Goal: Task Accomplishment & Management: Manage account settings

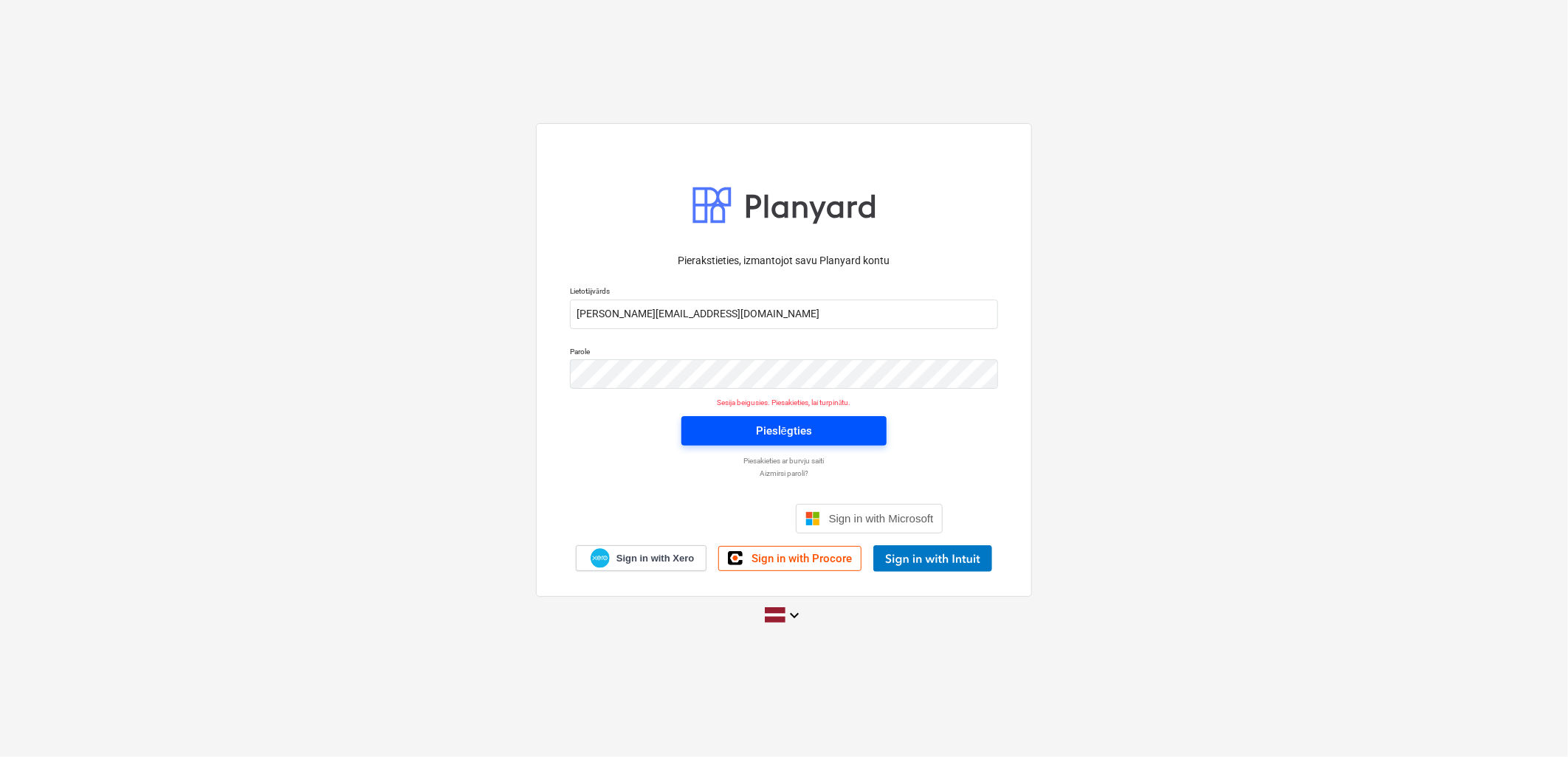
click at [802, 433] on div "Pieslēgties" at bounding box center [784, 430] width 56 height 19
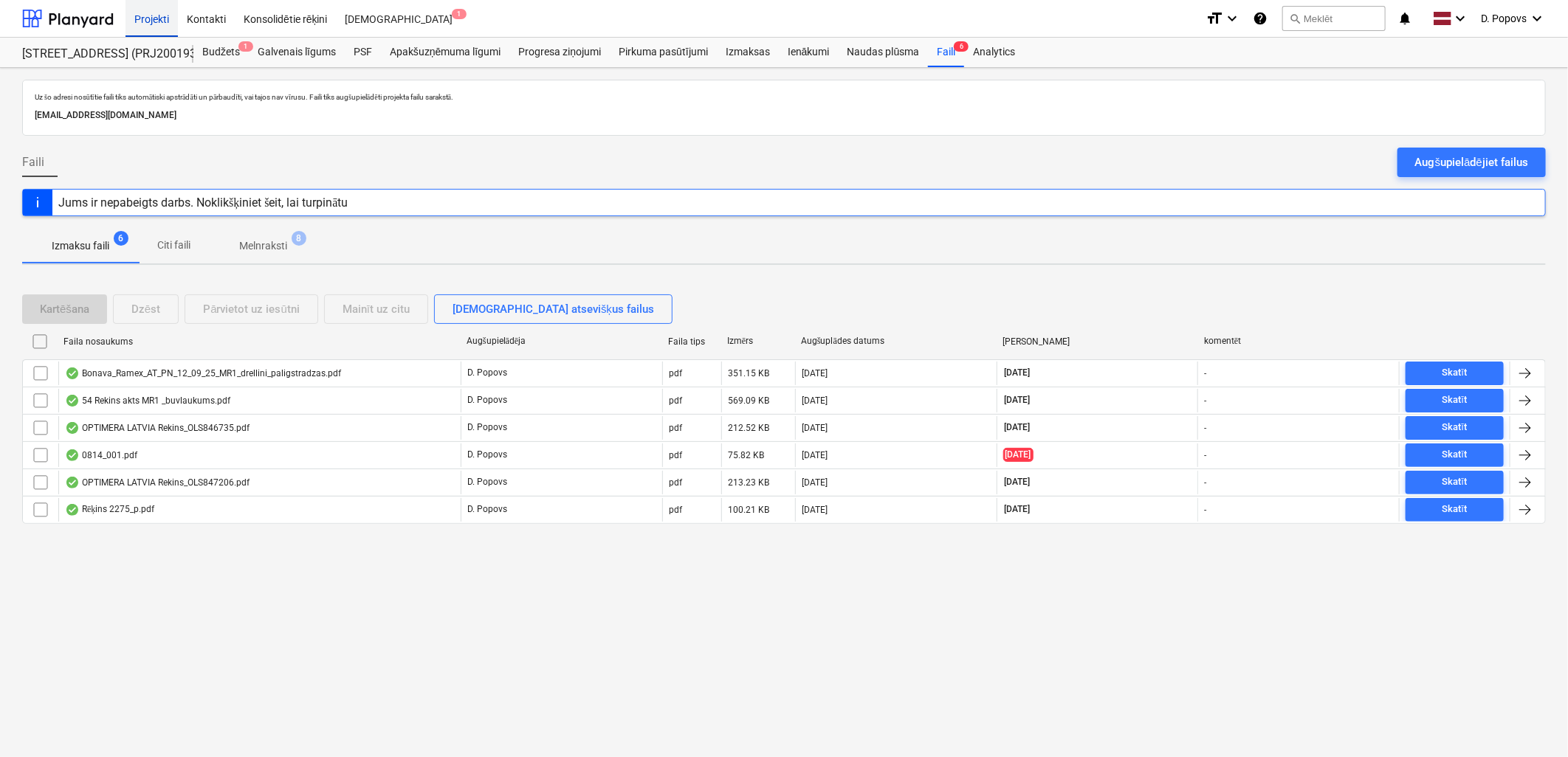
click at [149, 9] on div "Projekti" at bounding box center [151, 17] width 52 height 37
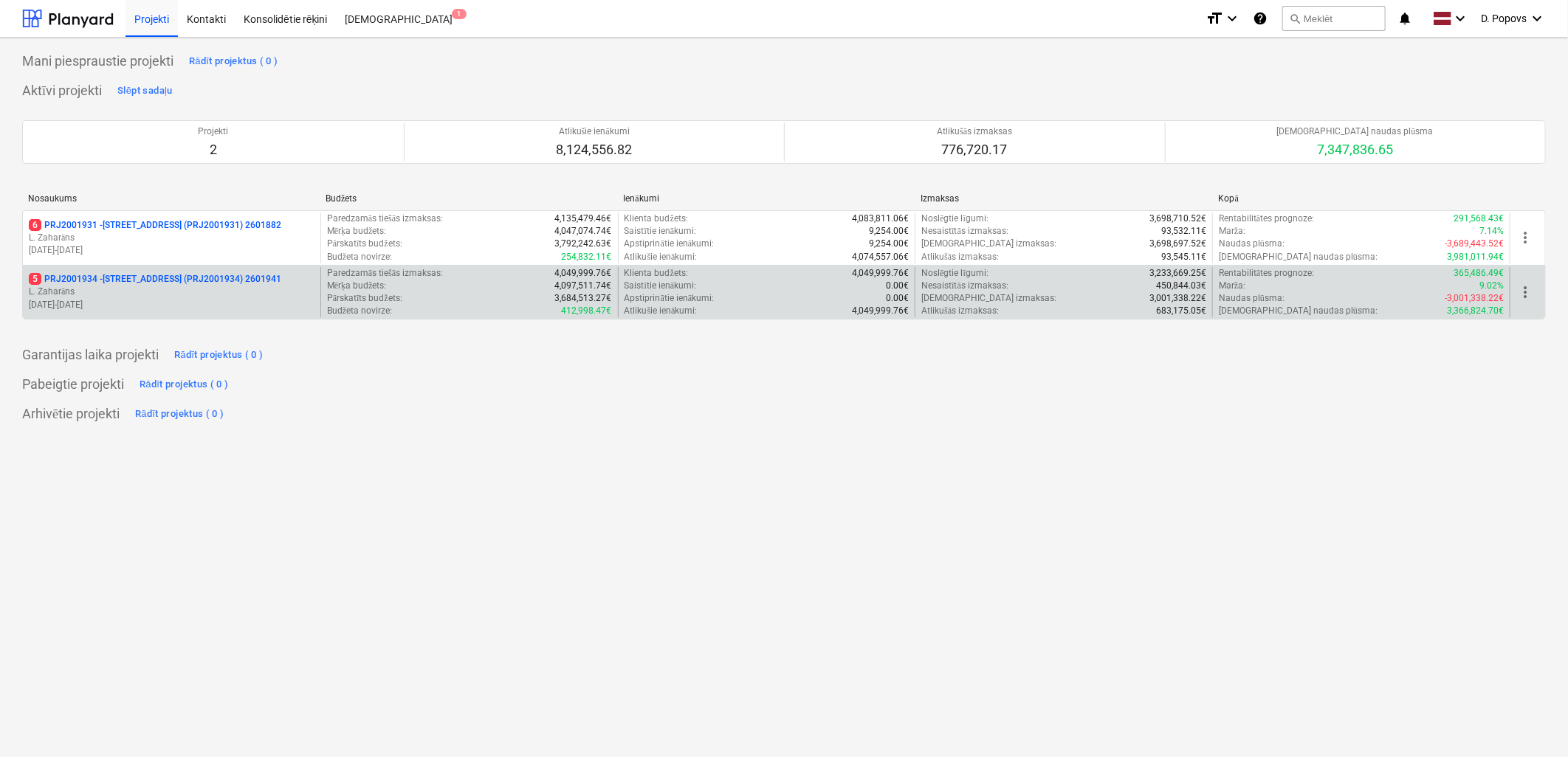
click at [148, 301] on p "[DATE] - [DATE]" at bounding box center [172, 304] width 285 height 12
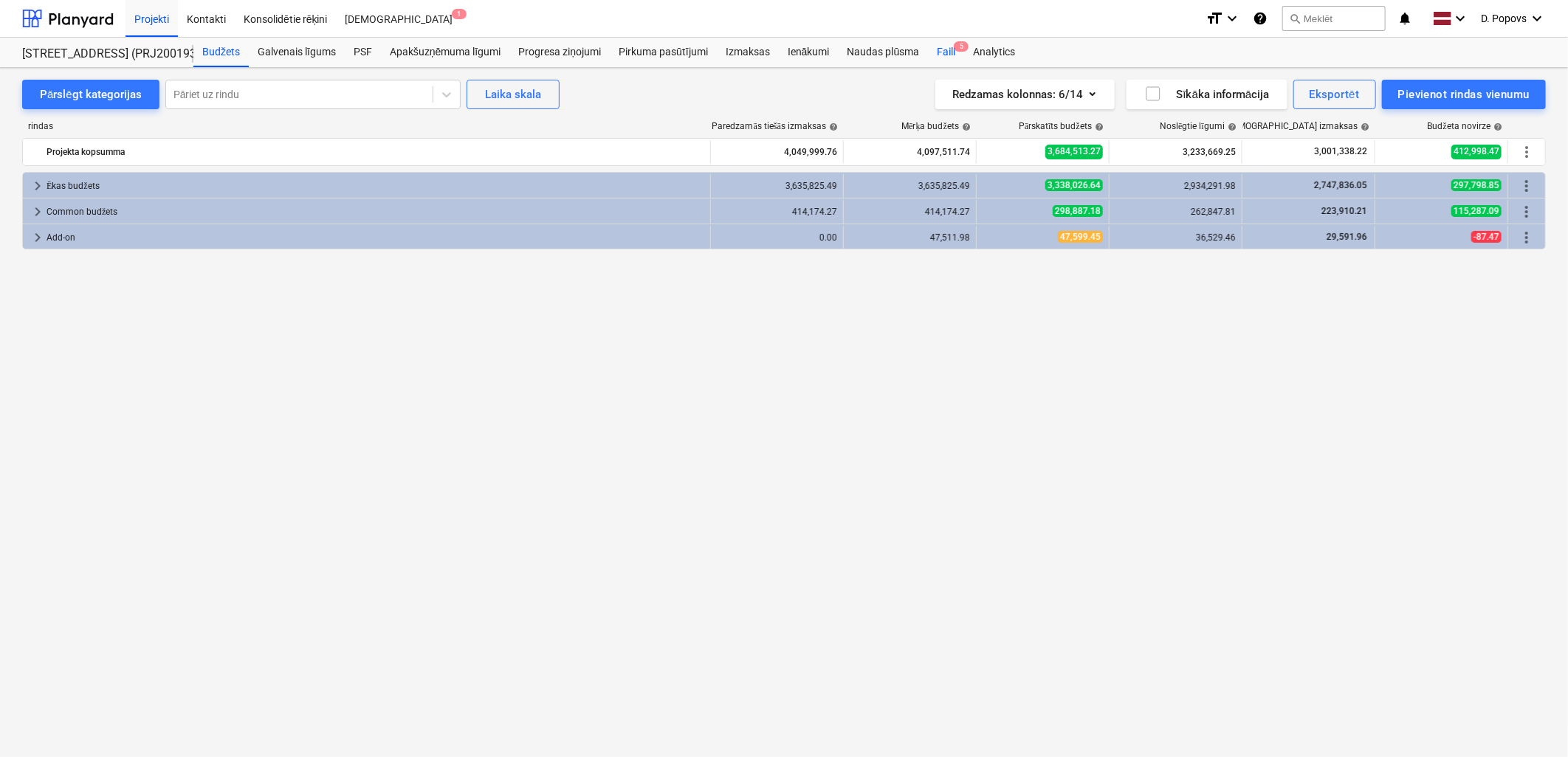
click at [941, 47] on div "Faili 5" at bounding box center [946, 52] width 36 height 30
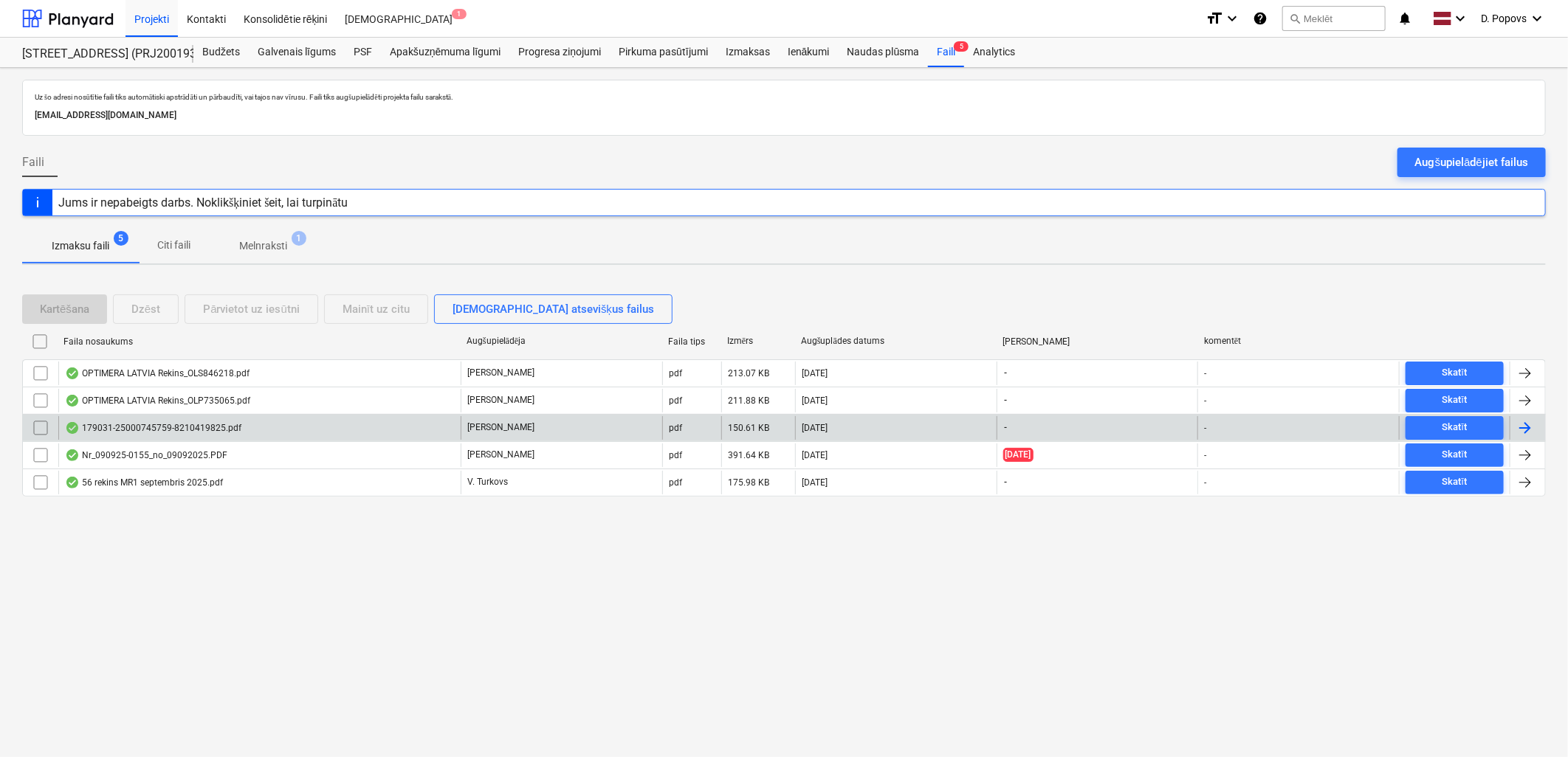
click at [144, 420] on div "179031-25000745759-8210419825.pdf" at bounding box center [259, 428] width 402 height 23
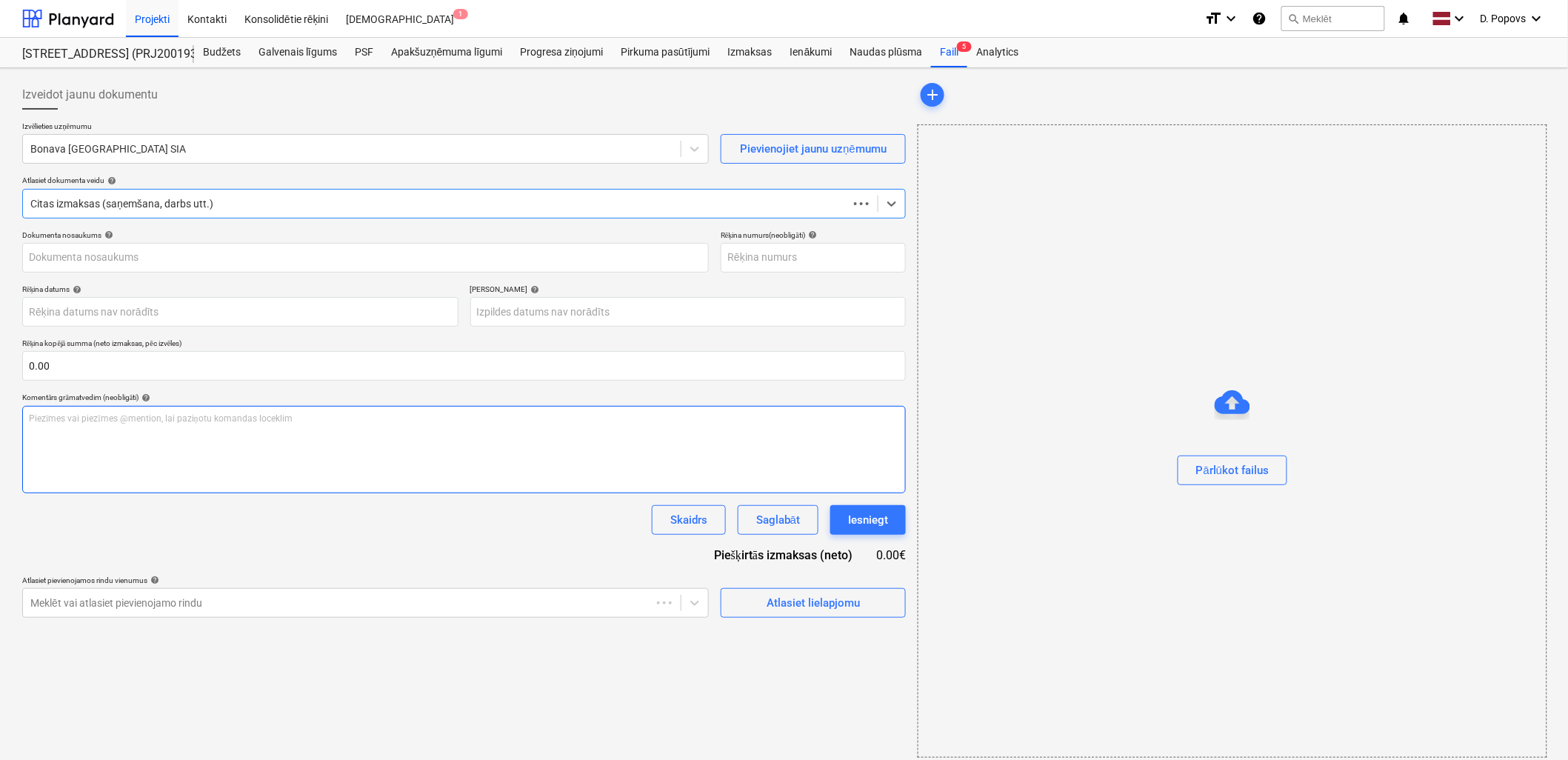
type input "25000745759"
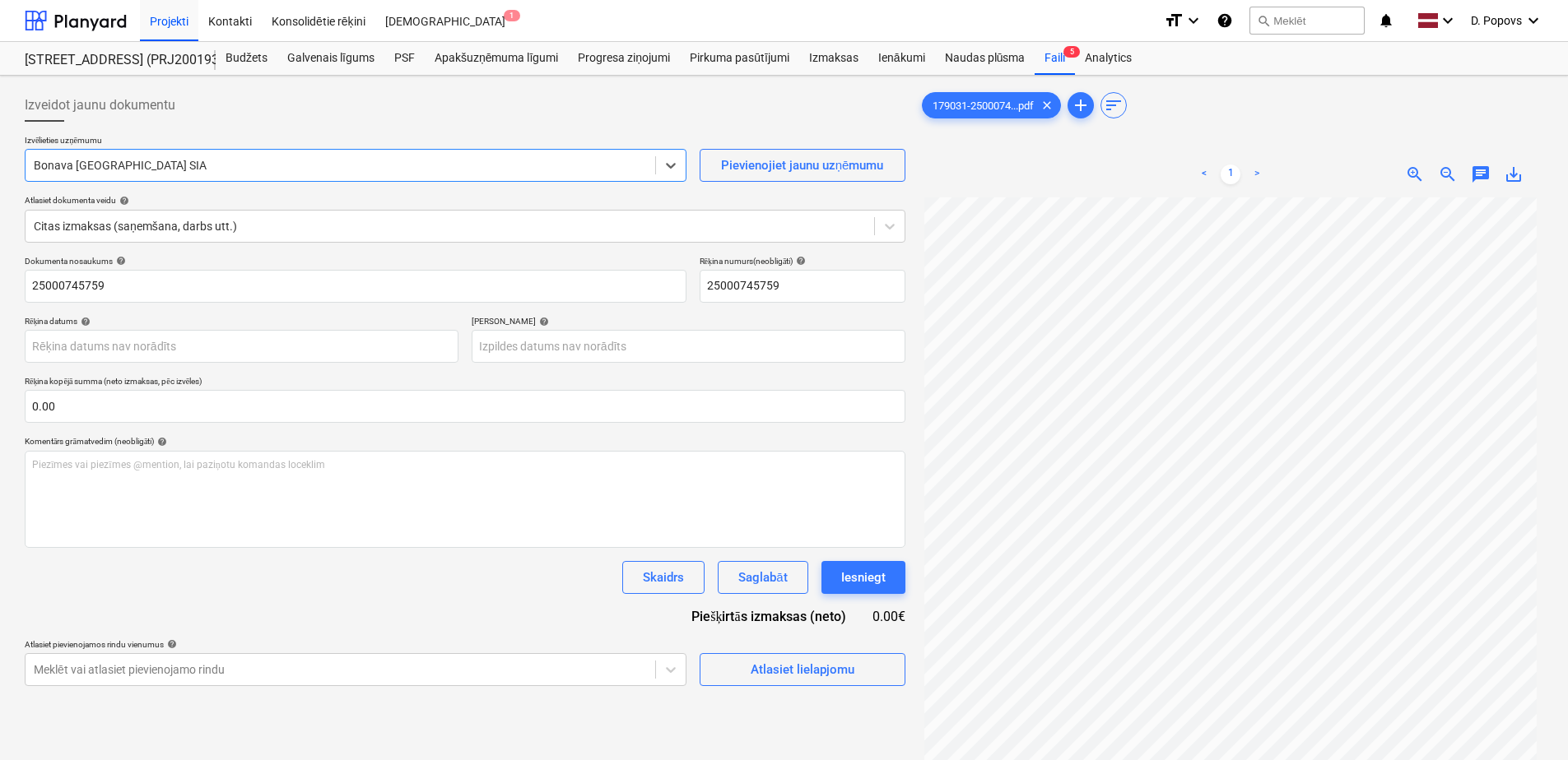
click at [367, 159] on div at bounding box center [339, 165] width 613 height 17
type input "ы"
type input "san"
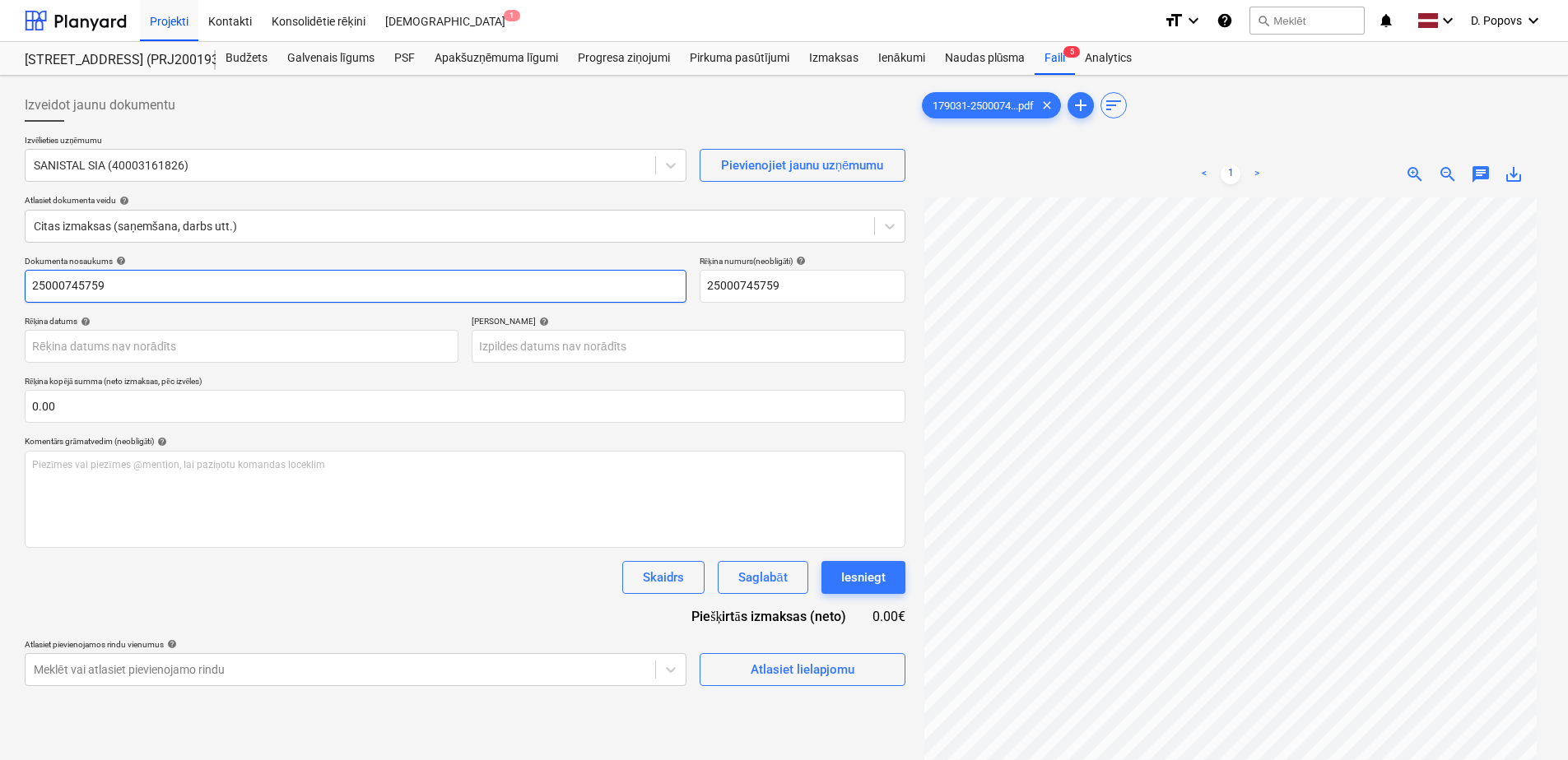
click at [261, 301] on input "25000745759" at bounding box center [356, 287] width 662 height 33
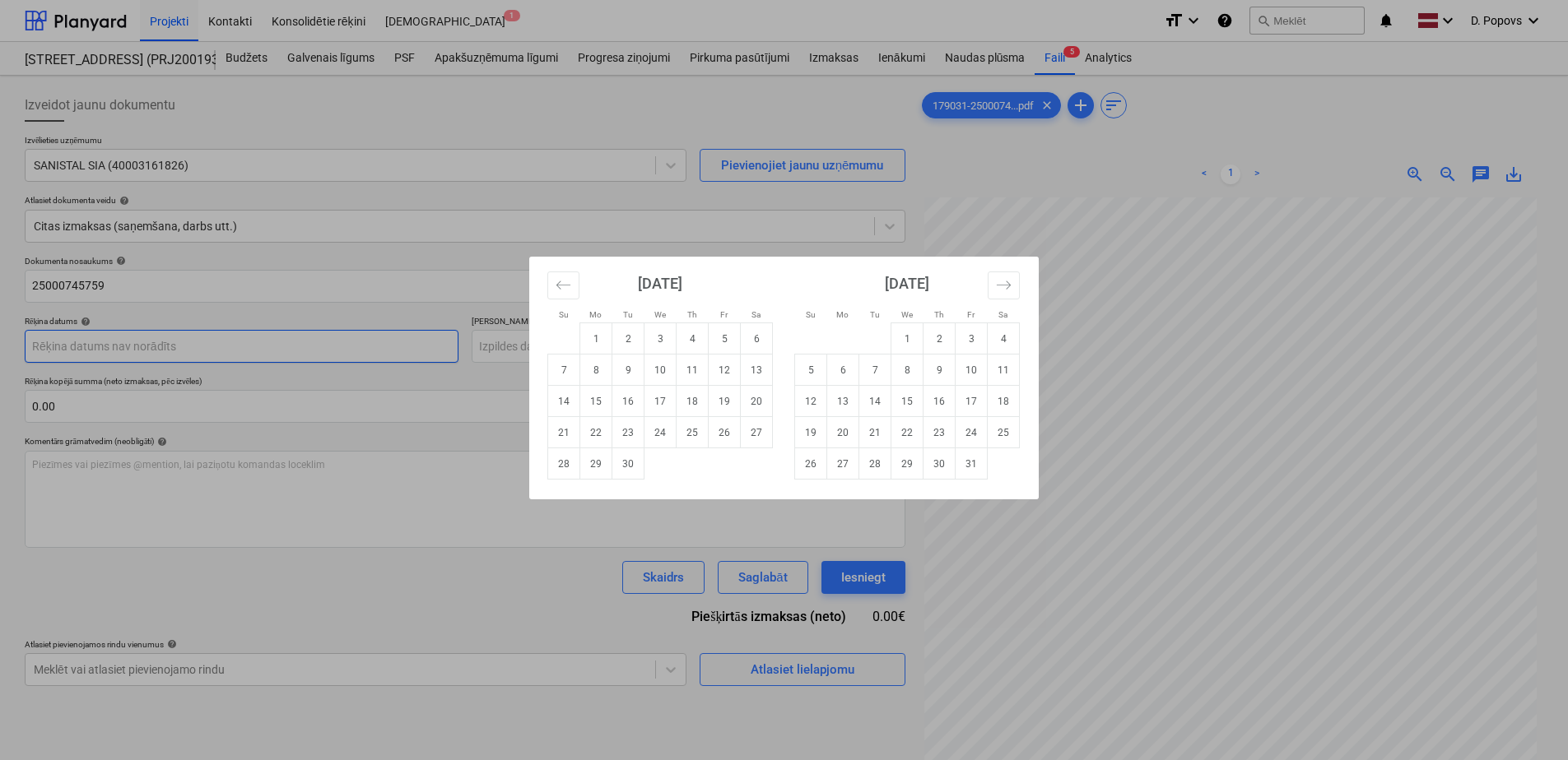
click at [258, 341] on body "Projekti Kontakti Konsolidētie rēķini Iesūtne 1 format_size keyboard_arrow_down…" at bounding box center [784, 380] width 1568 height 760
click at [687, 375] on td "11" at bounding box center [692, 371] width 32 height 31
type input "[DATE]"
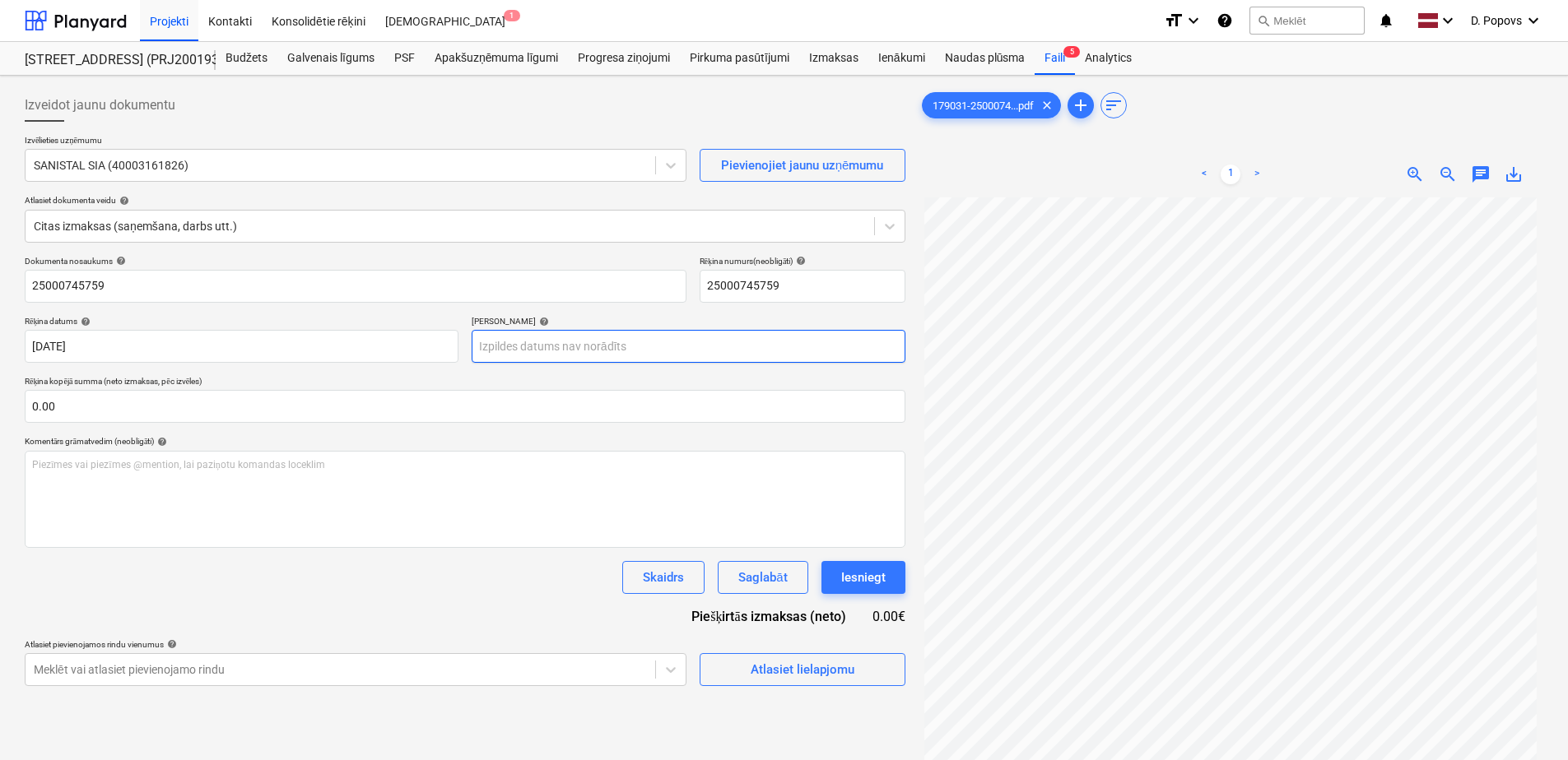
click at [545, 363] on div "Dokumenta nosaukums help 25000745759 Rēķina numurs (neobligāti) help 2500074575…" at bounding box center [465, 472] width 880 height 431
click at [574, 348] on body "Projekti Kontakti Konsolidētie rēķini Iesūtne 1 format_size keyboard_arrow_down…" at bounding box center [784, 380] width 1568 height 760
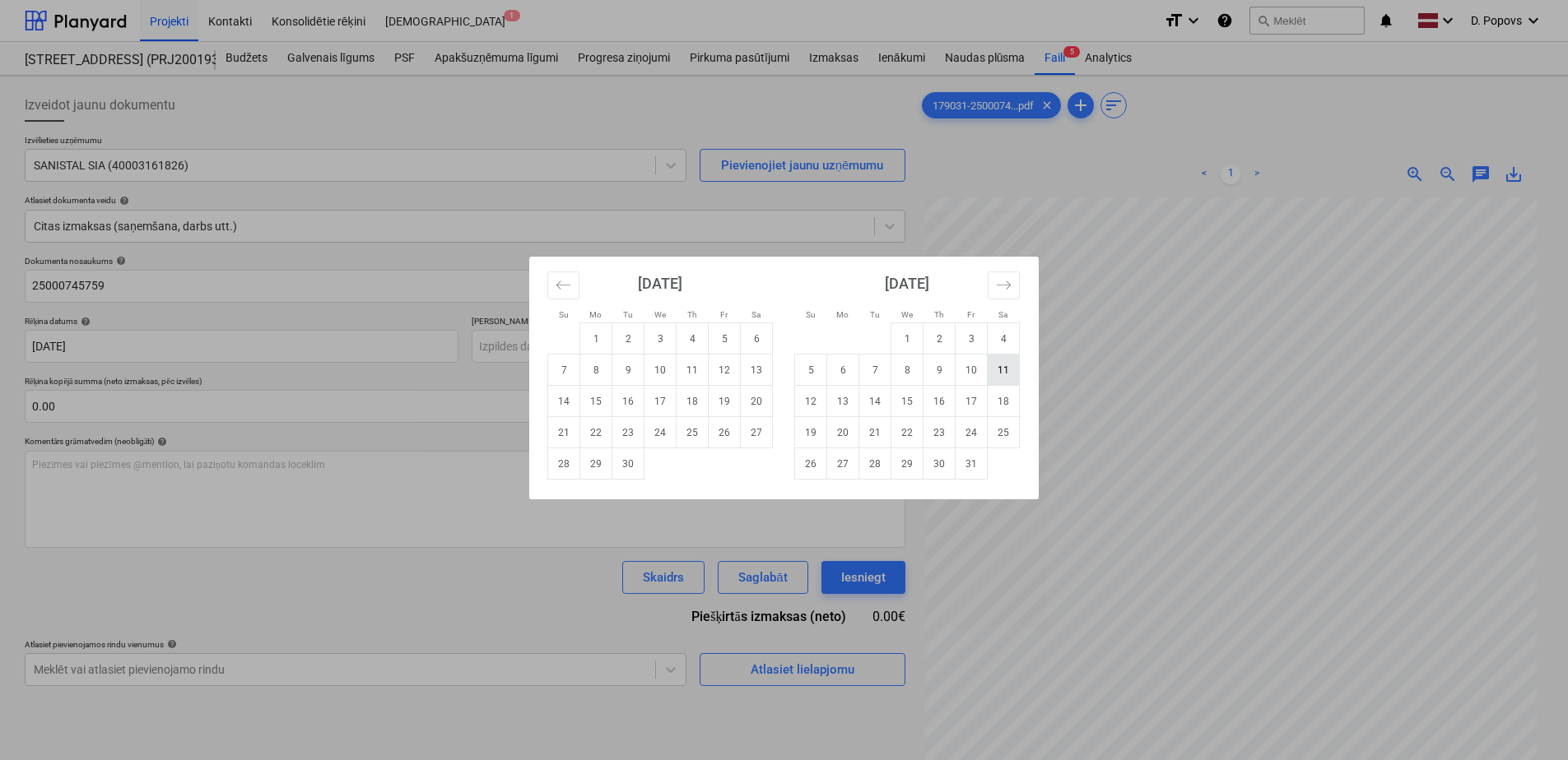
click at [1006, 368] on td "11" at bounding box center [1003, 371] width 32 height 31
type input "[DATE]"
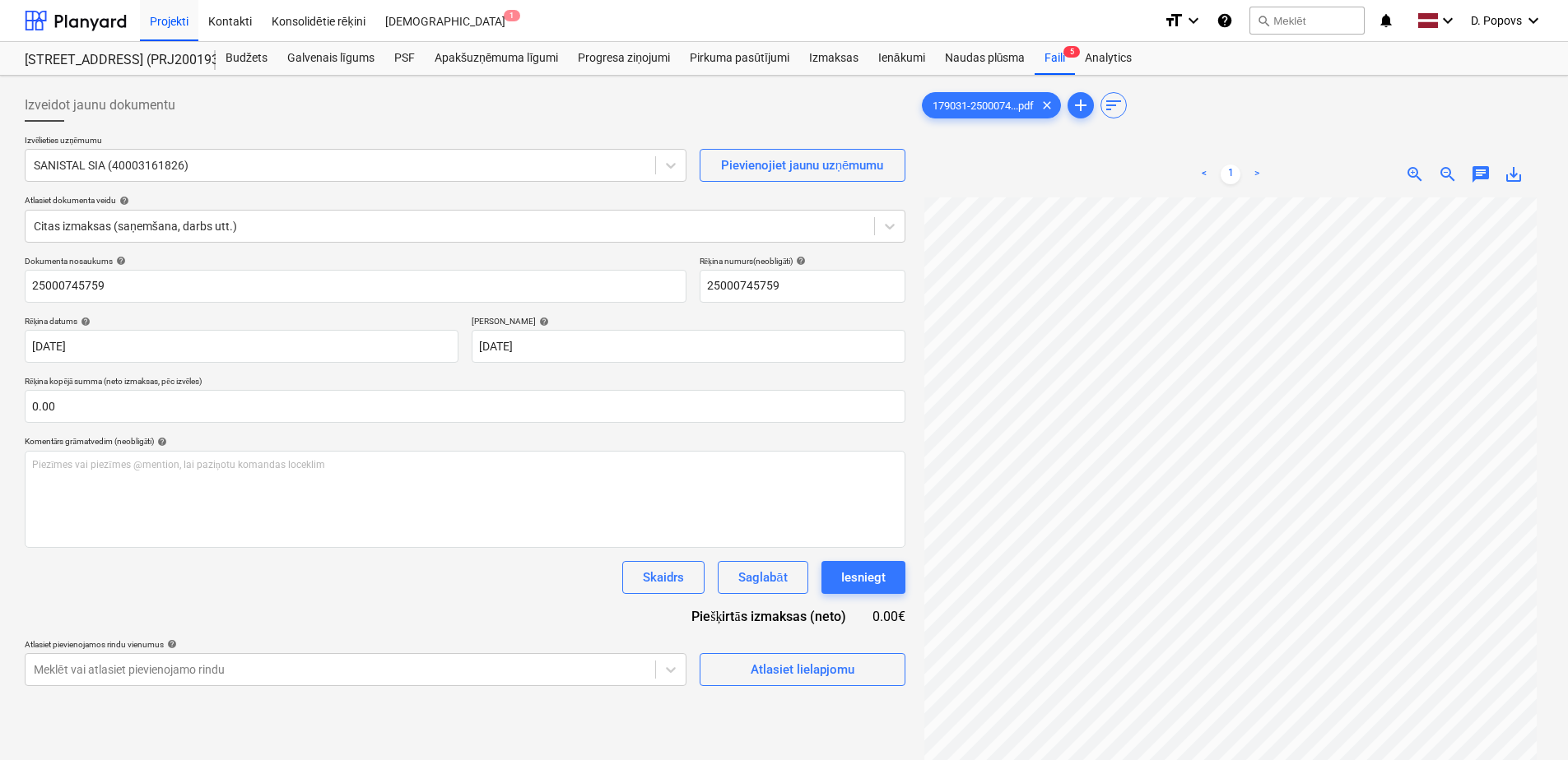
drag, startPoint x: 331, startPoint y: 578, endPoint x: 450, endPoint y: 595, distance: 120.2
click at [333, 580] on div "Skaidrs Saglabāt Iesniegt" at bounding box center [465, 578] width 880 height 33
click at [729, 671] on span "Atlasiet lielapjomu" at bounding box center [802, 669] width 165 height 21
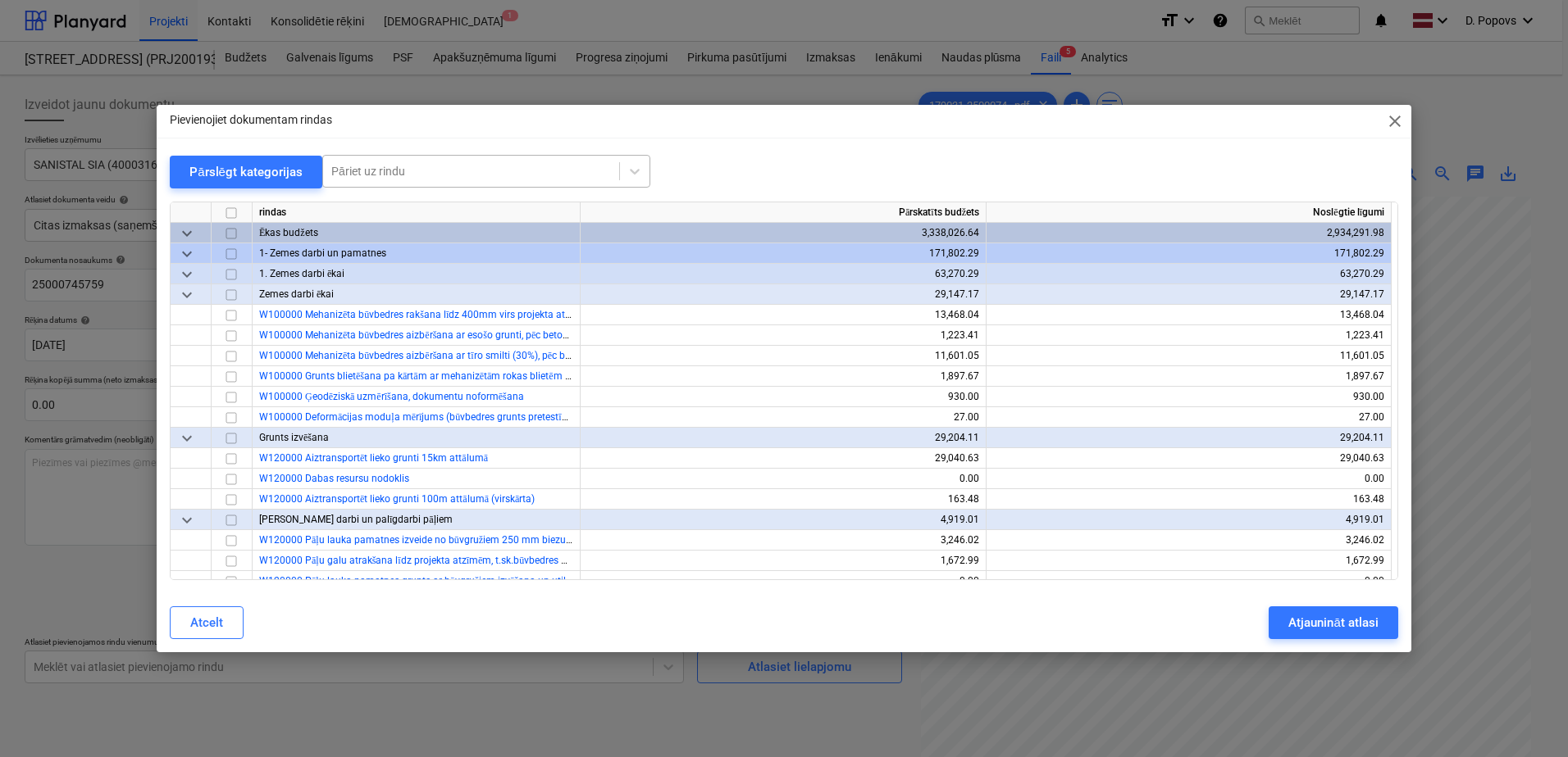
drag, startPoint x: 471, startPoint y: 190, endPoint x: 484, endPoint y: 178, distance: 17.7
click at [484, 178] on div "Pārslēgt kategorijas Pāriet uz rindu rindas Pārskatīts budžets Noslēgtie līgumi…" at bounding box center [783, 367] width 1228 height 425
click at [492, 169] on div at bounding box center [472, 171] width 280 height 17
type input "dušas"
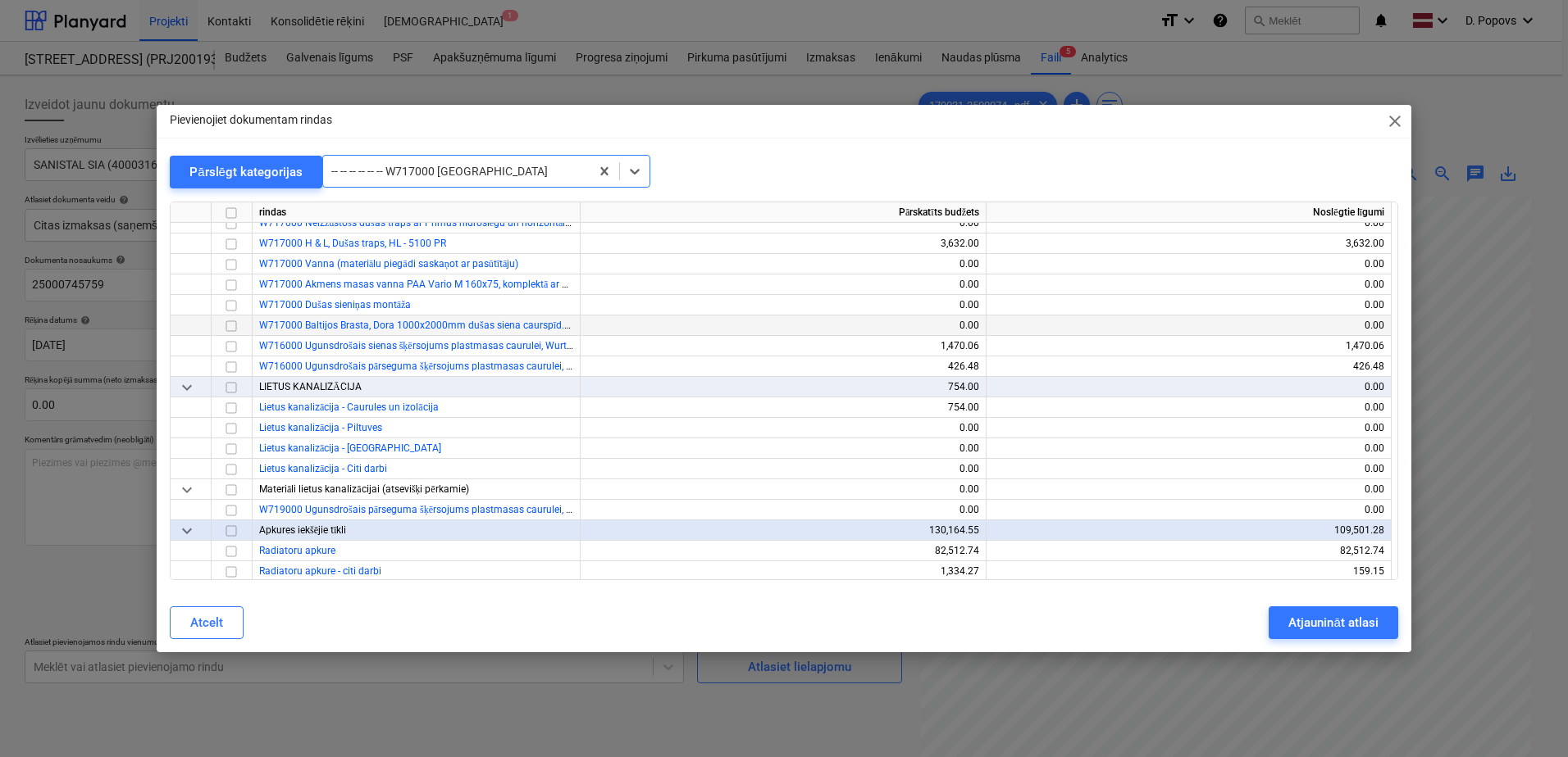
scroll to position [10431, 0]
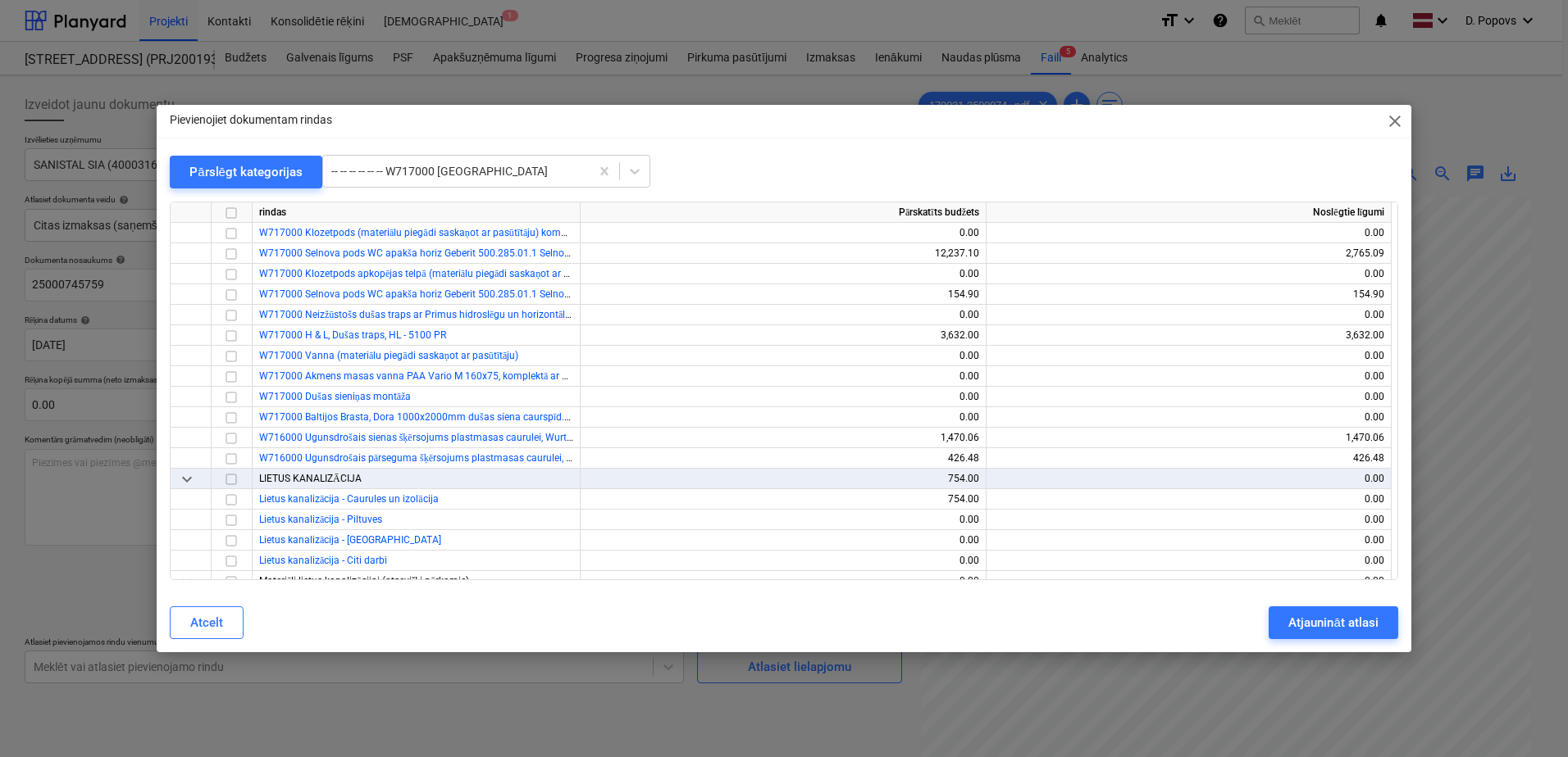
click at [466, 193] on div at bounding box center [783, 195] width 1228 height 13
click at [472, 178] on div at bounding box center [456, 171] width 250 height 17
type input "dušas s"
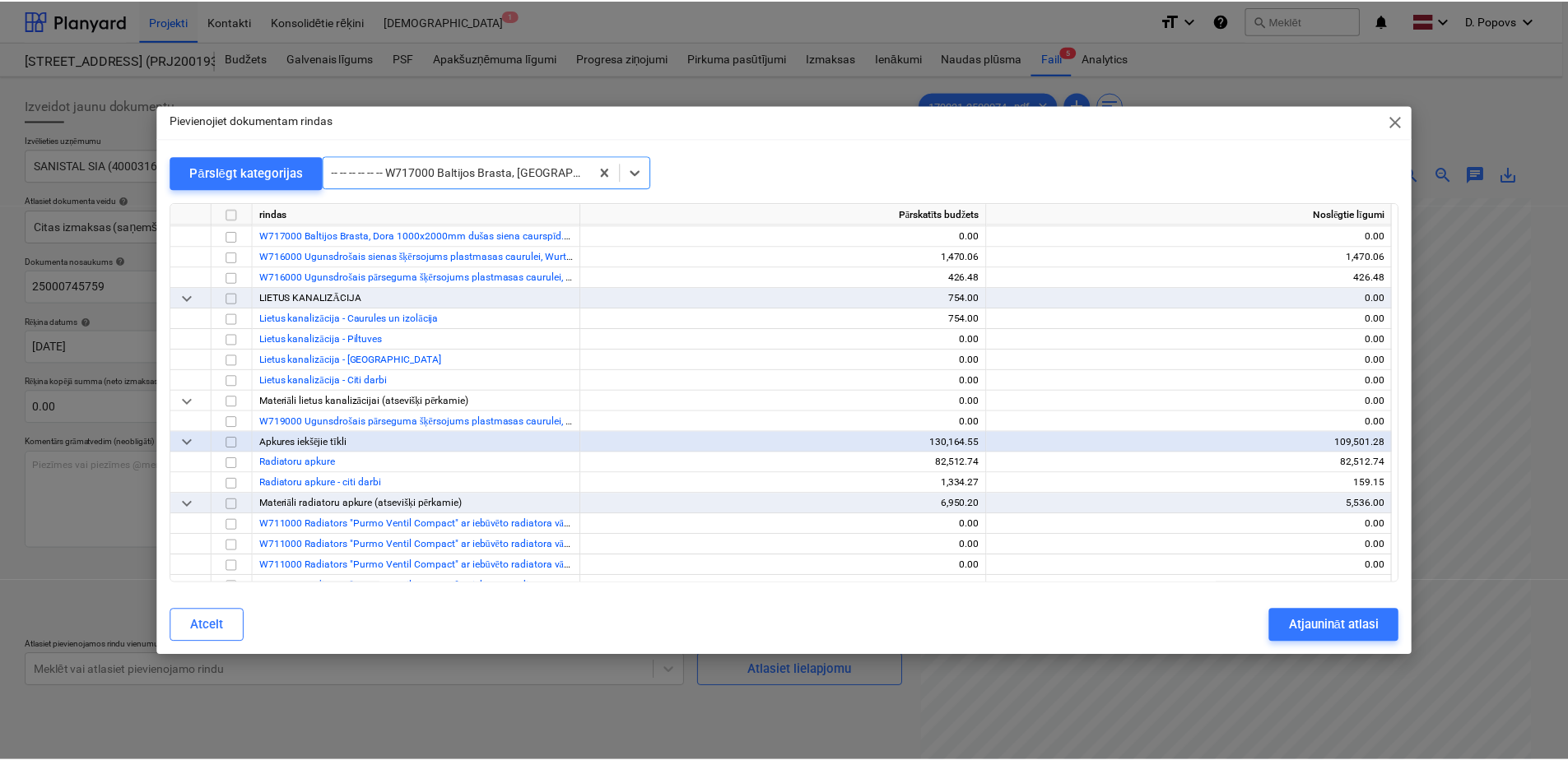
scroll to position [10658, 0]
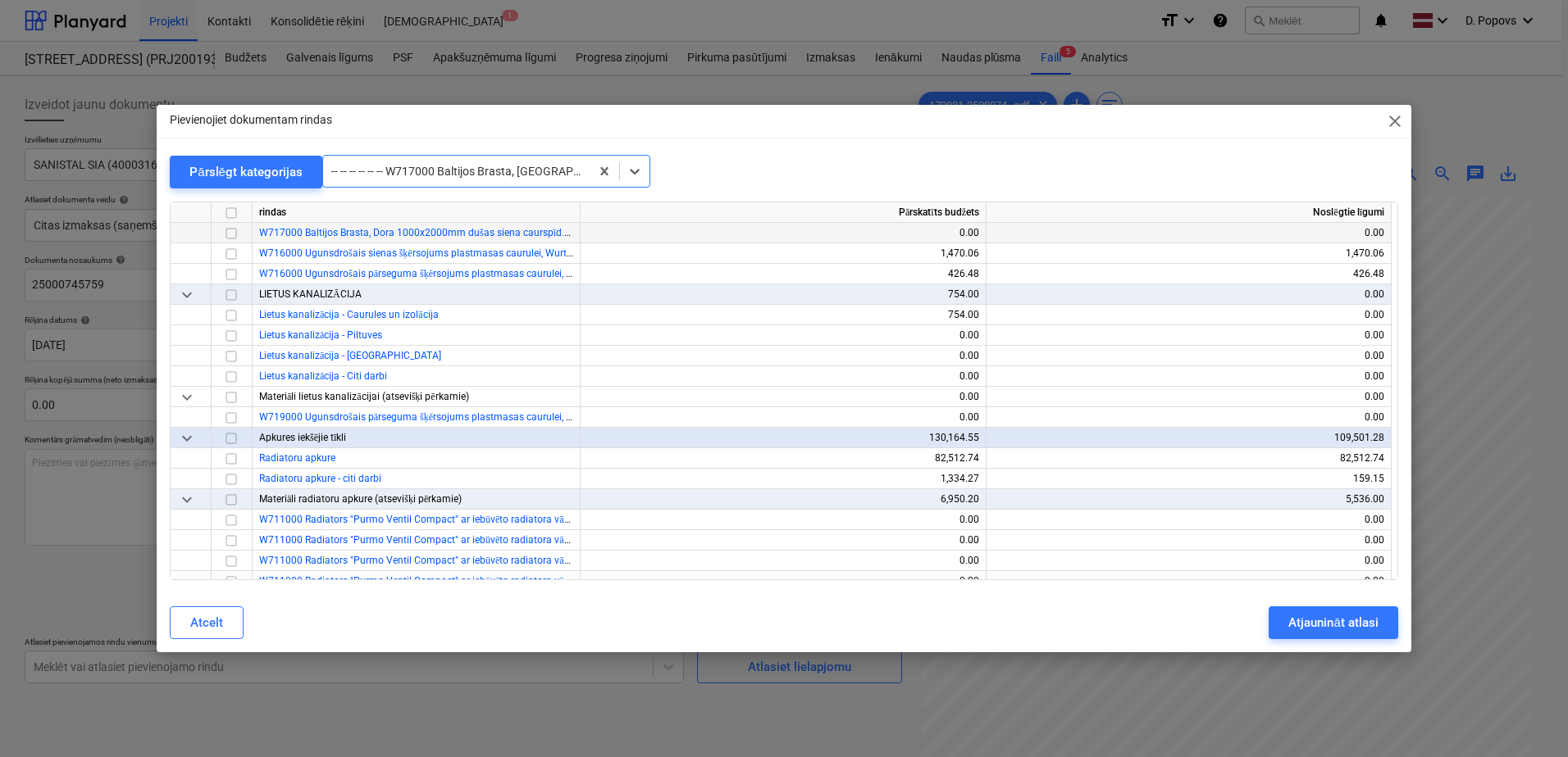
click at [232, 235] on input "checkbox" at bounding box center [230, 233] width 19 height 19
click at [1270, 623] on button "Atjaunināt atlasi" at bounding box center [1333, 623] width 129 height 33
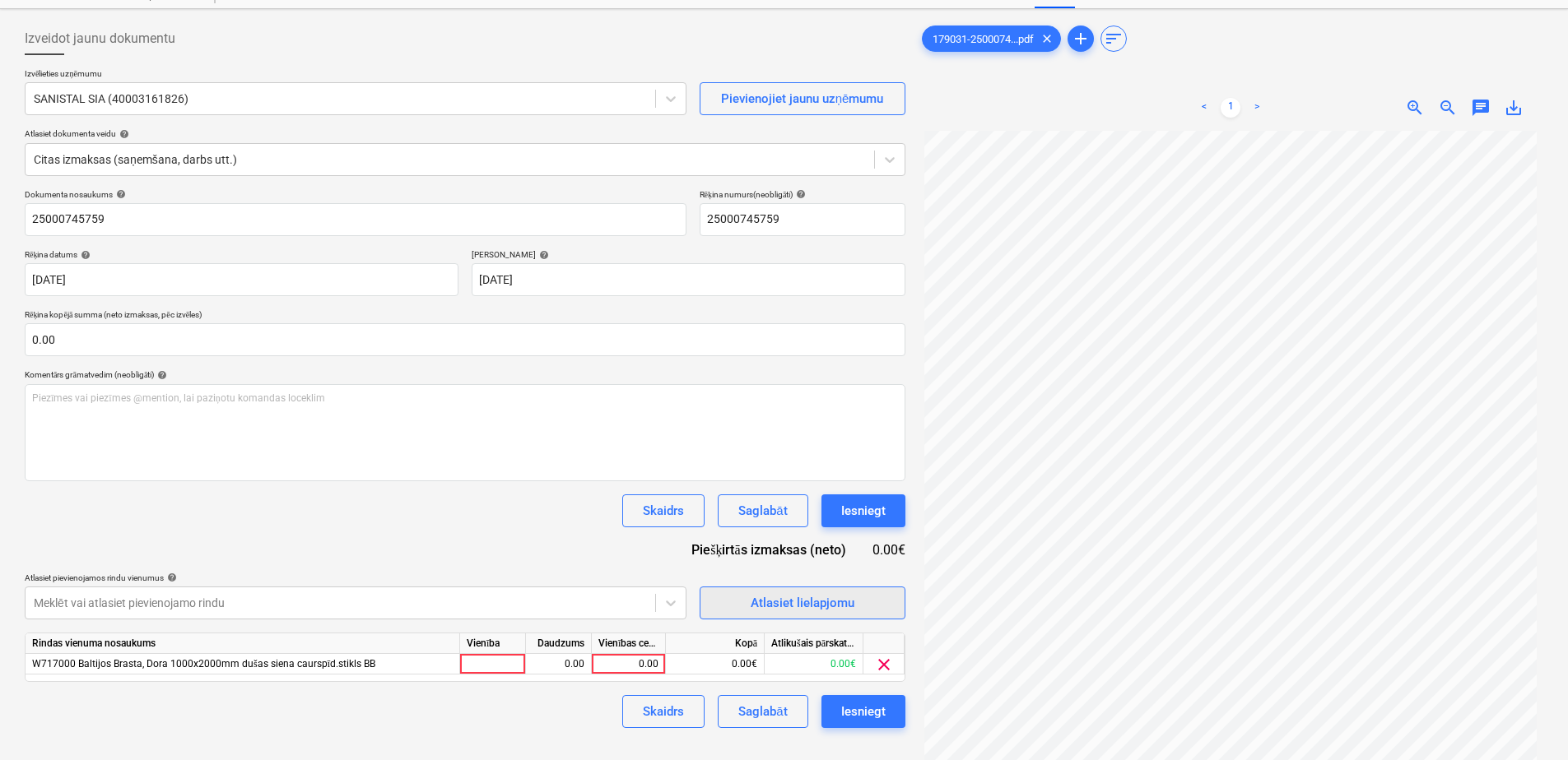
scroll to position [165, 0]
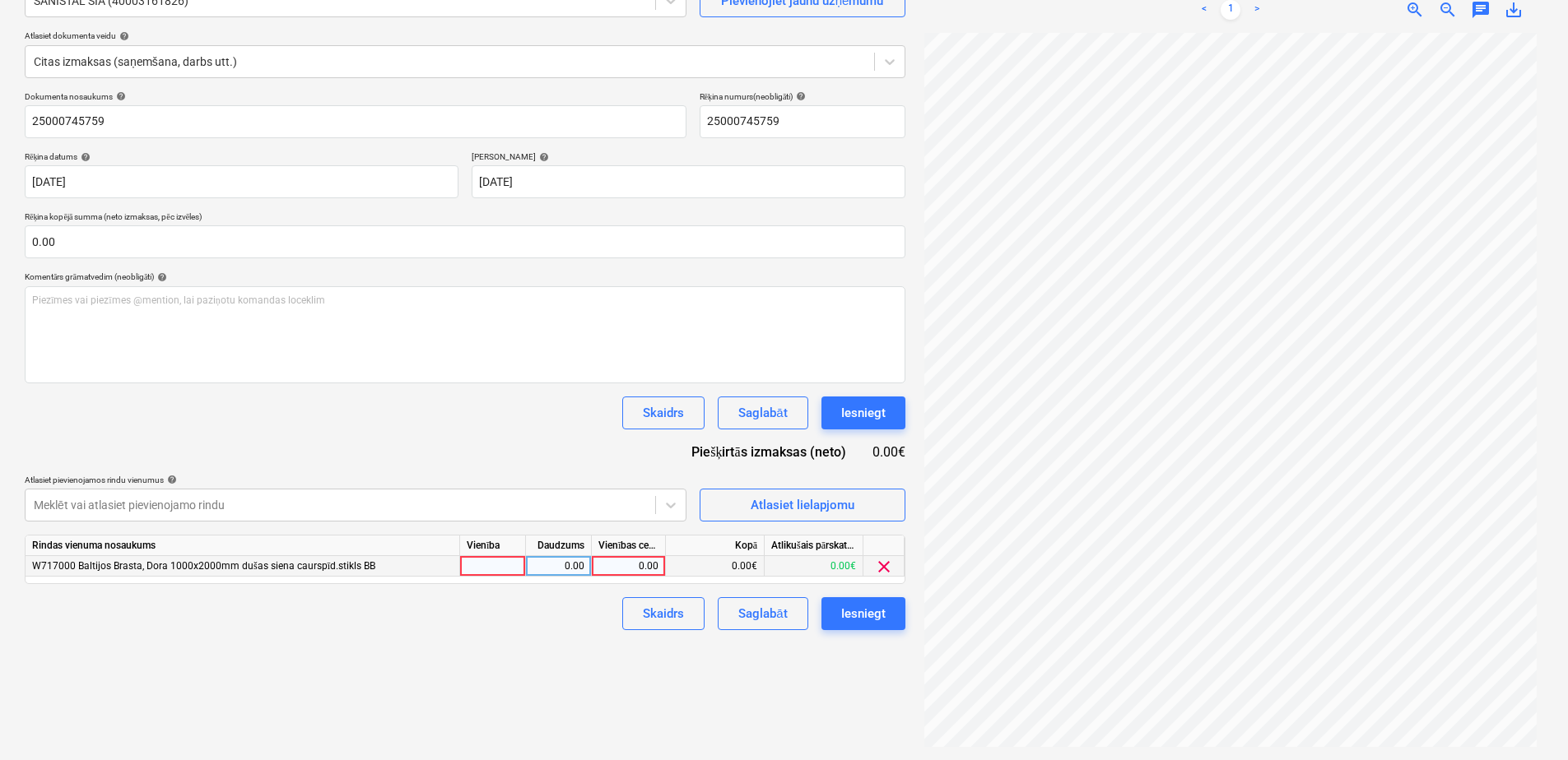
click at [658, 569] on div "0.00" at bounding box center [629, 567] width 74 height 20
type input "3183.03"
click at [366, 607] on div "Skaidrs Saglabāt Iesniegt" at bounding box center [465, 614] width 880 height 33
click at [745, 619] on div "Saglabāt" at bounding box center [762, 613] width 49 height 21
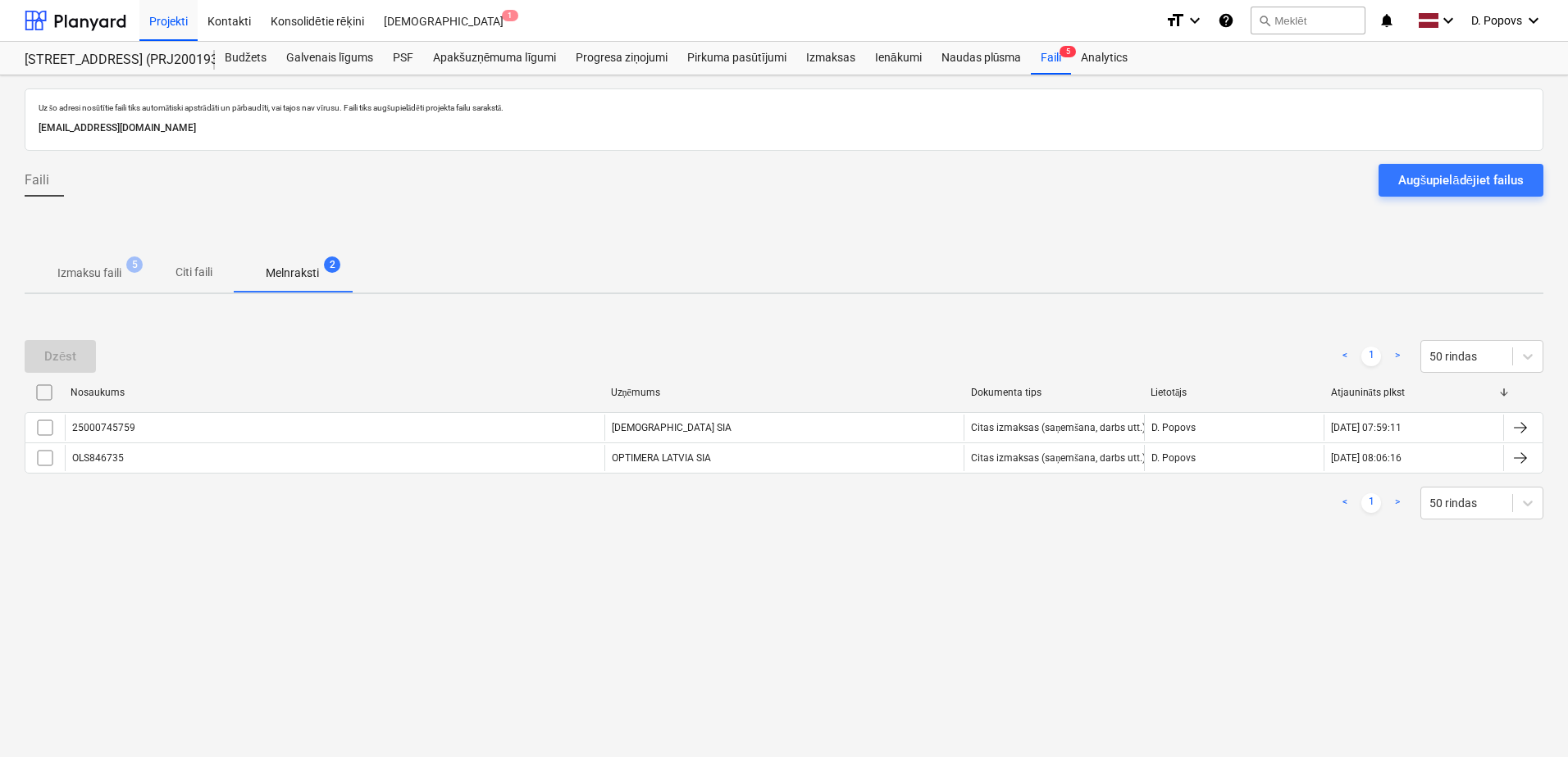
click at [107, 299] on div "Uz šo adresi nosūtītie faili tiks automātiski apstrādāti un pārbaudīti, vai taj…" at bounding box center [784, 416] width 1568 height 682
click at [112, 286] on span "Izmaksu faili 5" at bounding box center [89, 273] width 130 height 29
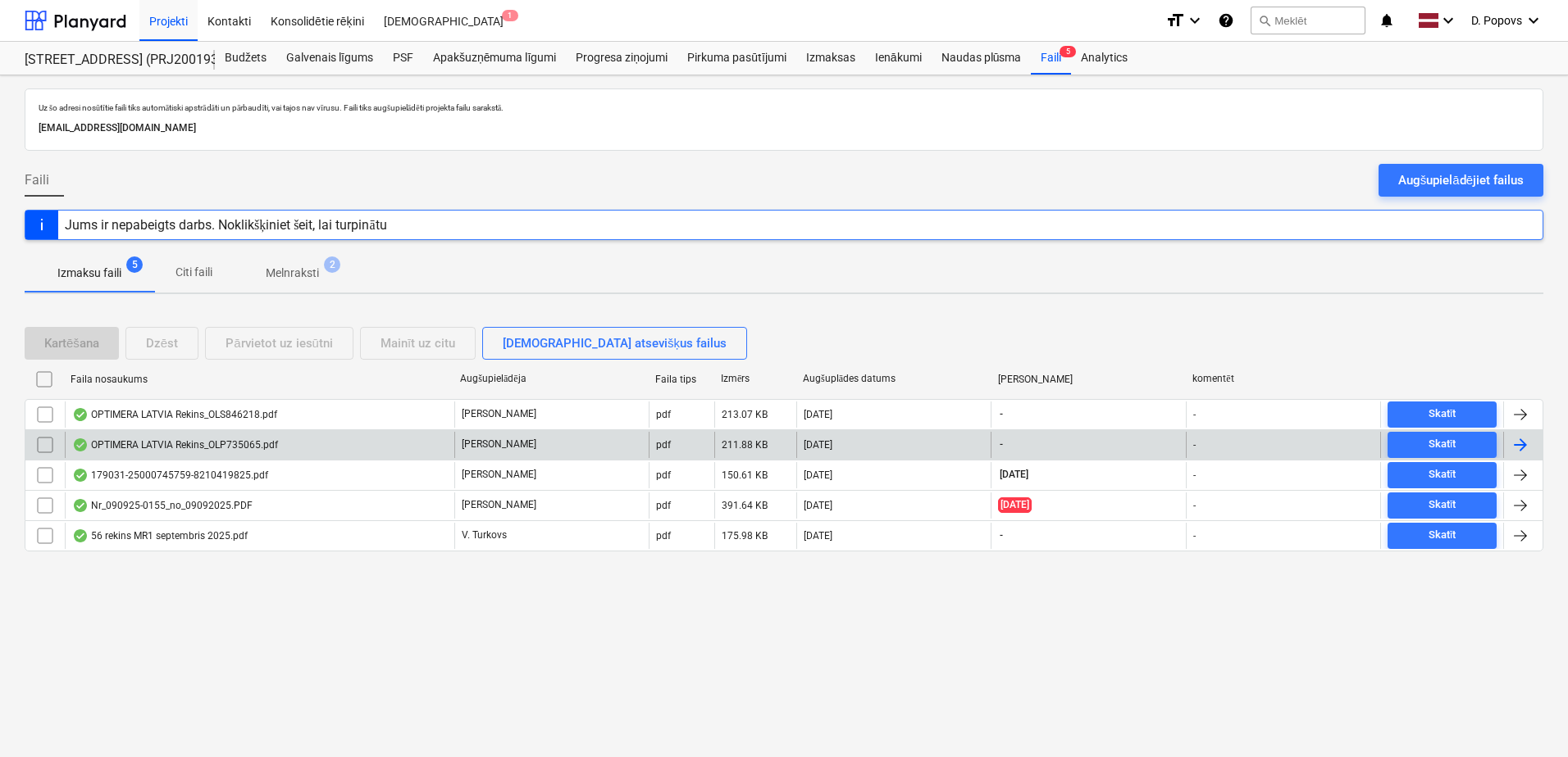
click at [849, 451] on div "[DATE]" at bounding box center [893, 445] width 194 height 26
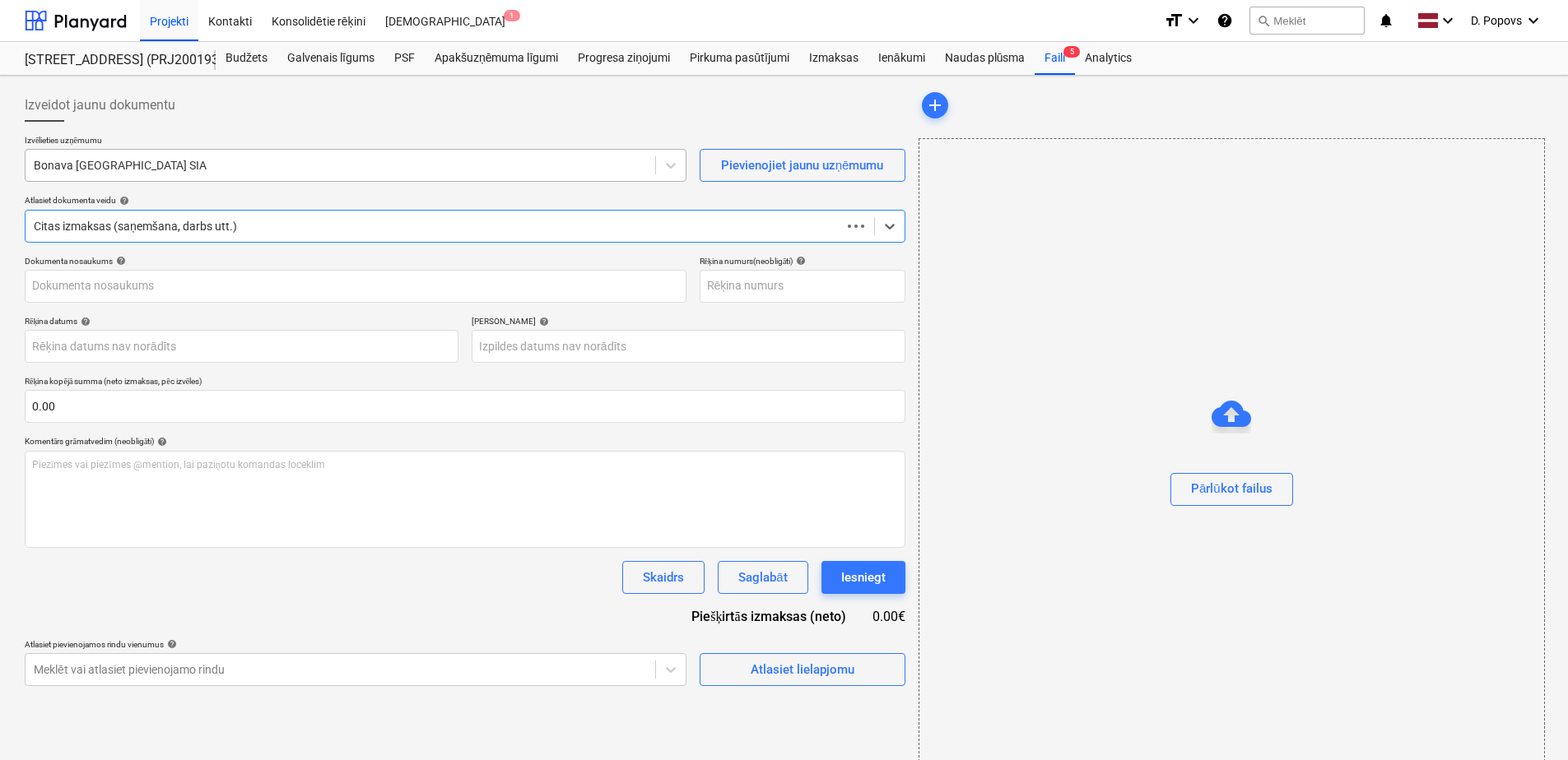
type input "OLP735065"
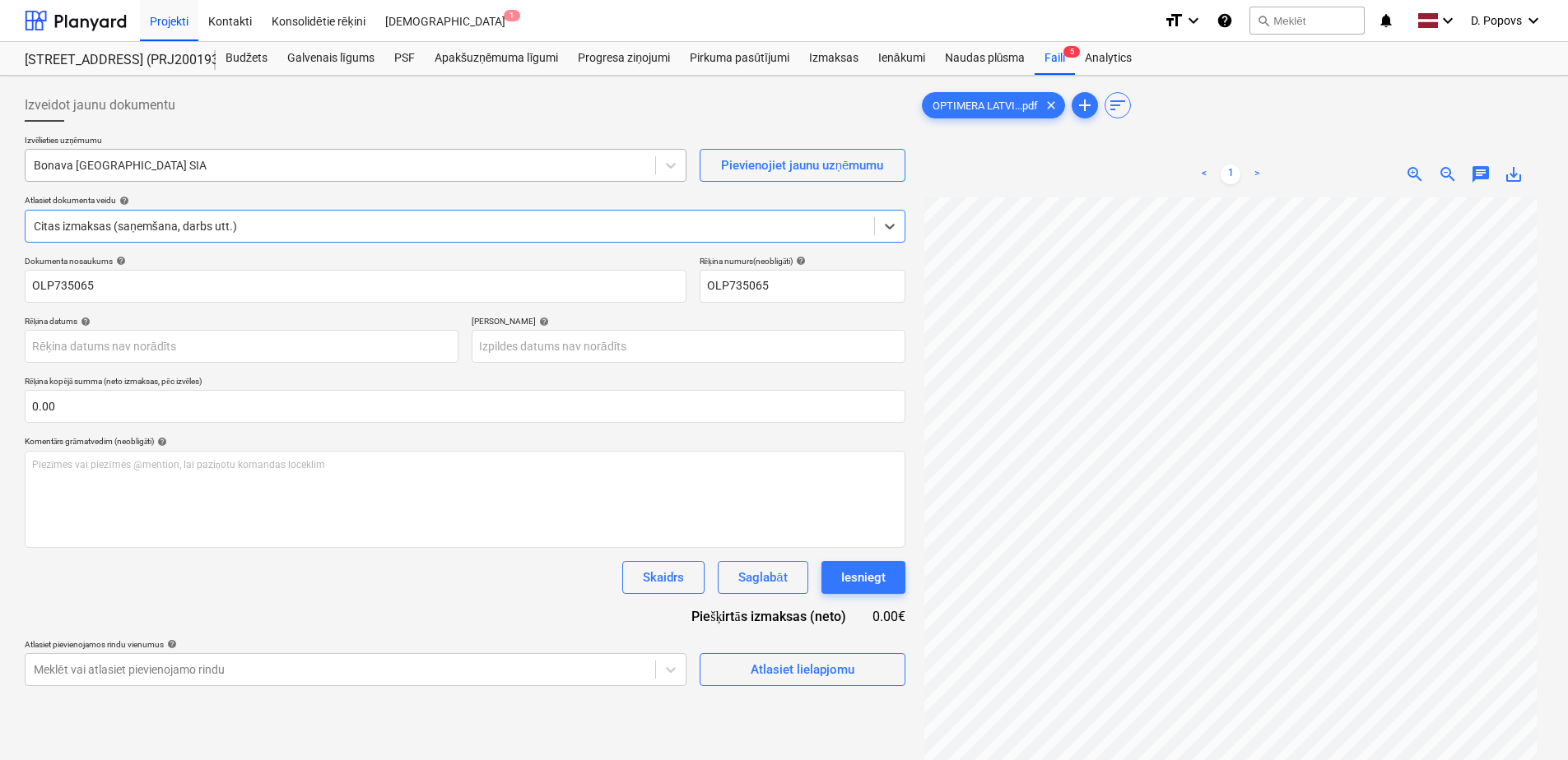
click at [344, 164] on div at bounding box center [339, 165] width 613 height 17
type input "opt"
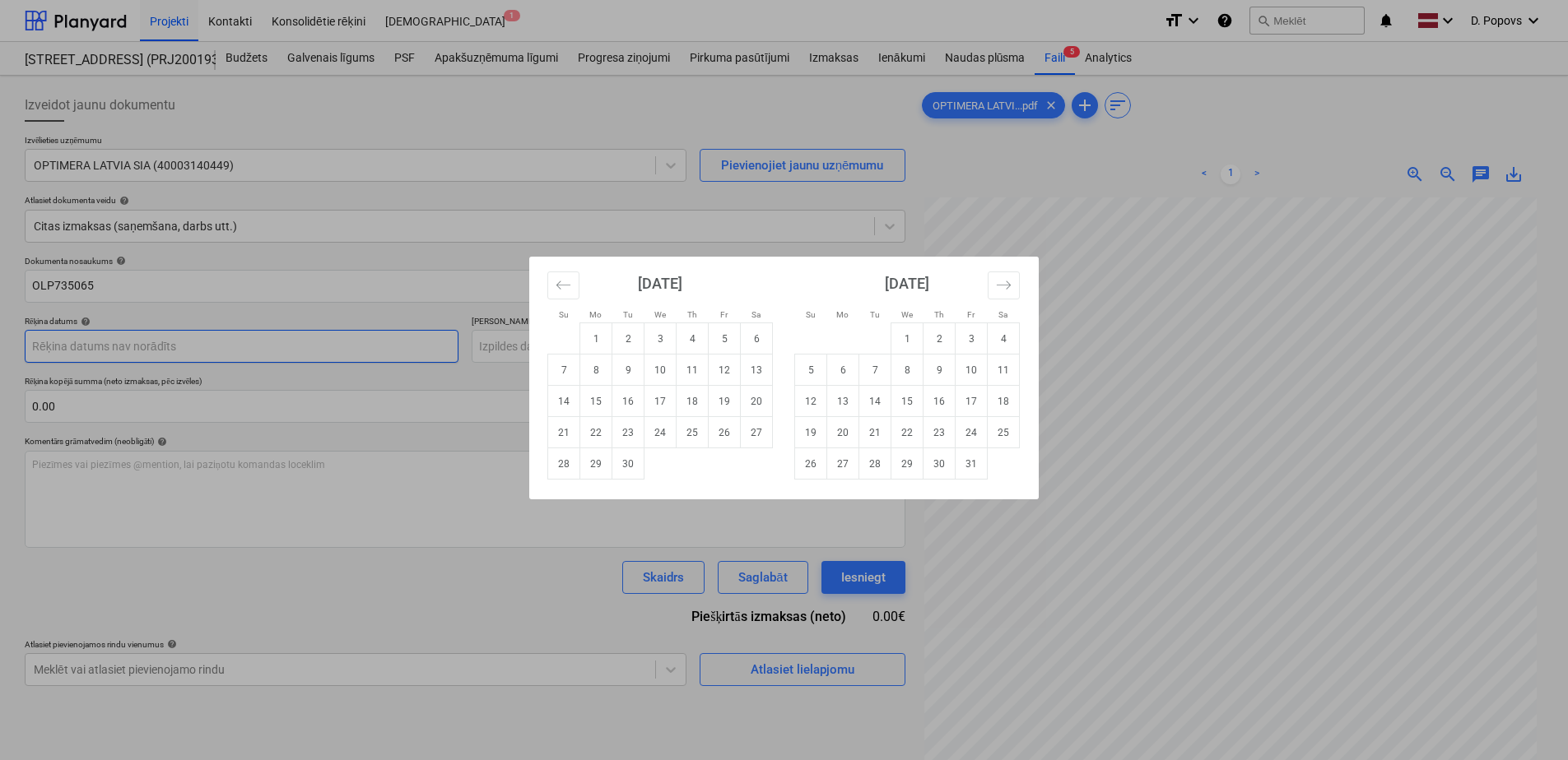
click at [300, 350] on body "Projekti Kontakti Konsolidētie rēķini Iesūtne 1 format_size keyboard_arrow_down…" at bounding box center [784, 380] width 1568 height 760
click at [729, 375] on td "12" at bounding box center [724, 371] width 32 height 31
type input "[DATE]"
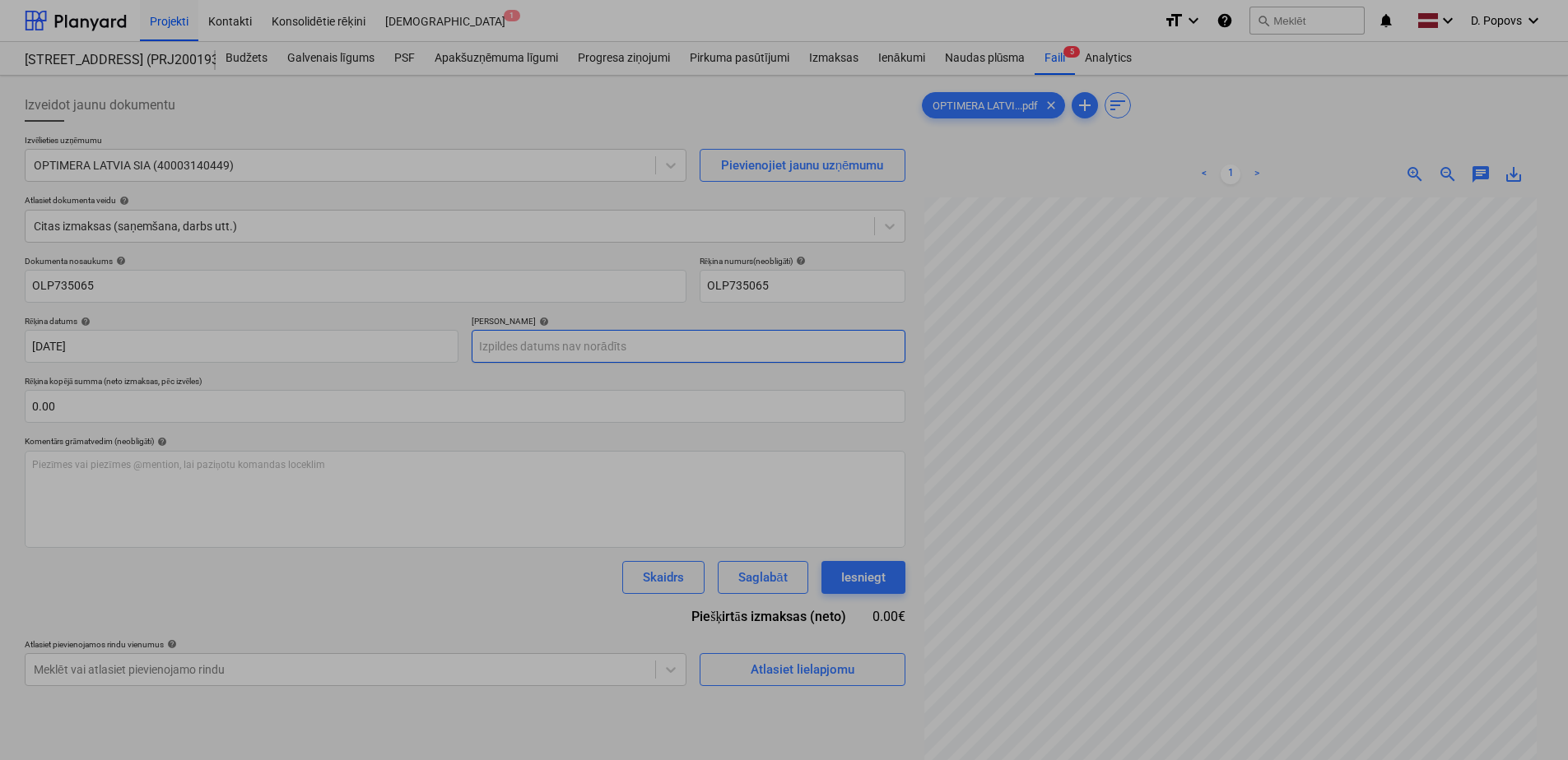
drag, startPoint x: 729, startPoint y: 341, endPoint x: 764, endPoint y: 335, distance: 35.5
click at [729, 344] on body "Projekti Kontakti Konsolidētie rēķini Iesūtne 1 format_size keyboard_arrow_down…" at bounding box center [784, 380] width 1568 height 760
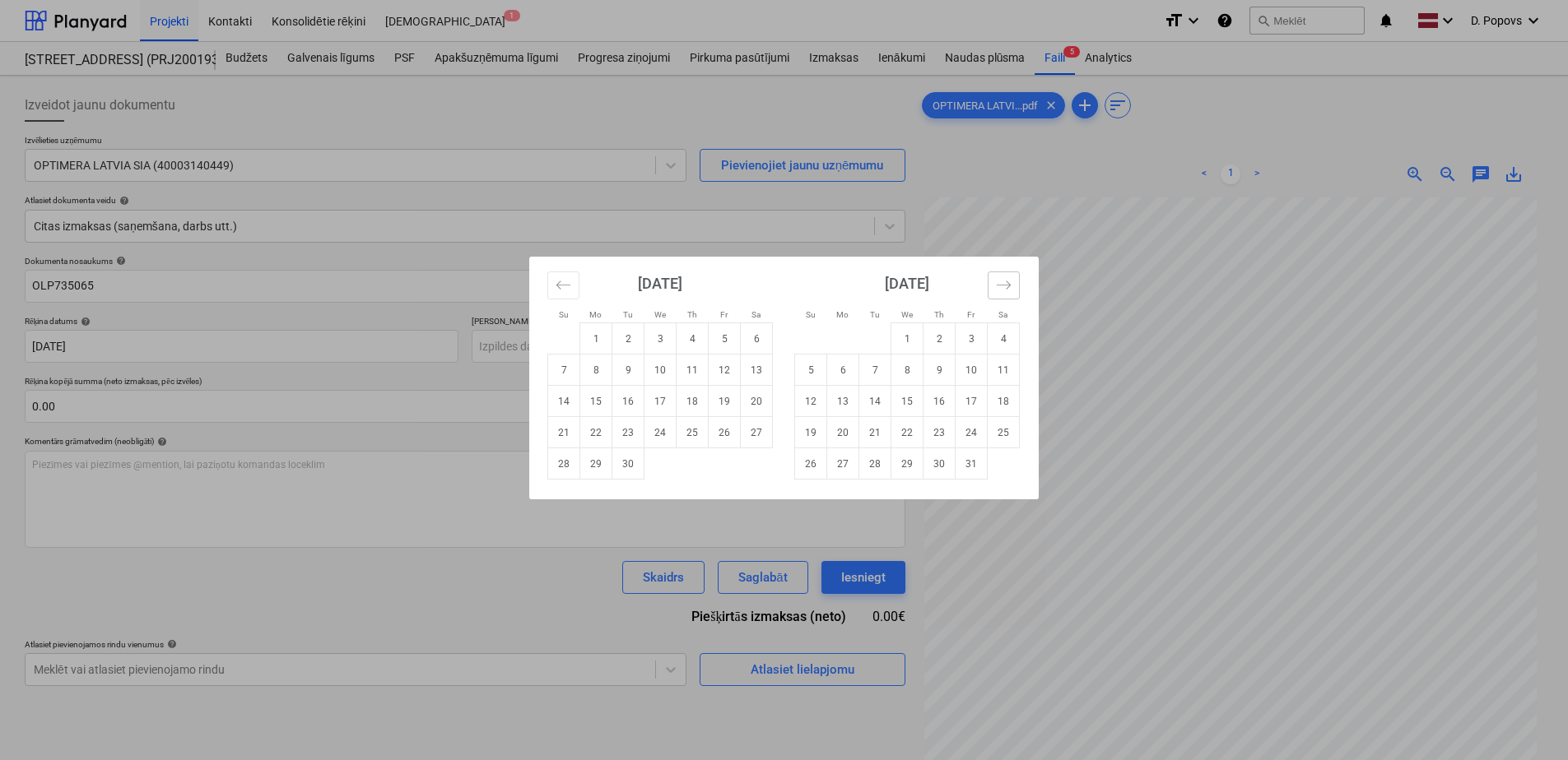
click at [1001, 282] on icon "Move forward to switch to the next month." at bounding box center [1003, 285] width 16 height 16
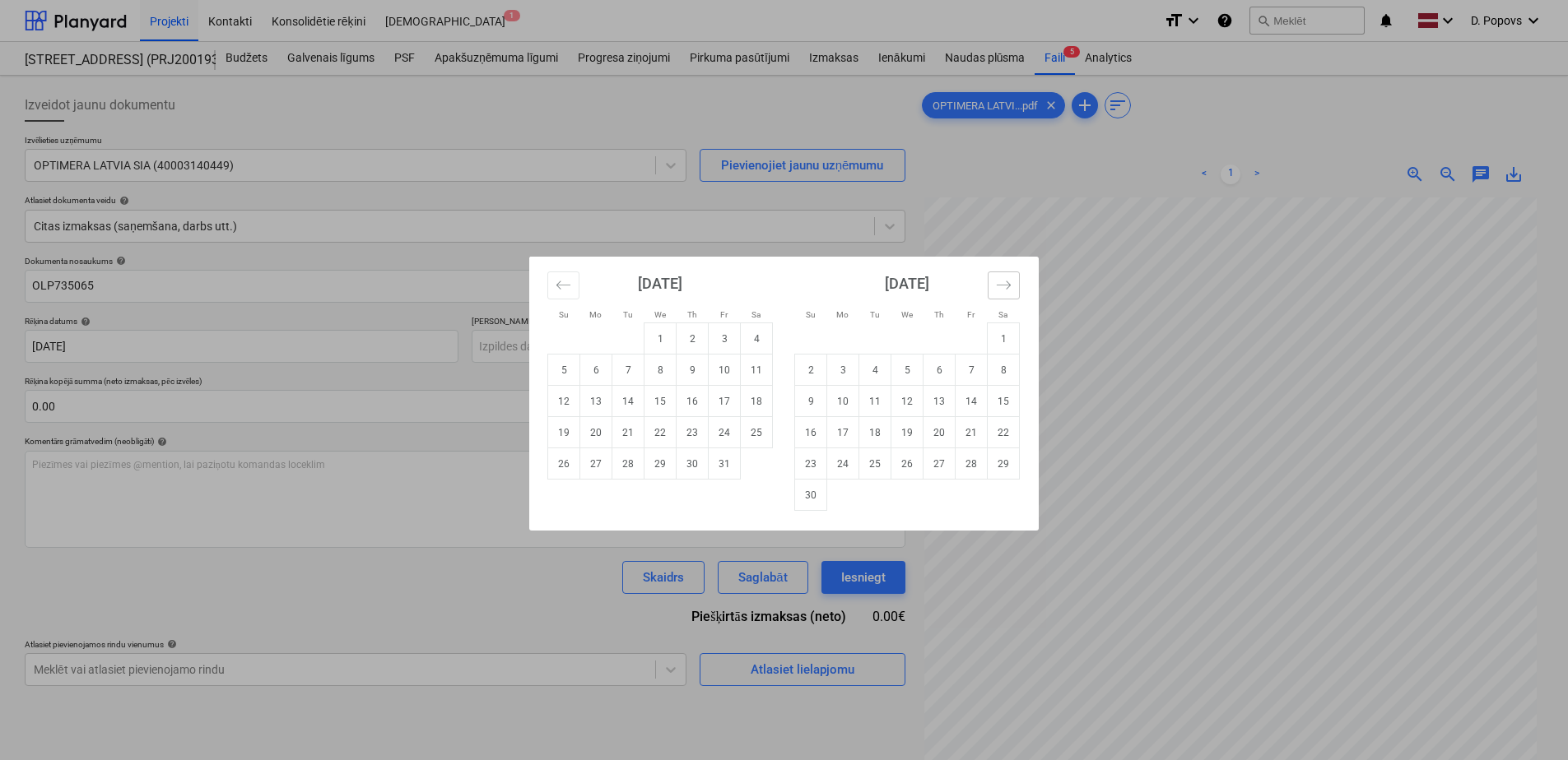
click at [1001, 282] on icon "Move forward to switch to the next month." at bounding box center [1003, 285] width 16 height 16
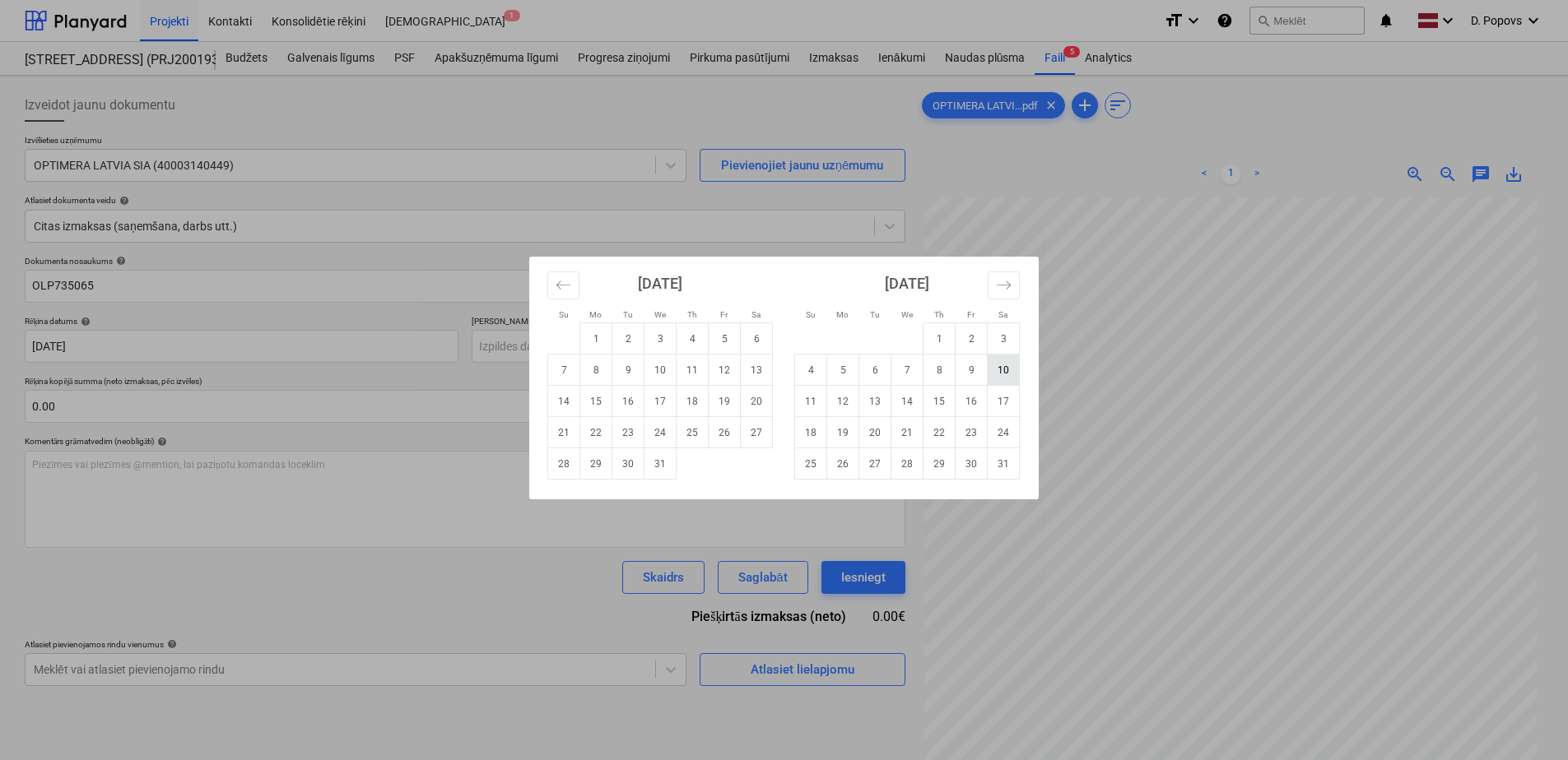
click at [1000, 371] on td "10" at bounding box center [1003, 371] width 32 height 31
type input "[DATE]"
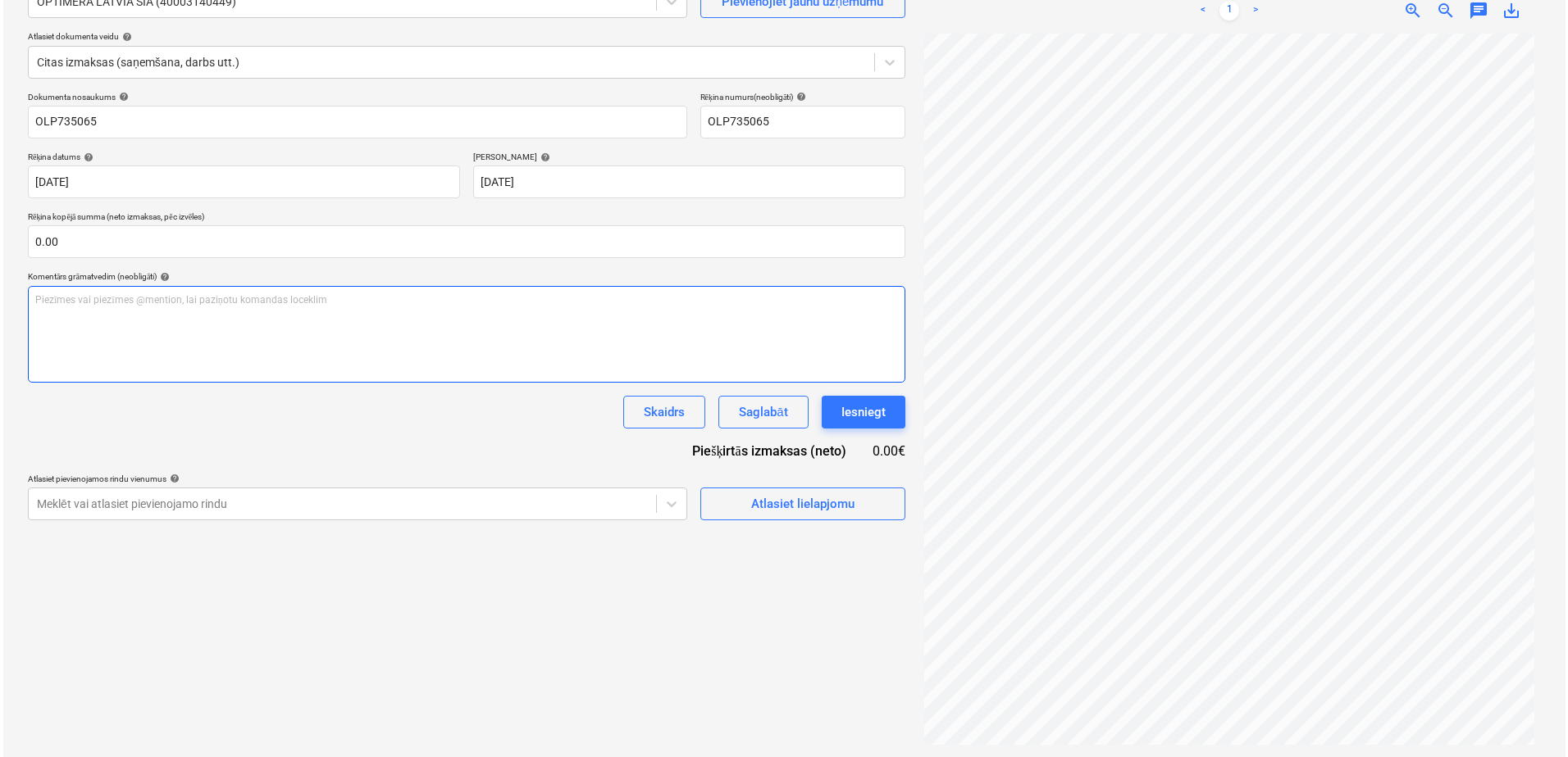
scroll to position [164, 0]
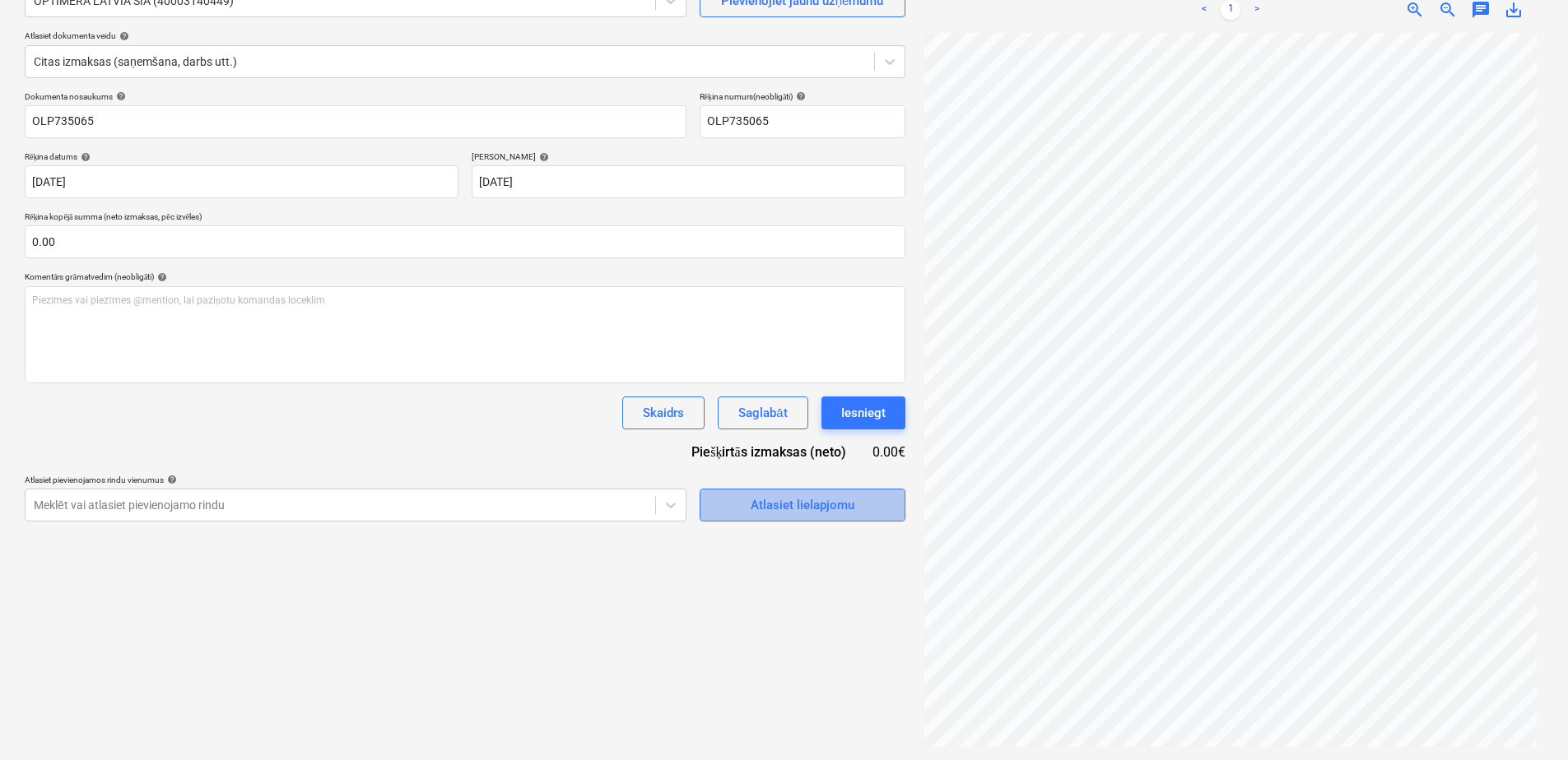
click at [823, 501] on div "Atlasiet lielapjomu" at bounding box center [802, 505] width 104 height 21
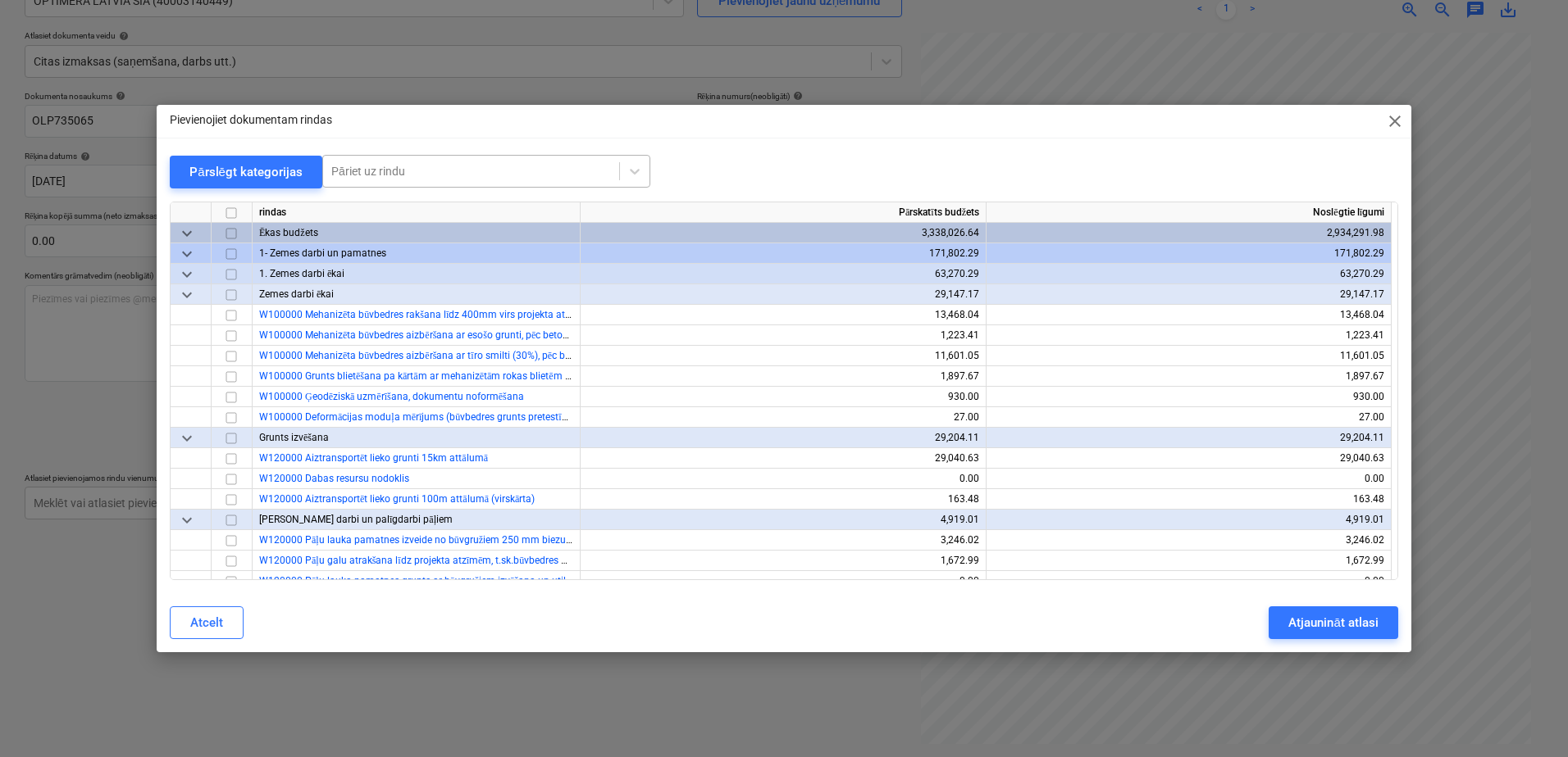
click at [408, 180] on div at bounding box center [472, 171] width 280 height 17
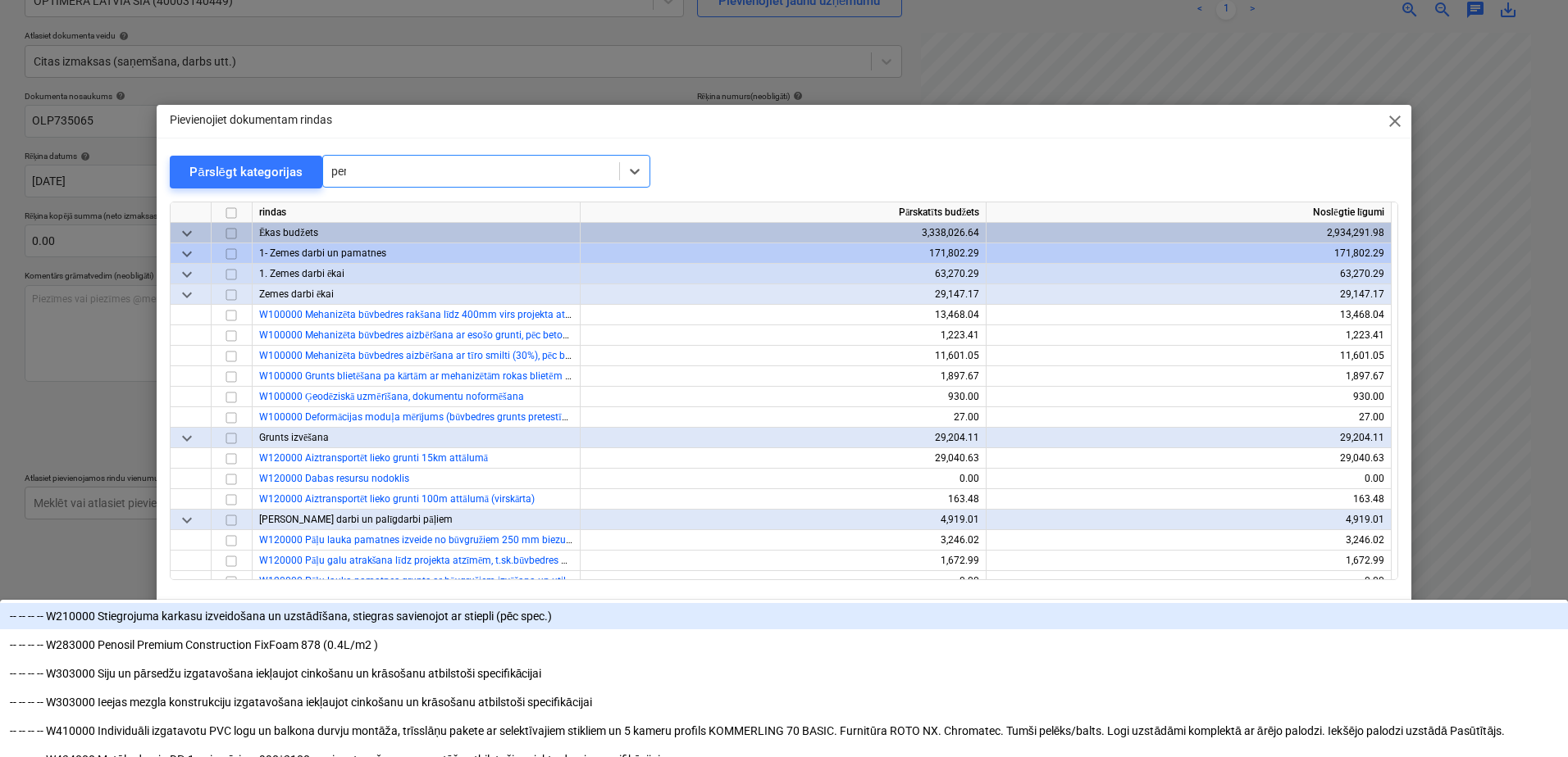
type input "[PERSON_NAME]"
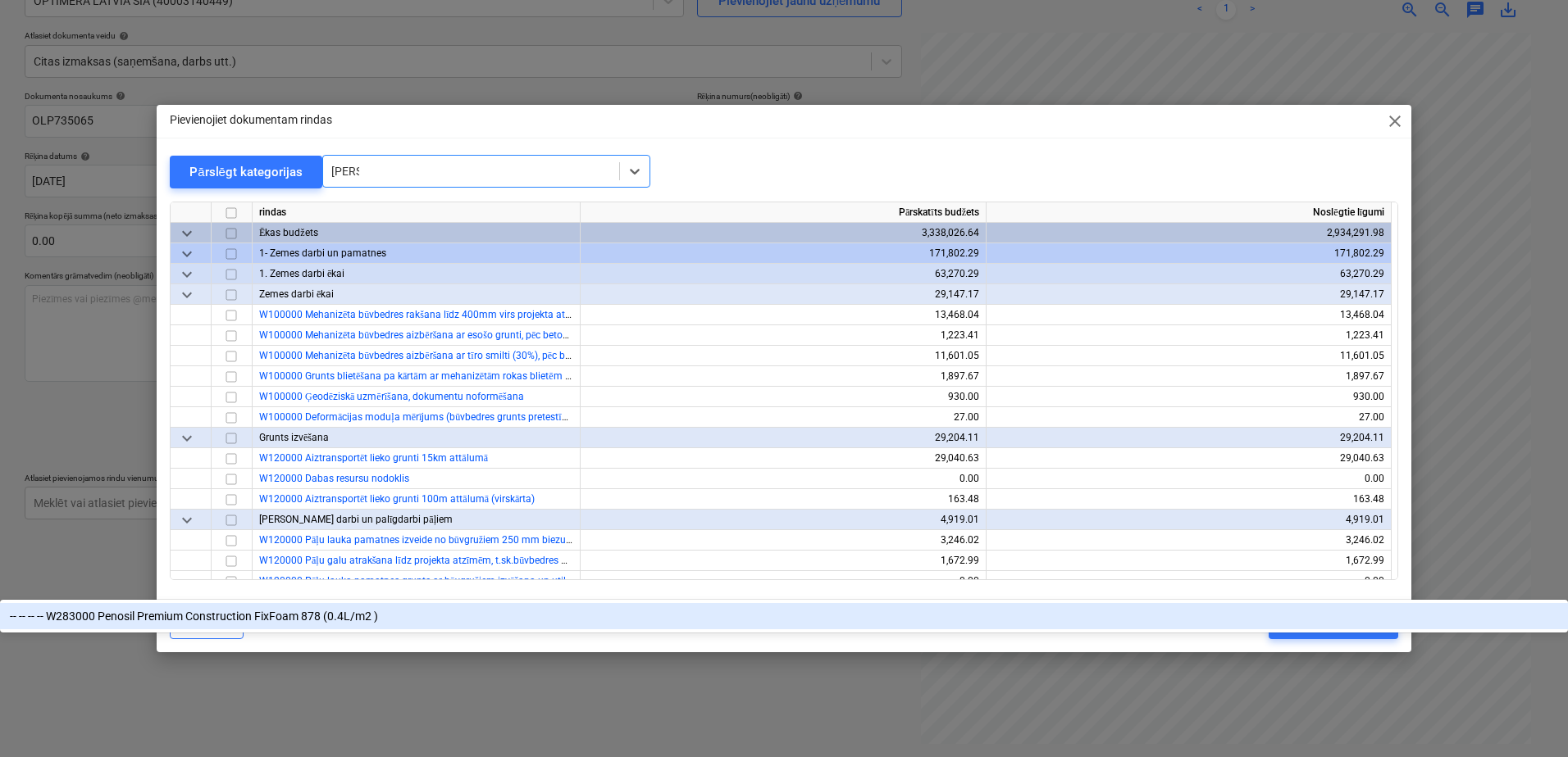
click at [486, 603] on div "-- -- -- -- W283000 Penosil Premium Construction FixFoam 878 (0.4L/m2 )" at bounding box center [784, 616] width 1568 height 26
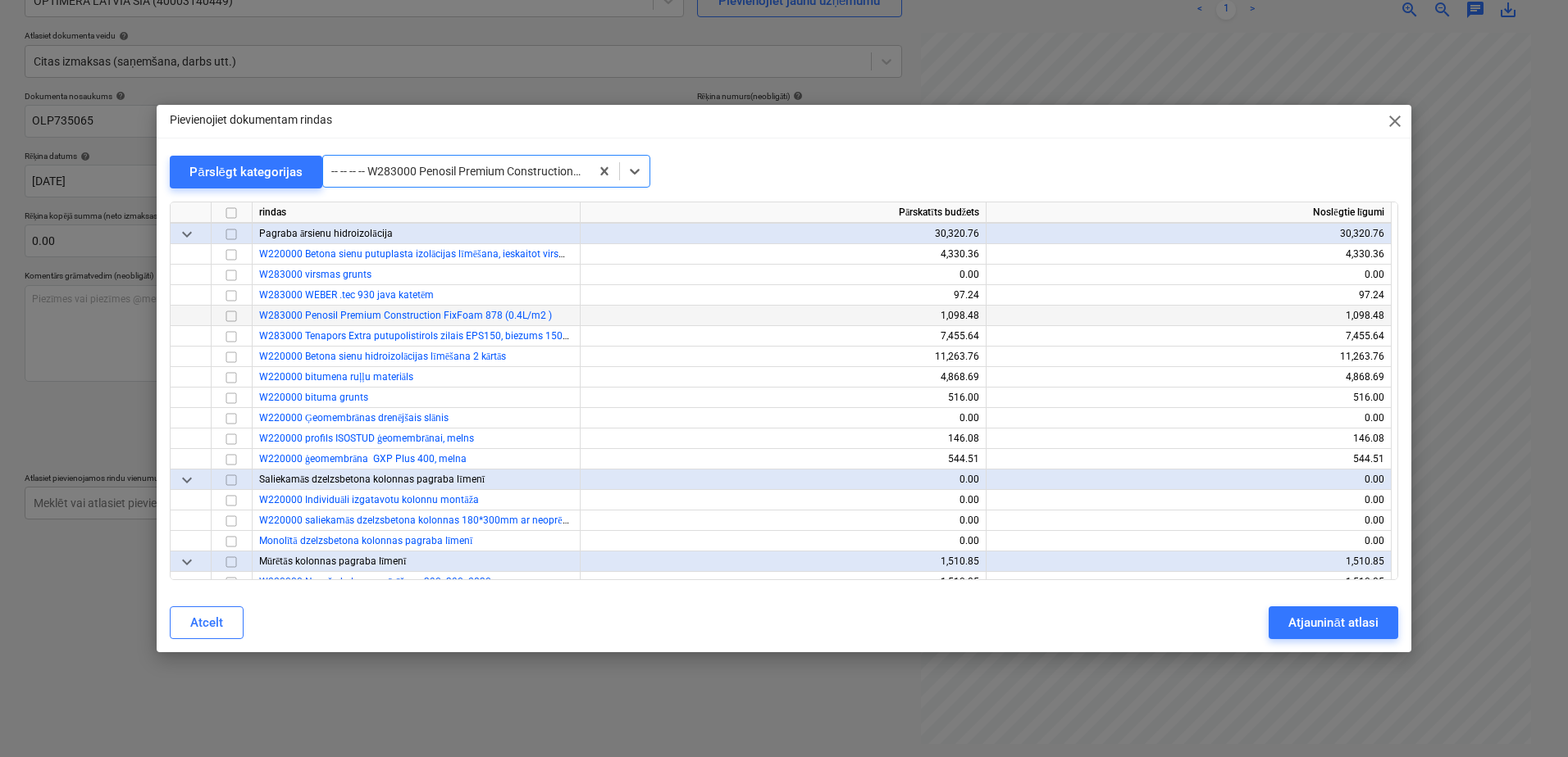
scroll to position [1475, 0]
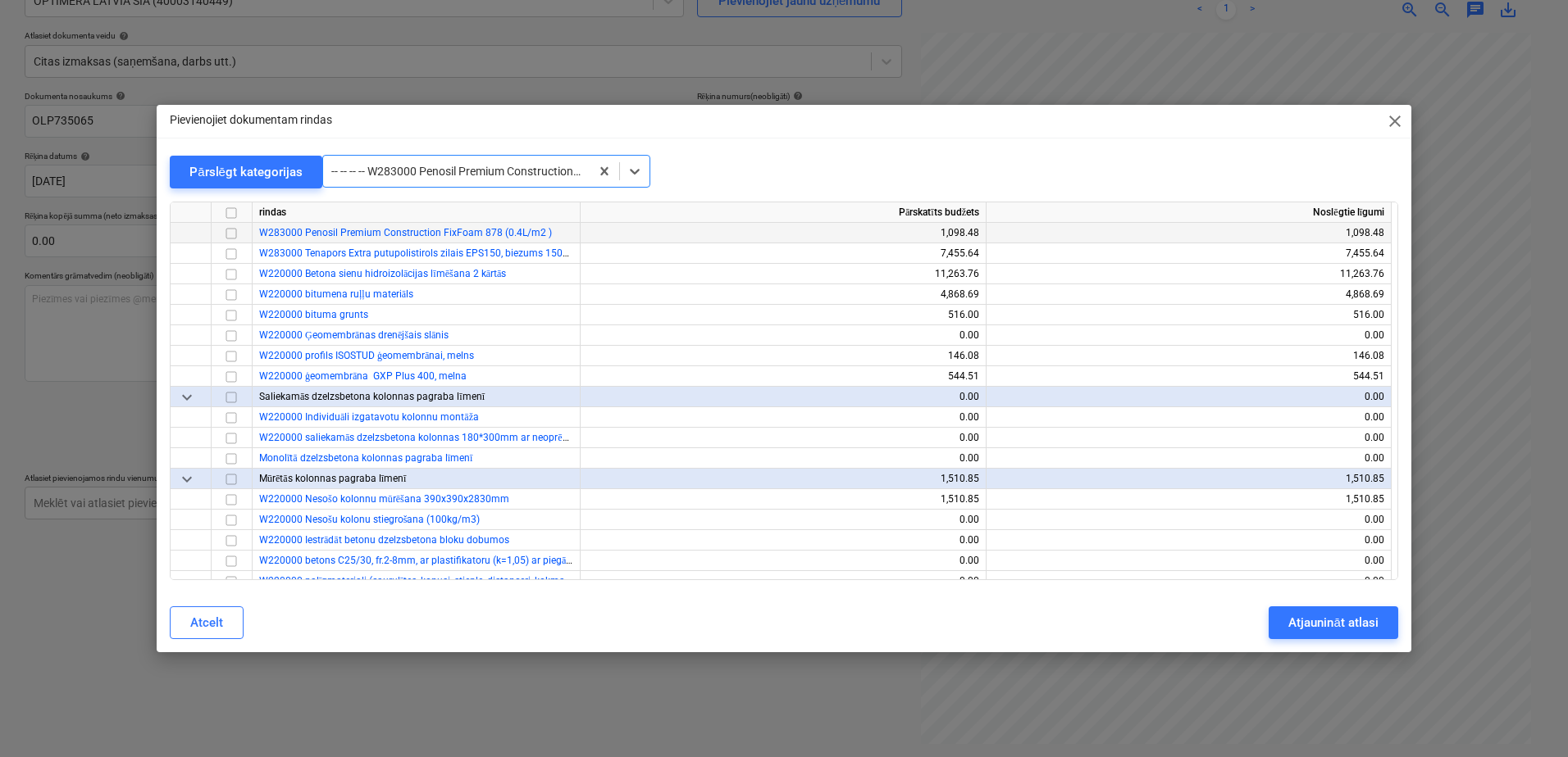
click at [213, 239] on div at bounding box center [232, 233] width 41 height 20
drag, startPoint x: 226, startPoint y: 231, endPoint x: 497, endPoint y: 411, distance: 325.3
click at [228, 232] on input "checkbox" at bounding box center [230, 233] width 19 height 19
click at [1362, 624] on div "Atjaunināt atlasi" at bounding box center [1332, 623] width 89 height 21
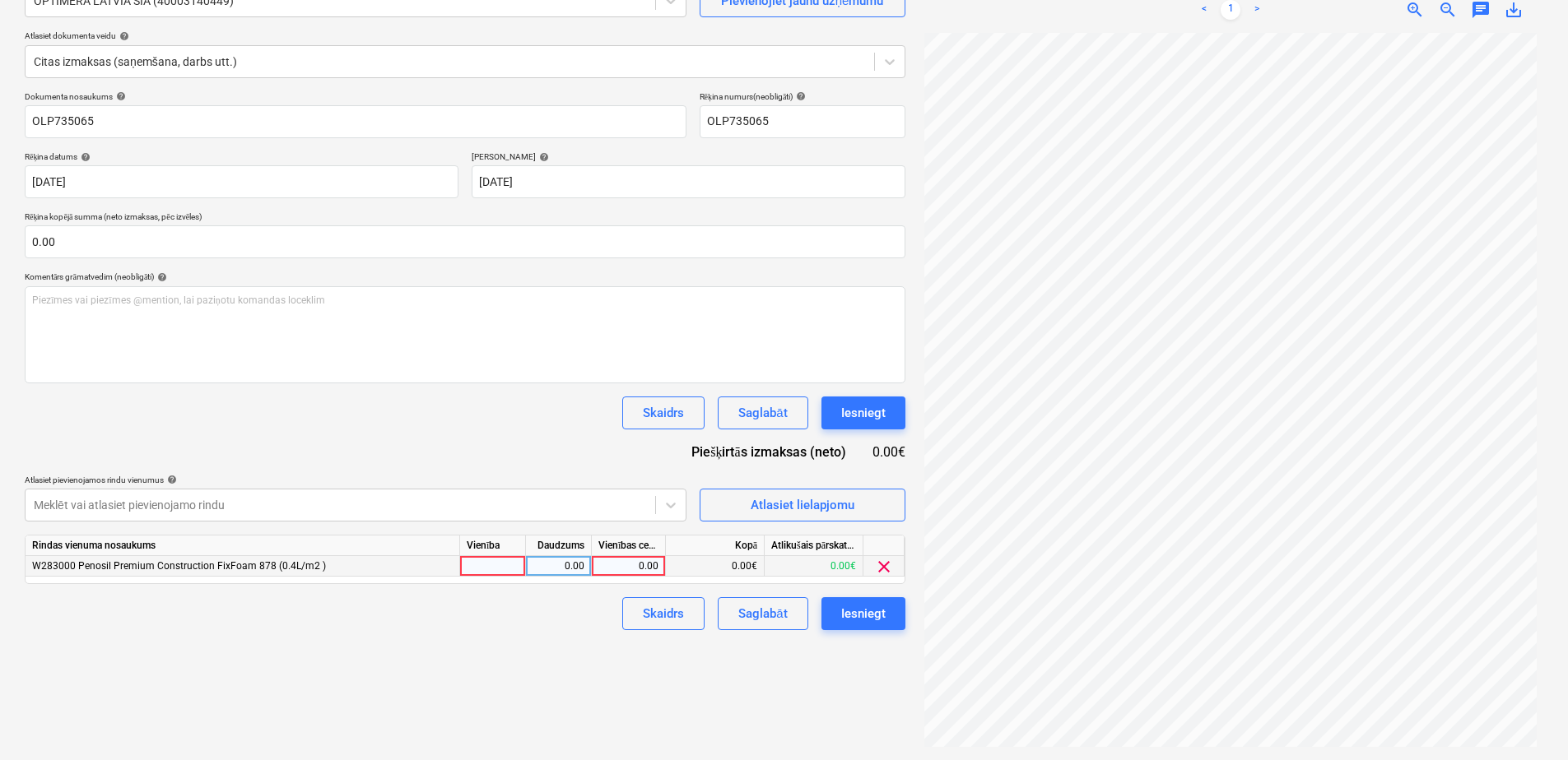
click at [890, 576] on div "clear" at bounding box center [884, 567] width 42 height 20
click at [889, 569] on span "clear" at bounding box center [883, 567] width 19 height 19
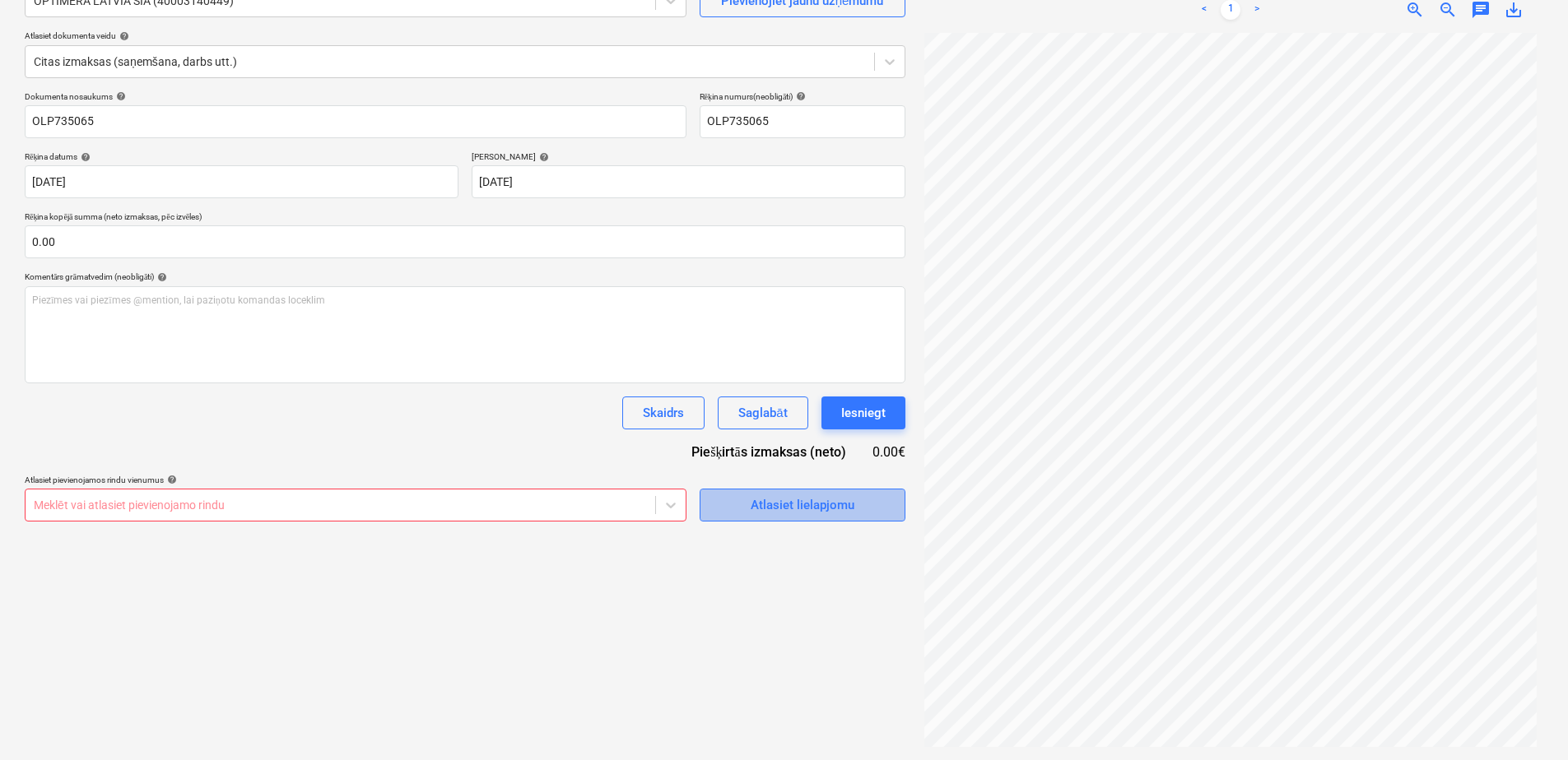
click at [845, 504] on div "Atlasiet lielapjomu" at bounding box center [802, 505] width 104 height 21
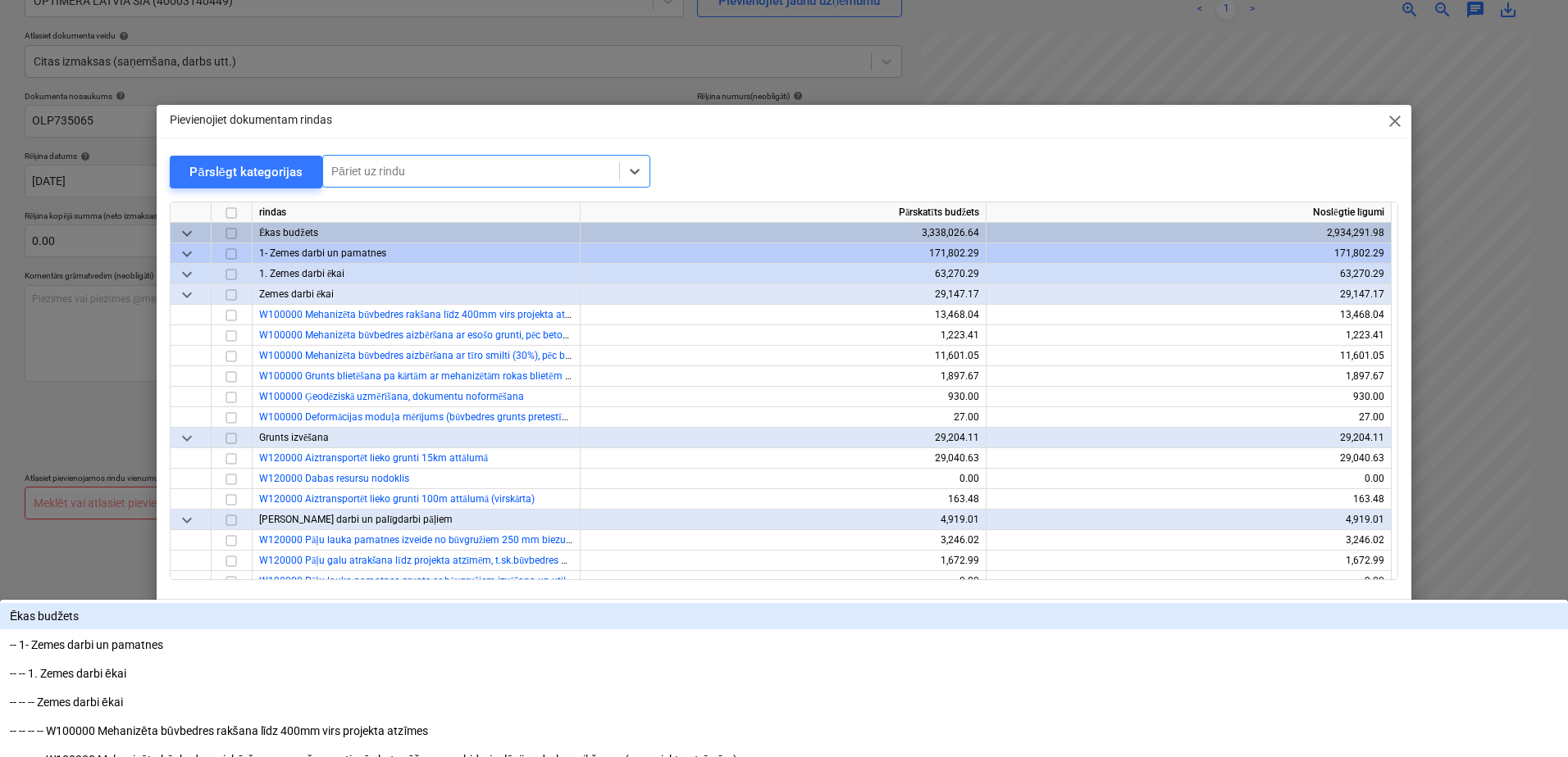
click at [539, 177] on div at bounding box center [472, 171] width 280 height 17
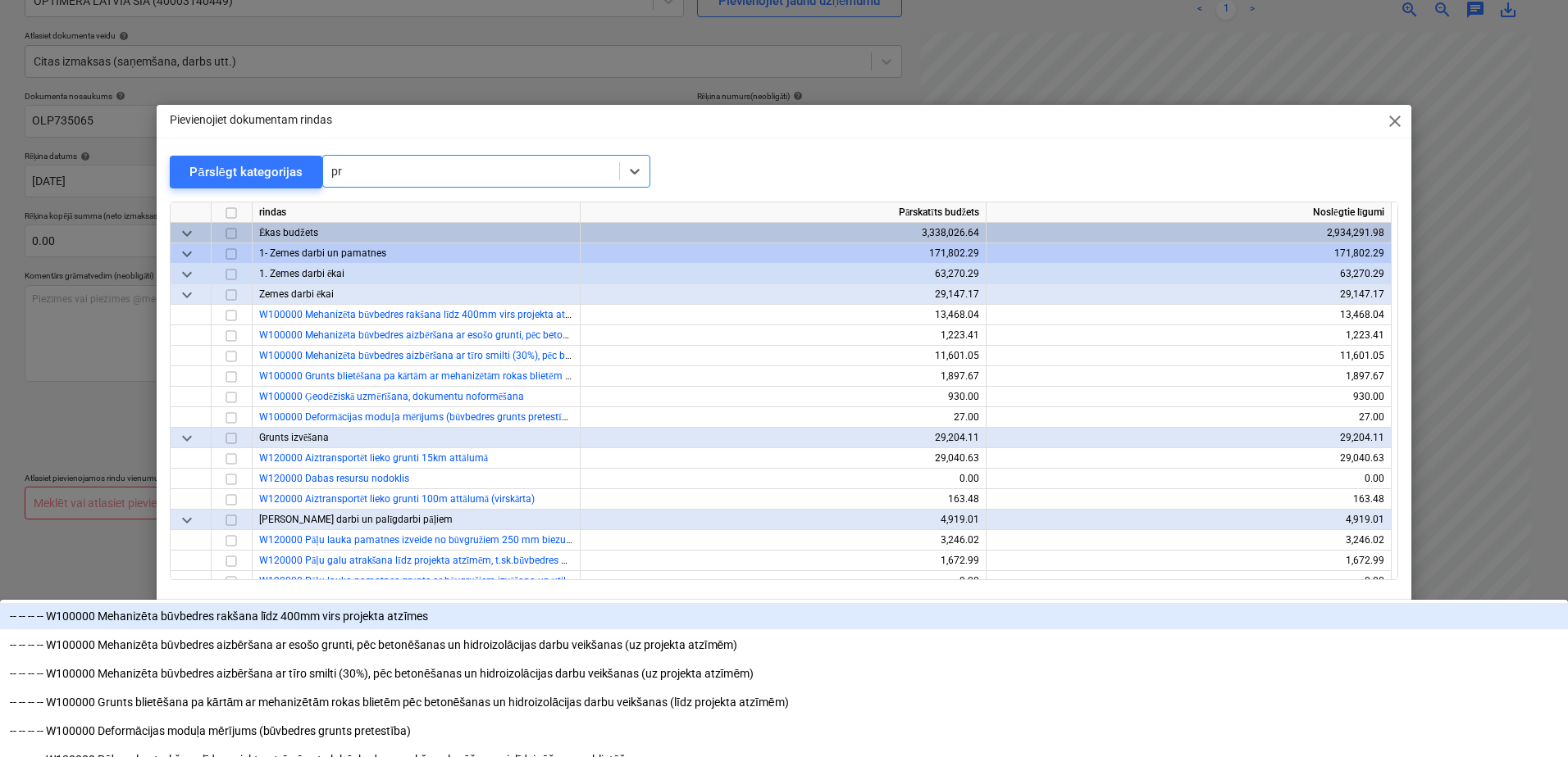
type input "p"
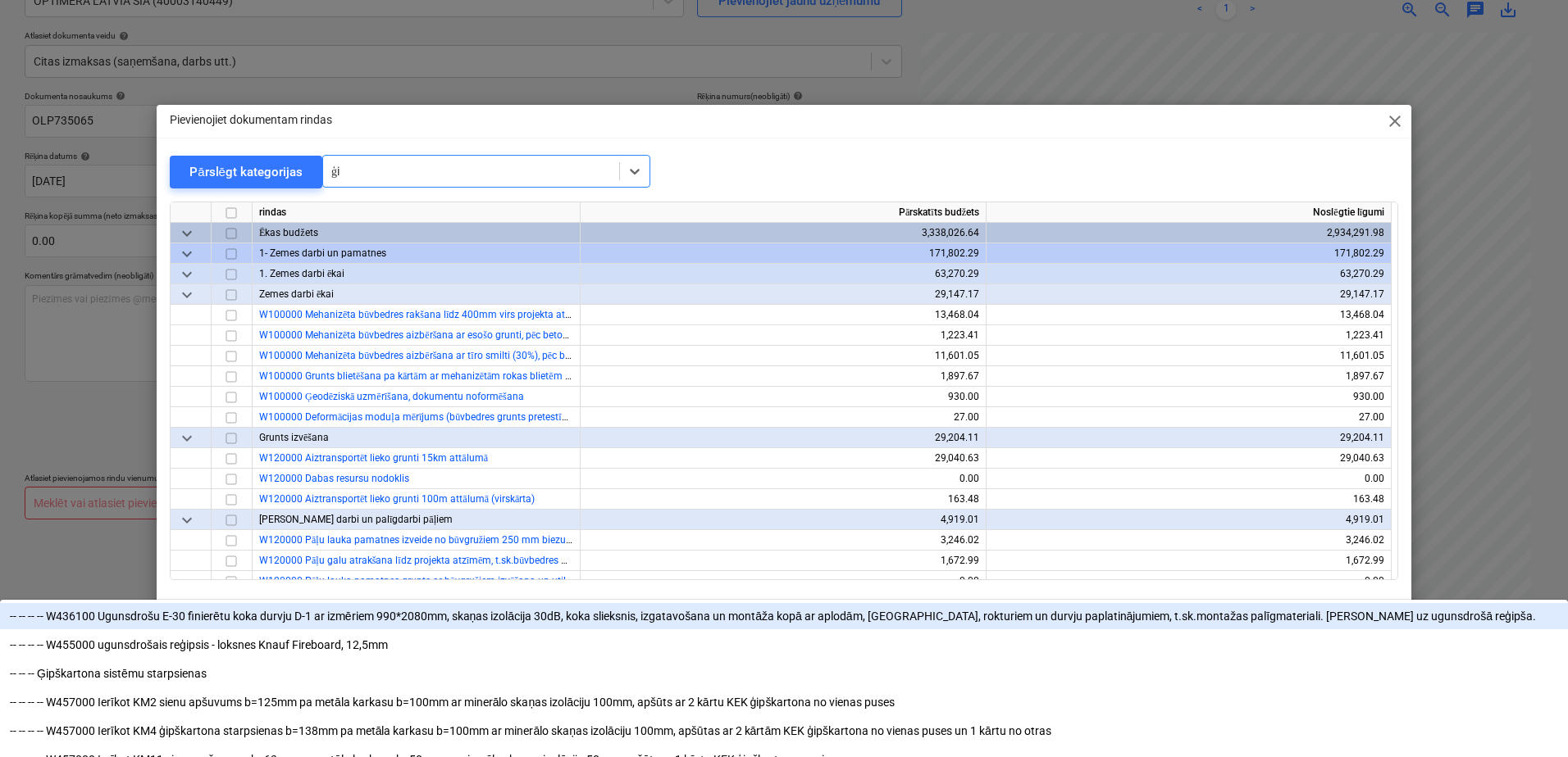
type input "ģip"
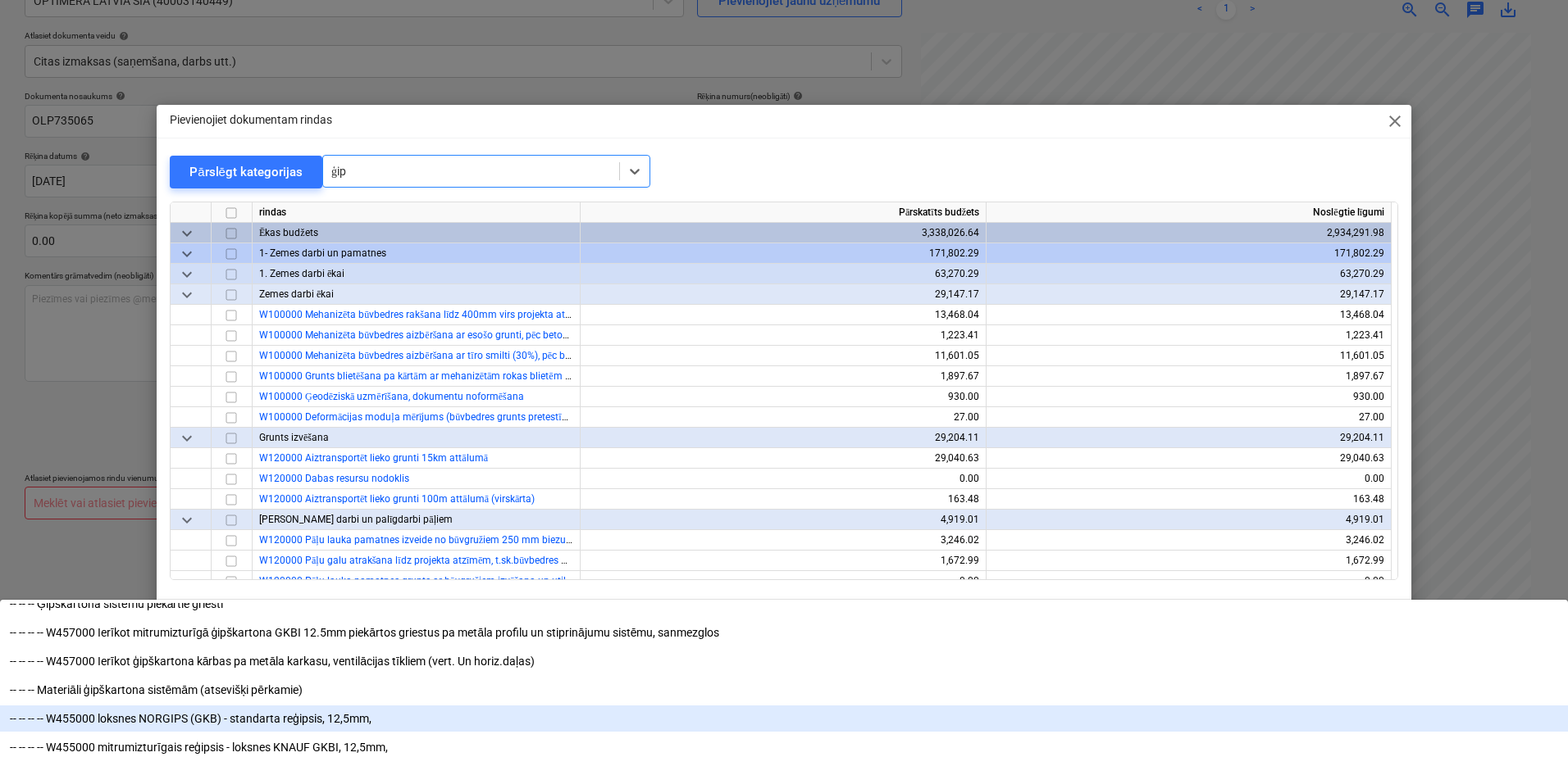
scroll to position [410, 0]
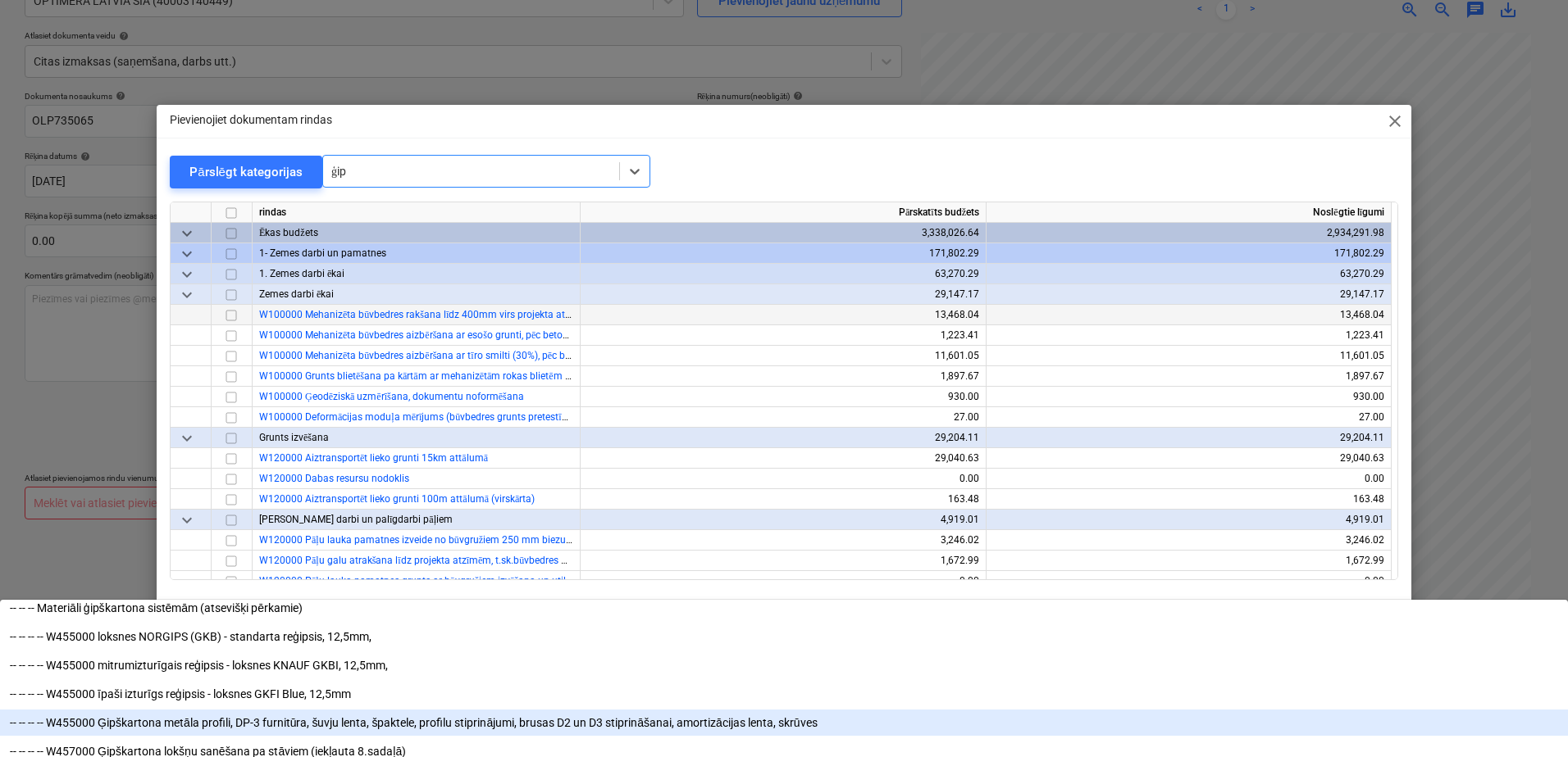
click at [579, 710] on div "-- -- -- -- W455000 Ģipškartona metāla profili, DP-3 furnitūra, šuvju lenta, šp…" at bounding box center [784, 723] width 1568 height 26
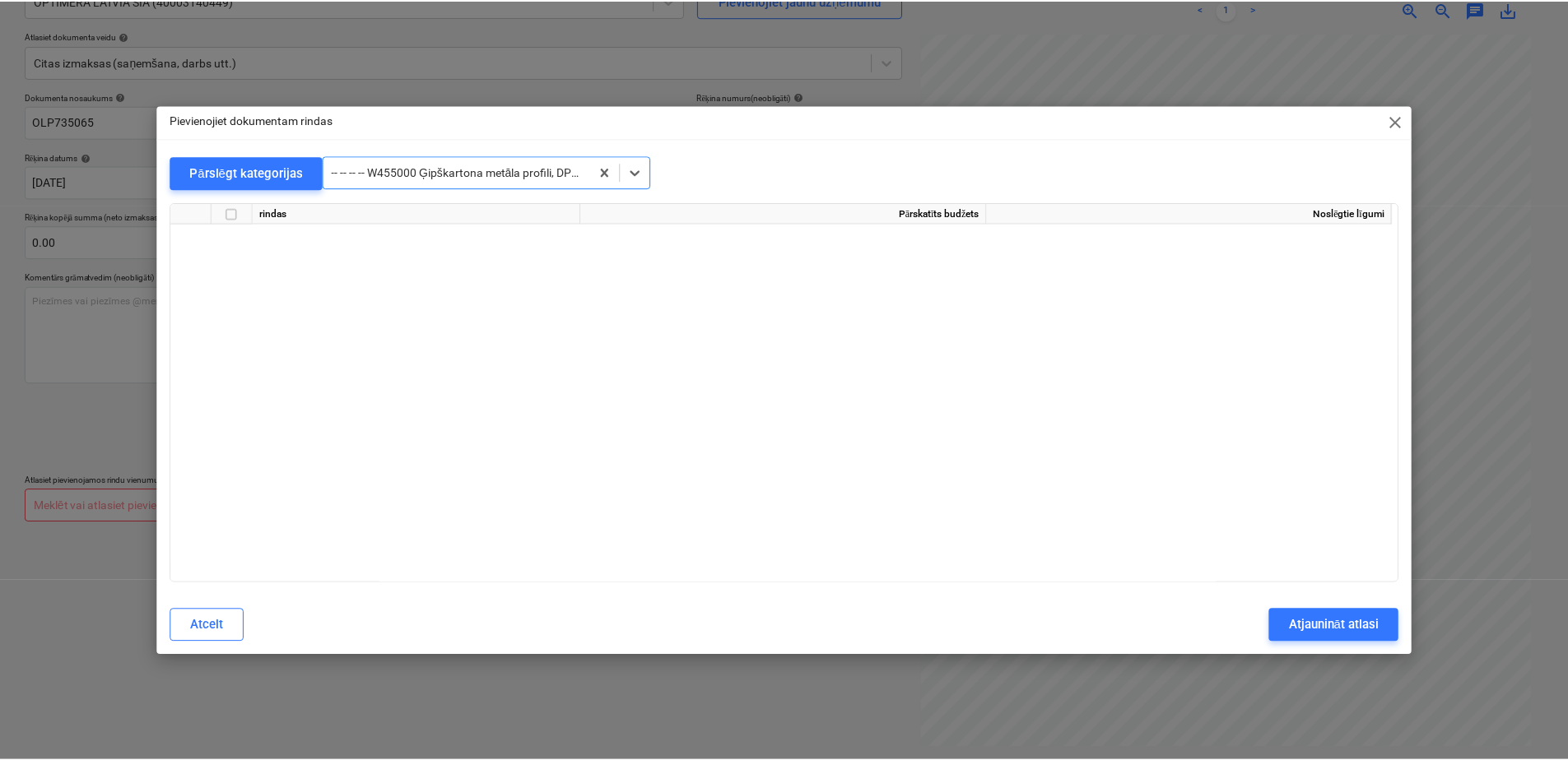
scroll to position [6172, 0]
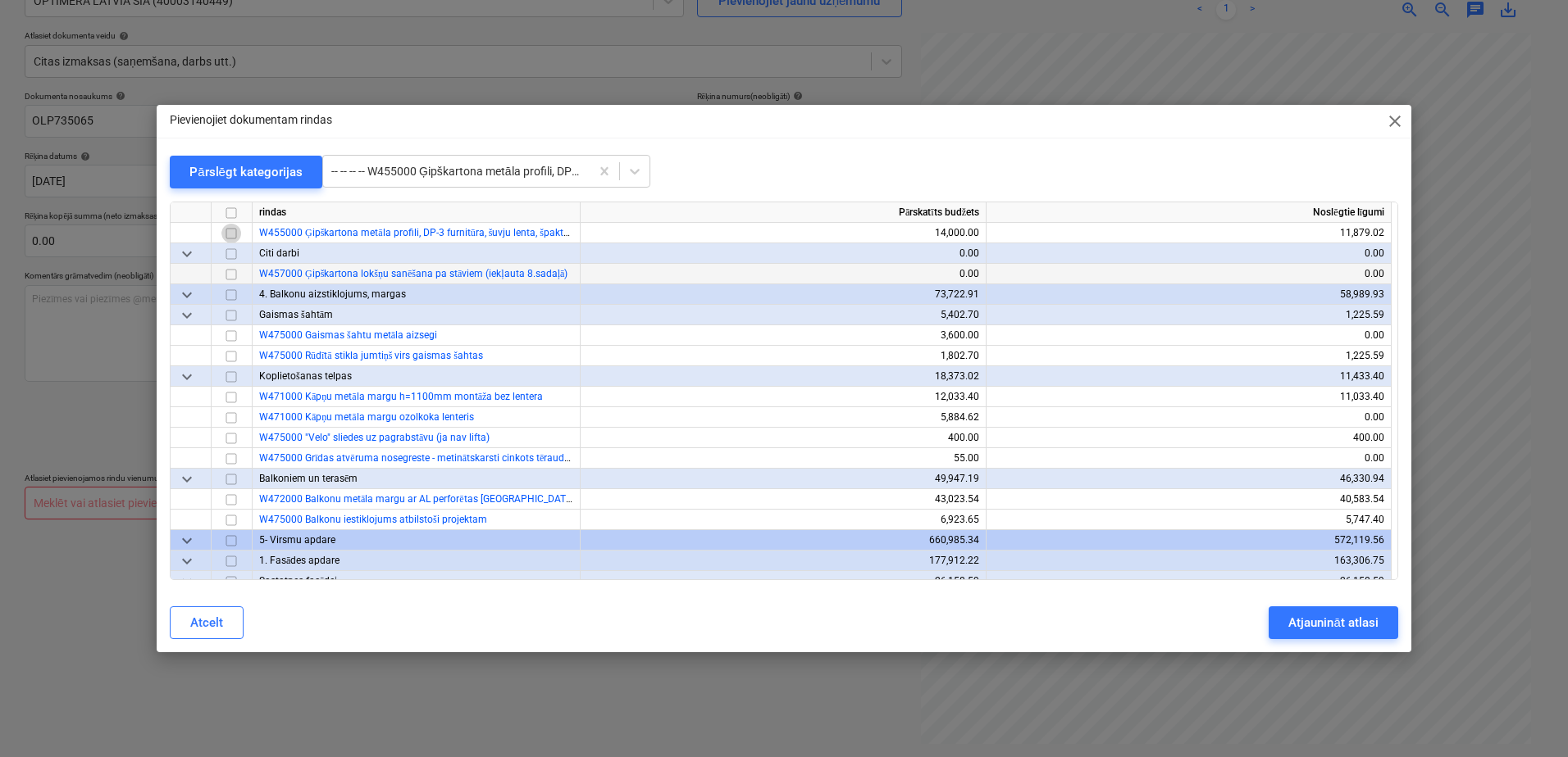
drag, startPoint x: 224, startPoint y: 230, endPoint x: 402, endPoint y: 274, distance: 183.4
click at [225, 230] on input "checkbox" at bounding box center [230, 233] width 19 height 19
click at [1298, 613] on div "Atjaunināt atlasi" at bounding box center [1332, 623] width 89 height 21
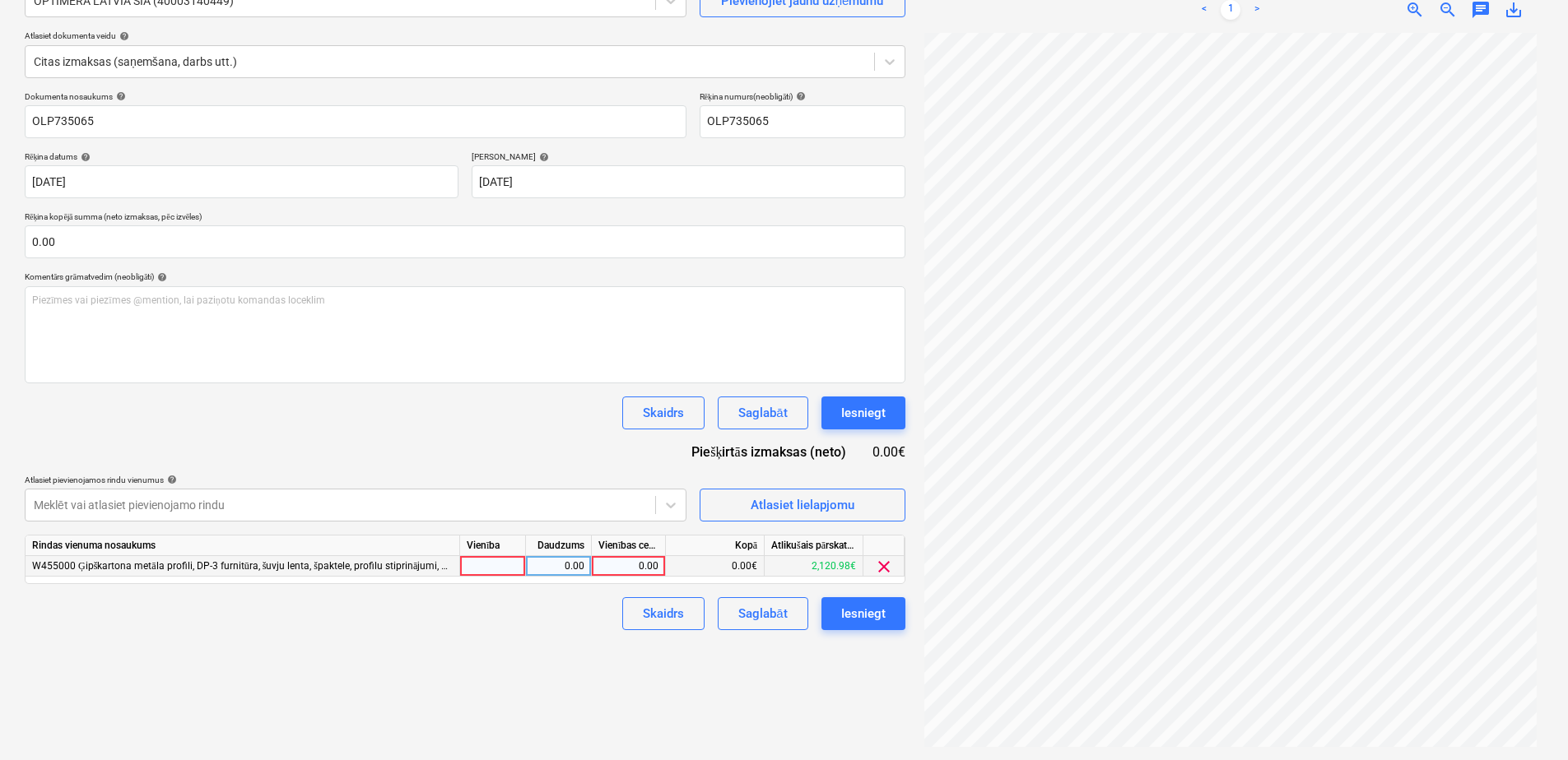
click at [655, 567] on div "0.00" at bounding box center [628, 567] width 60 height 20
type input "332.48"
click at [525, 637] on div "Izveidot jaunu dokumentu Izvēlieties uzņēmumu OPTIMERA LATVIA SIA (40003140449)…" at bounding box center [465, 336] width 894 height 836
click at [758, 606] on div "Saglabāt" at bounding box center [762, 613] width 49 height 21
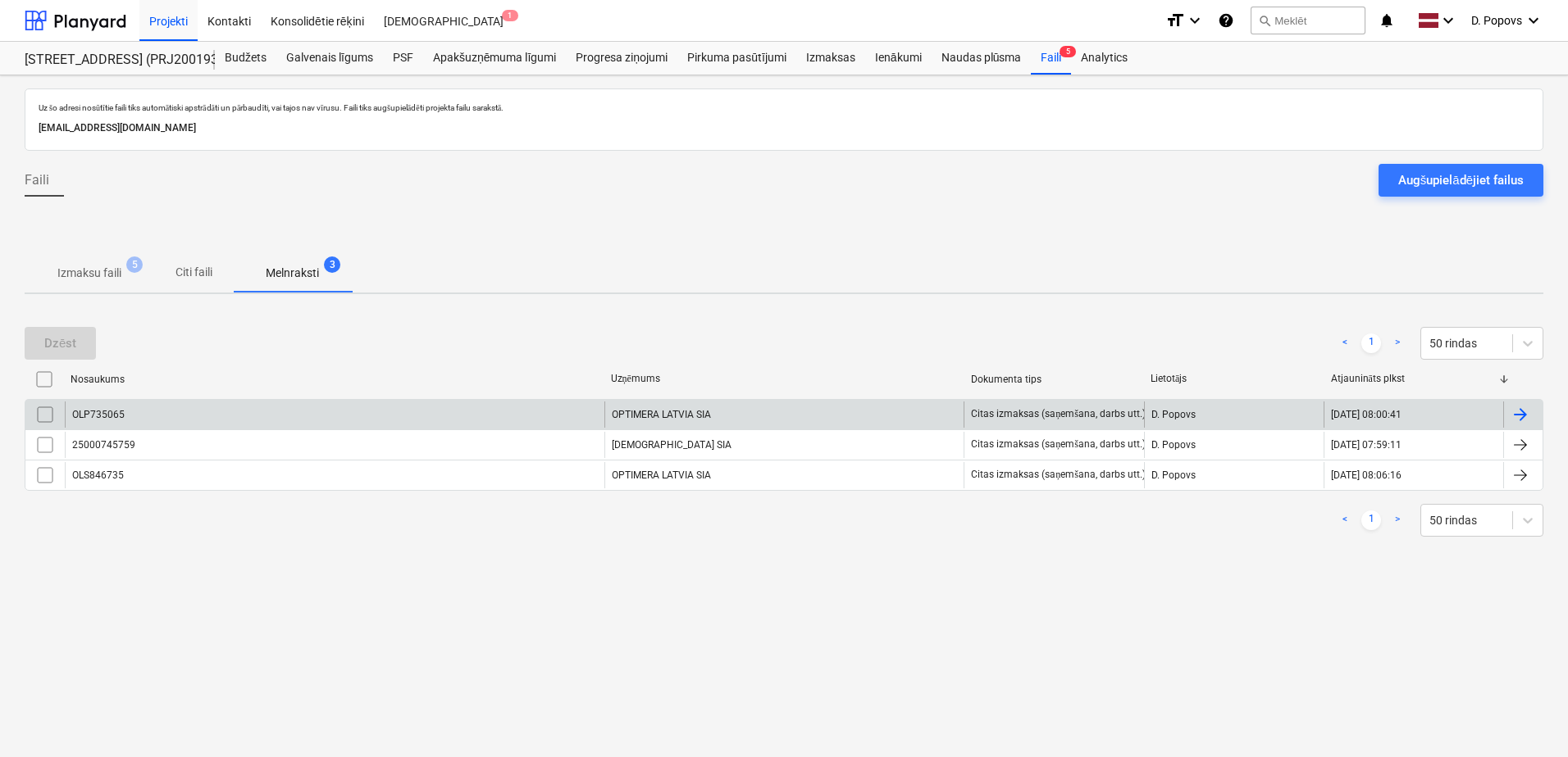
click at [389, 405] on div "OLP735065" at bounding box center [334, 414] width 540 height 26
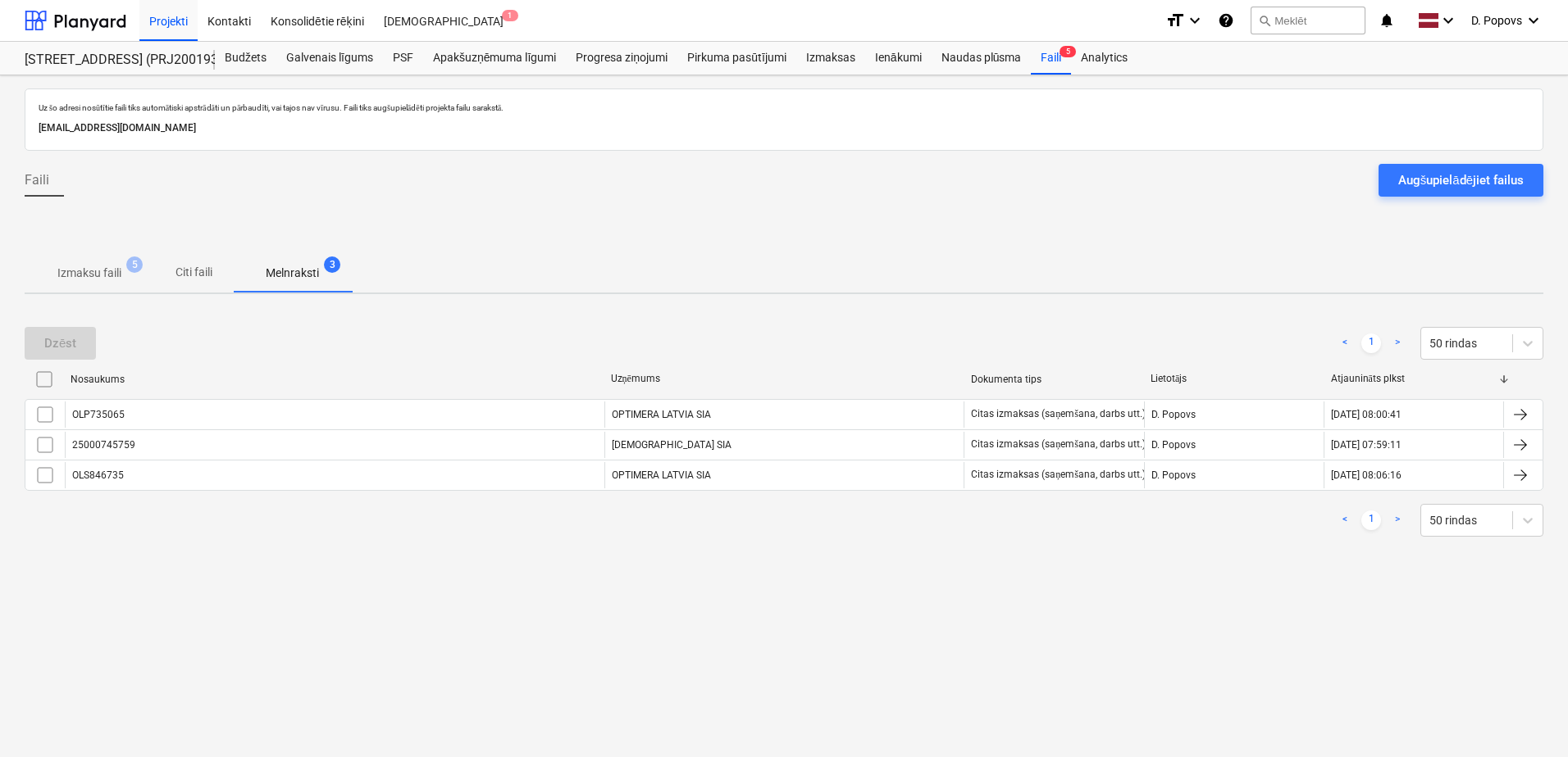
click at [89, 280] on p "Izmaksu faili" at bounding box center [88, 274] width 64 height 17
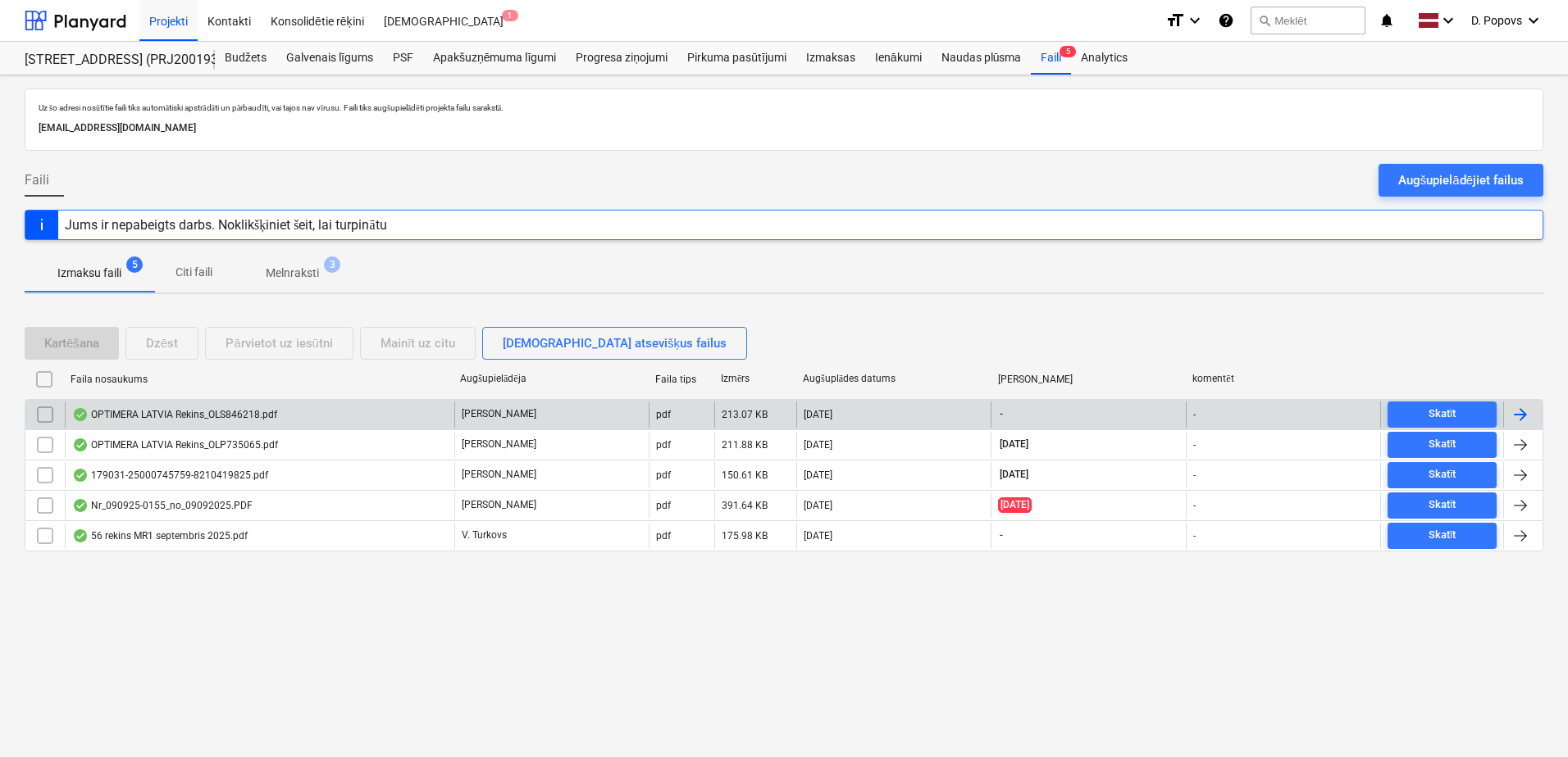
click at [323, 414] on div "OPTIMERA LATVIA Rekins_OLS846218.pdf" at bounding box center [259, 414] width 390 height 26
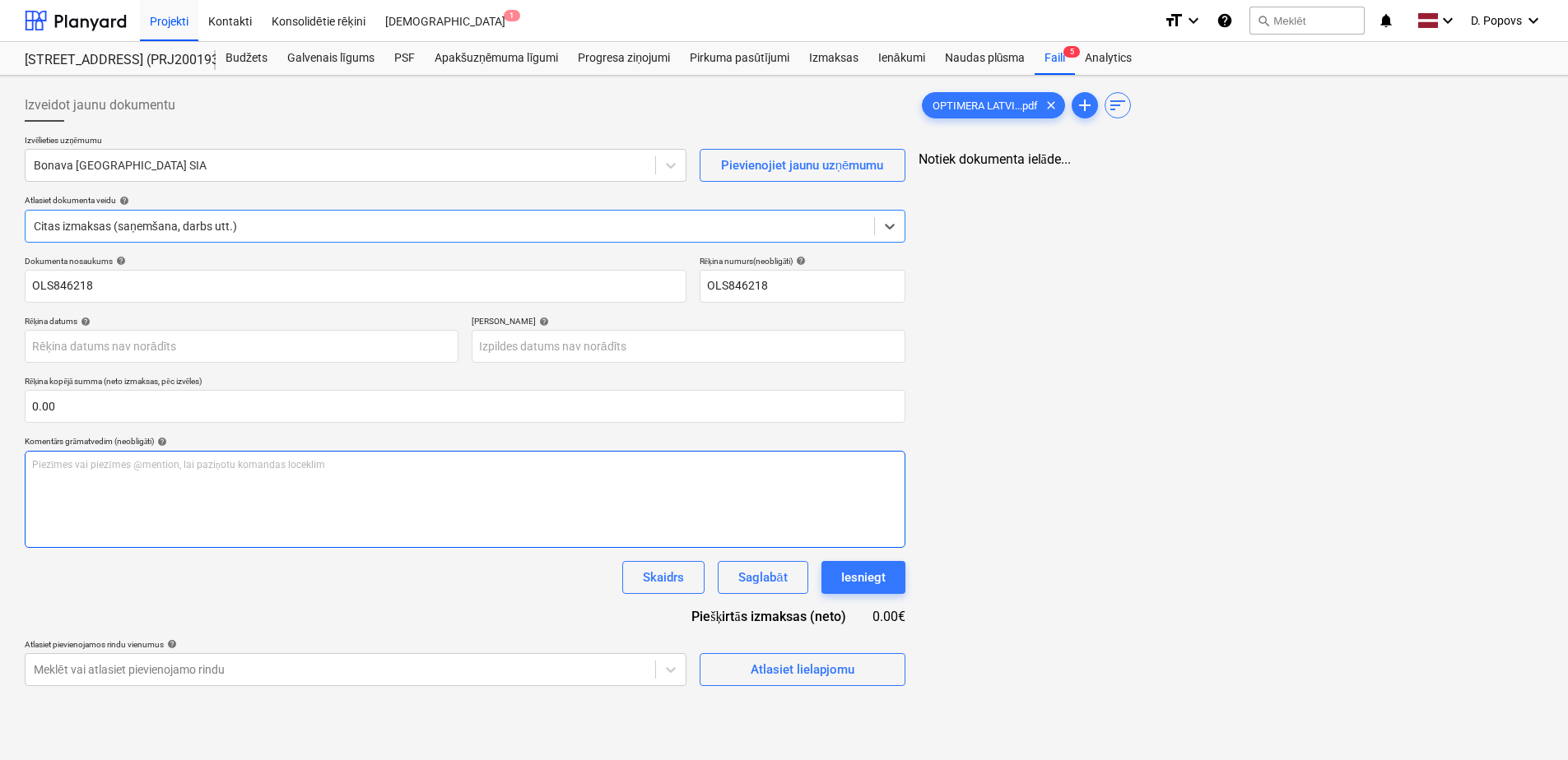
type input "OLS846218"
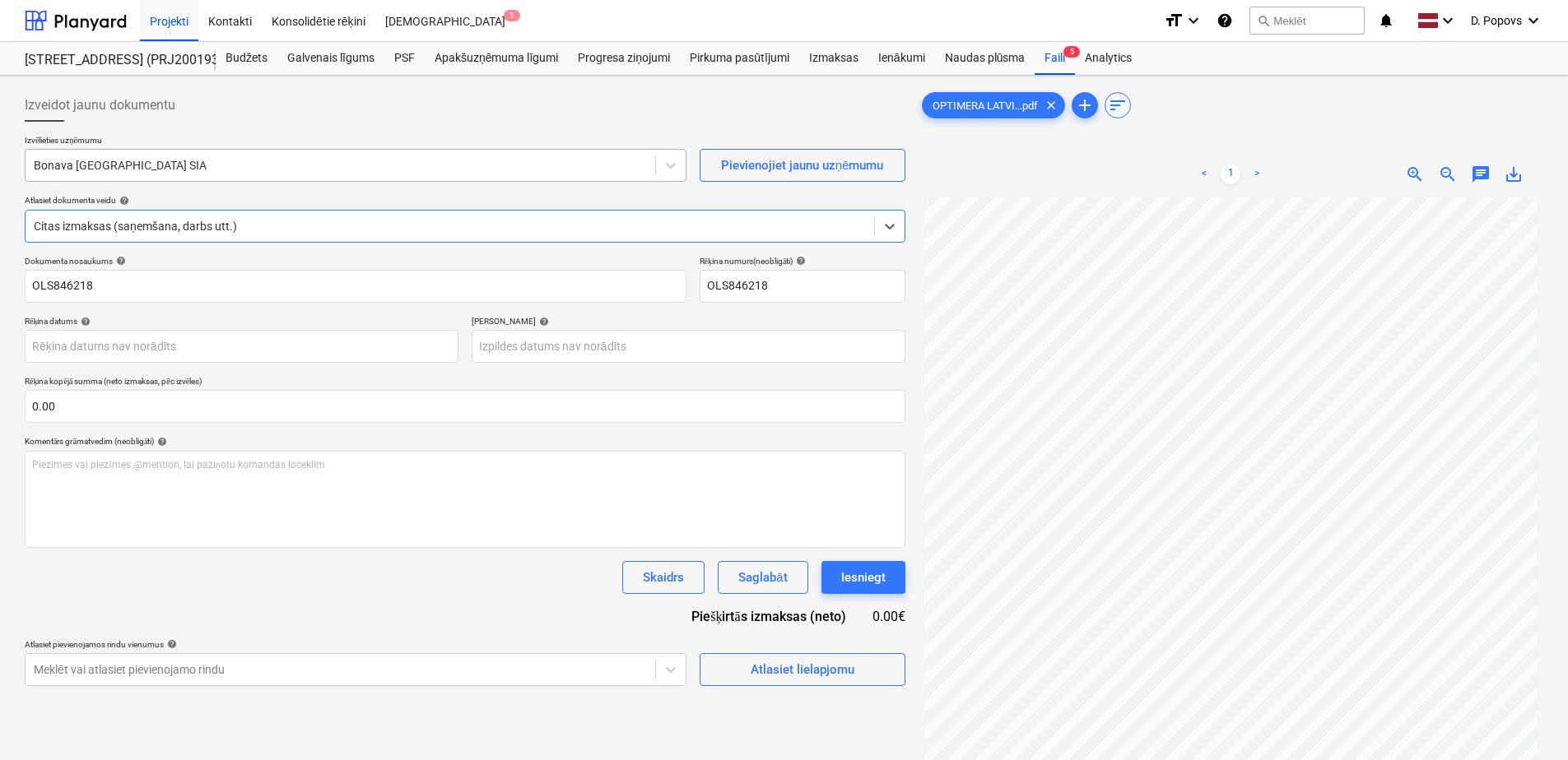
click at [146, 168] on div at bounding box center [339, 165] width 613 height 17
type input "opt"
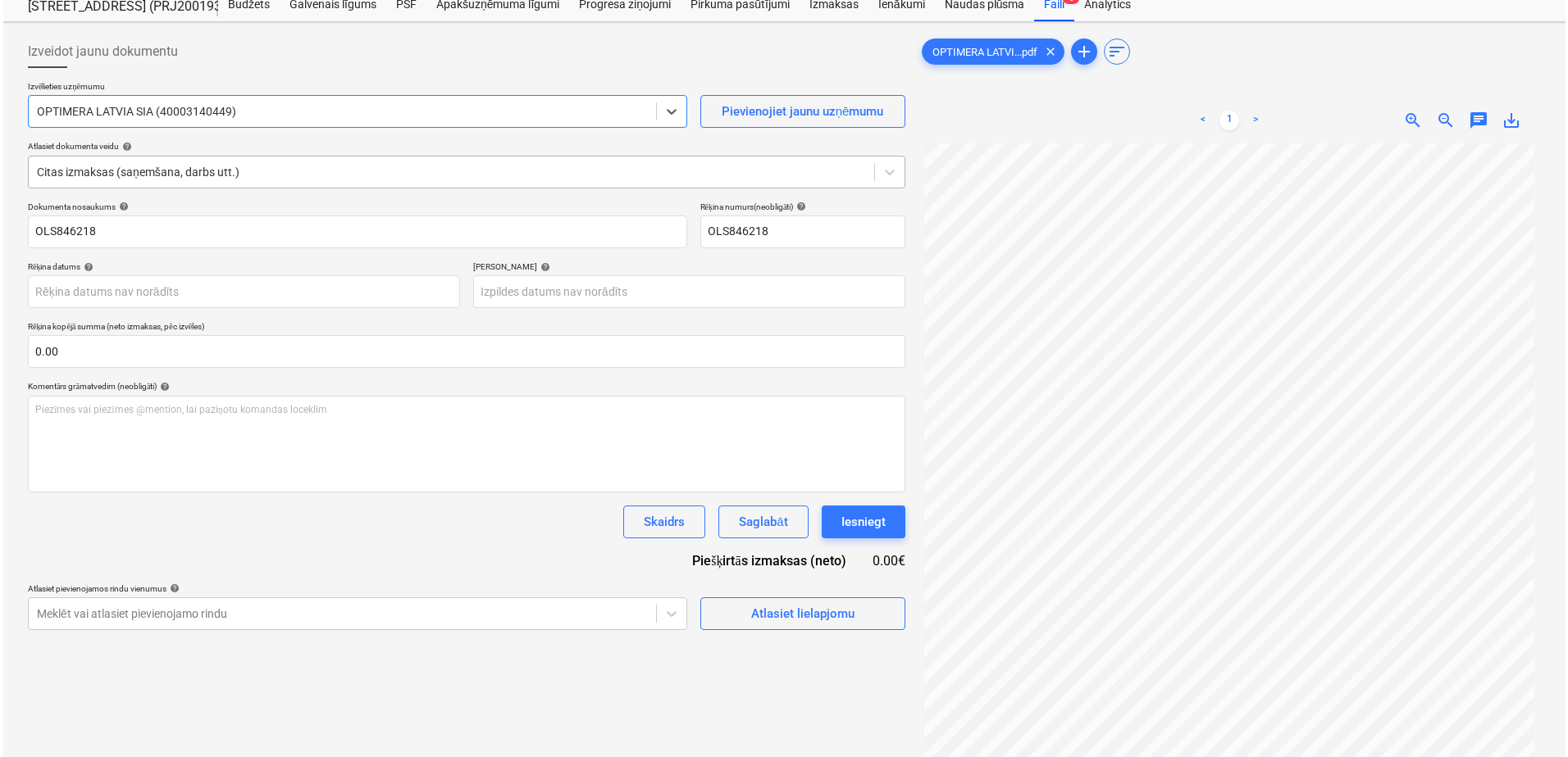
scroll to position [82, 0]
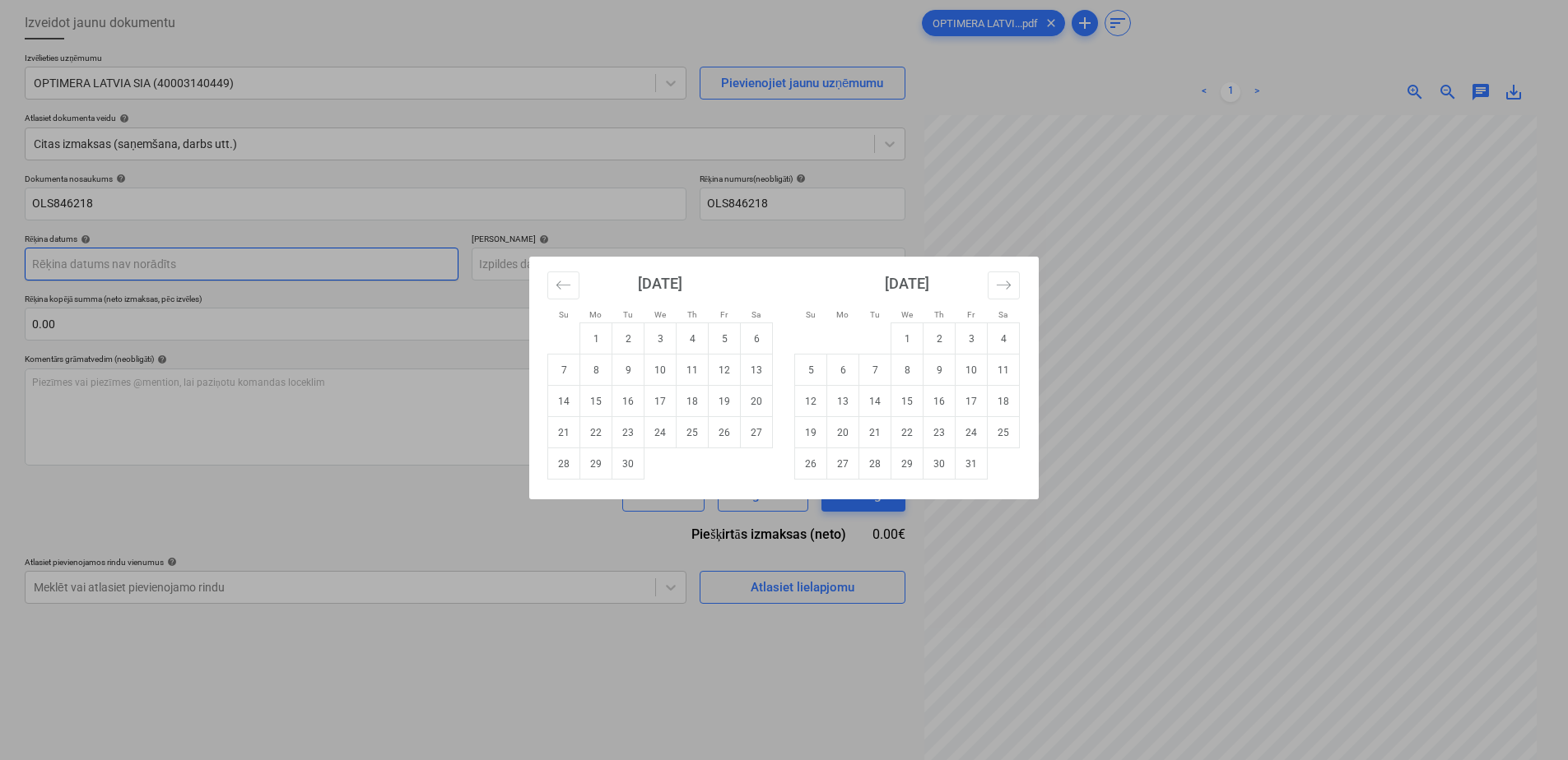
click at [397, 276] on body "Projekti Kontakti Konsolidētie rēķini Iesūtne 1 format_size keyboard_arrow_down…" at bounding box center [784, 298] width 1568 height 760
click at [665, 344] on td "3" at bounding box center [660, 339] width 32 height 31
type input "[DATE]"
click at [516, 252] on body "Projekti Kontakti Konsolidētie rēķini Iesūtne 1 format_size keyboard_arrow_down…" at bounding box center [784, 298] width 1568 height 760
click at [999, 276] on button "Move forward to switch to the next month." at bounding box center [1003, 286] width 32 height 28
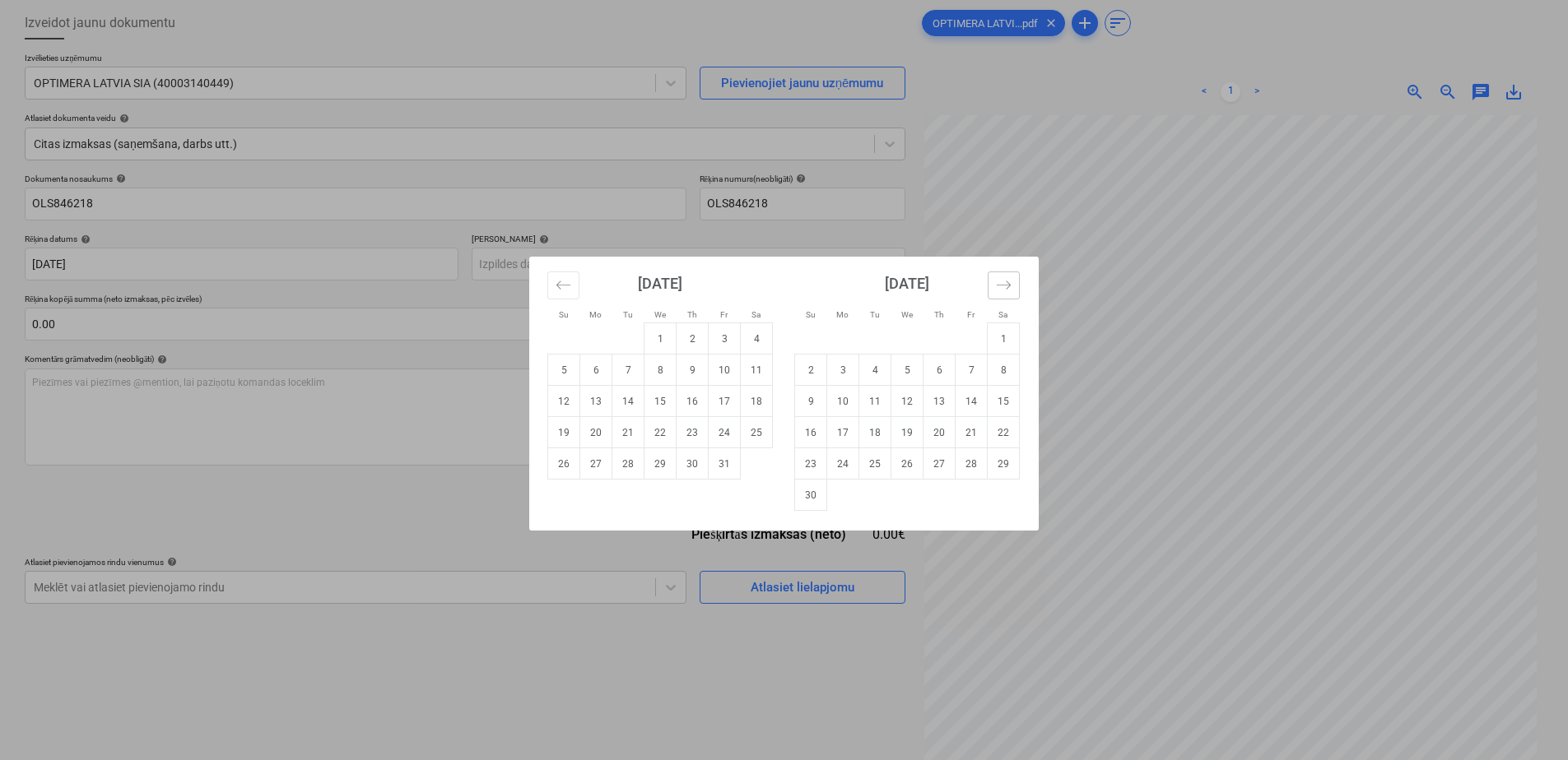
click at [999, 276] on button "Move forward to switch to the next month." at bounding box center [1003, 286] width 32 height 28
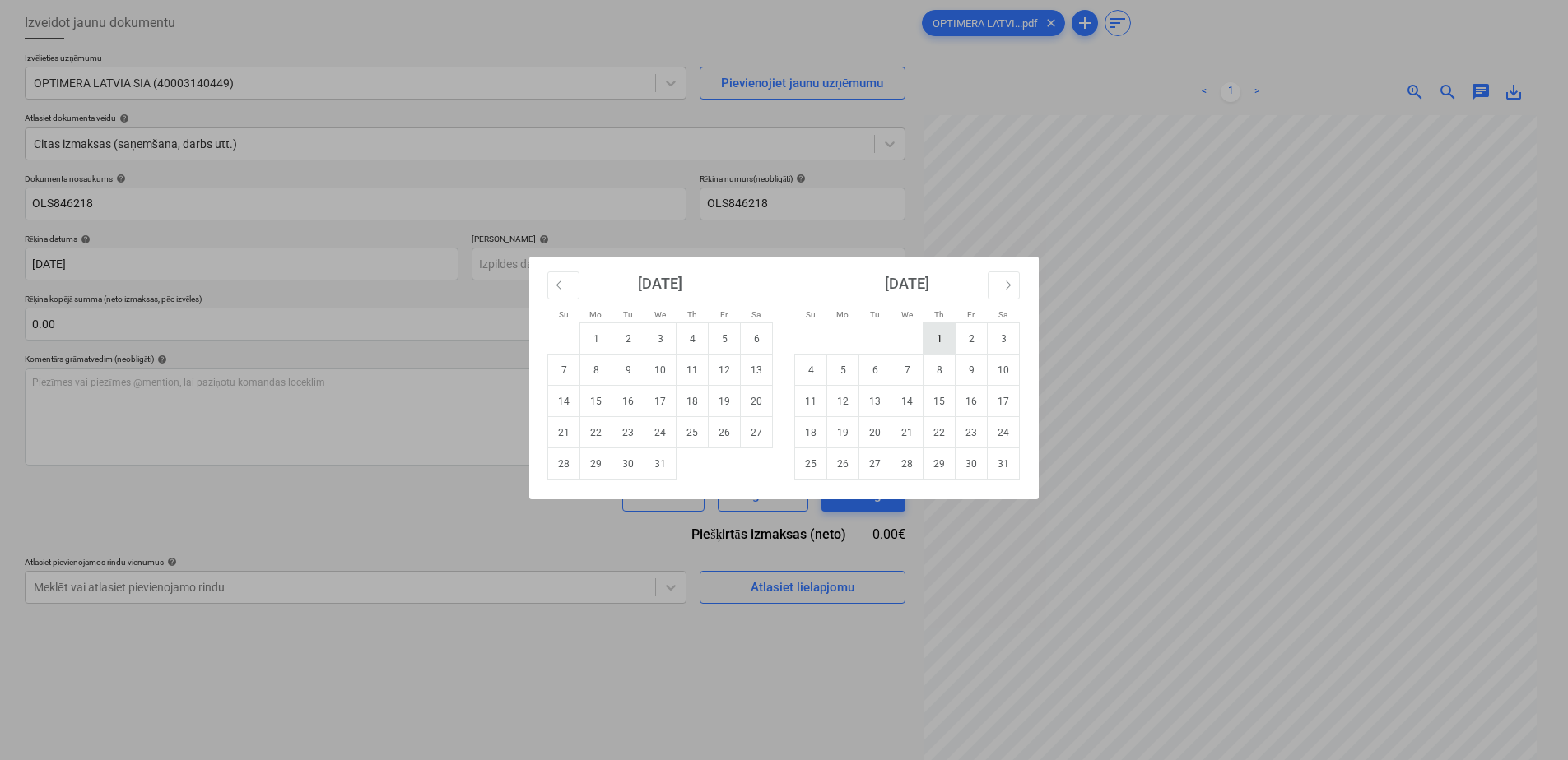
click at [931, 336] on td "1" at bounding box center [939, 339] width 32 height 31
type input "[DATE]"
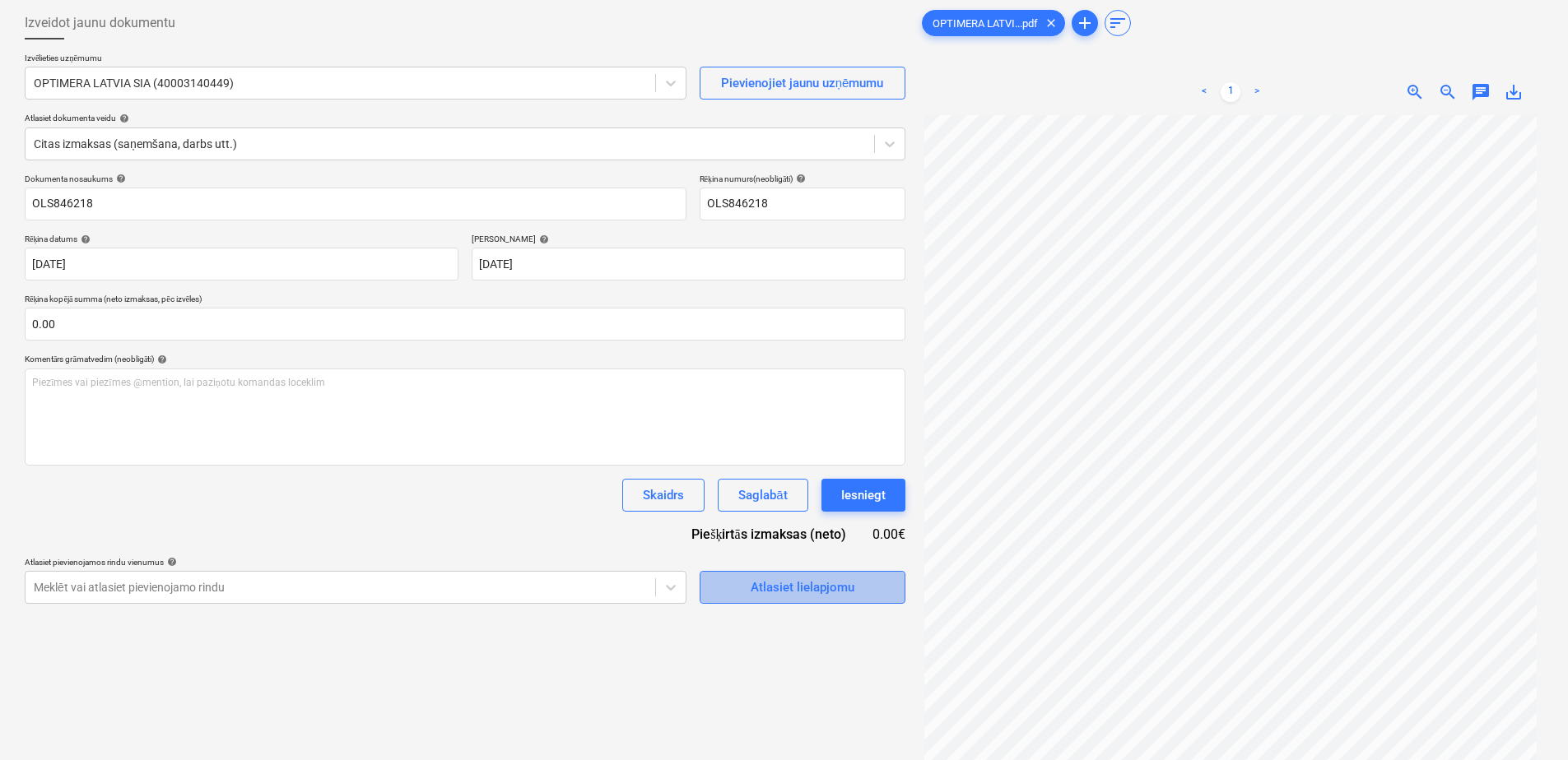
click at [767, 589] on div "Atlasiet lielapjomu" at bounding box center [802, 587] width 104 height 21
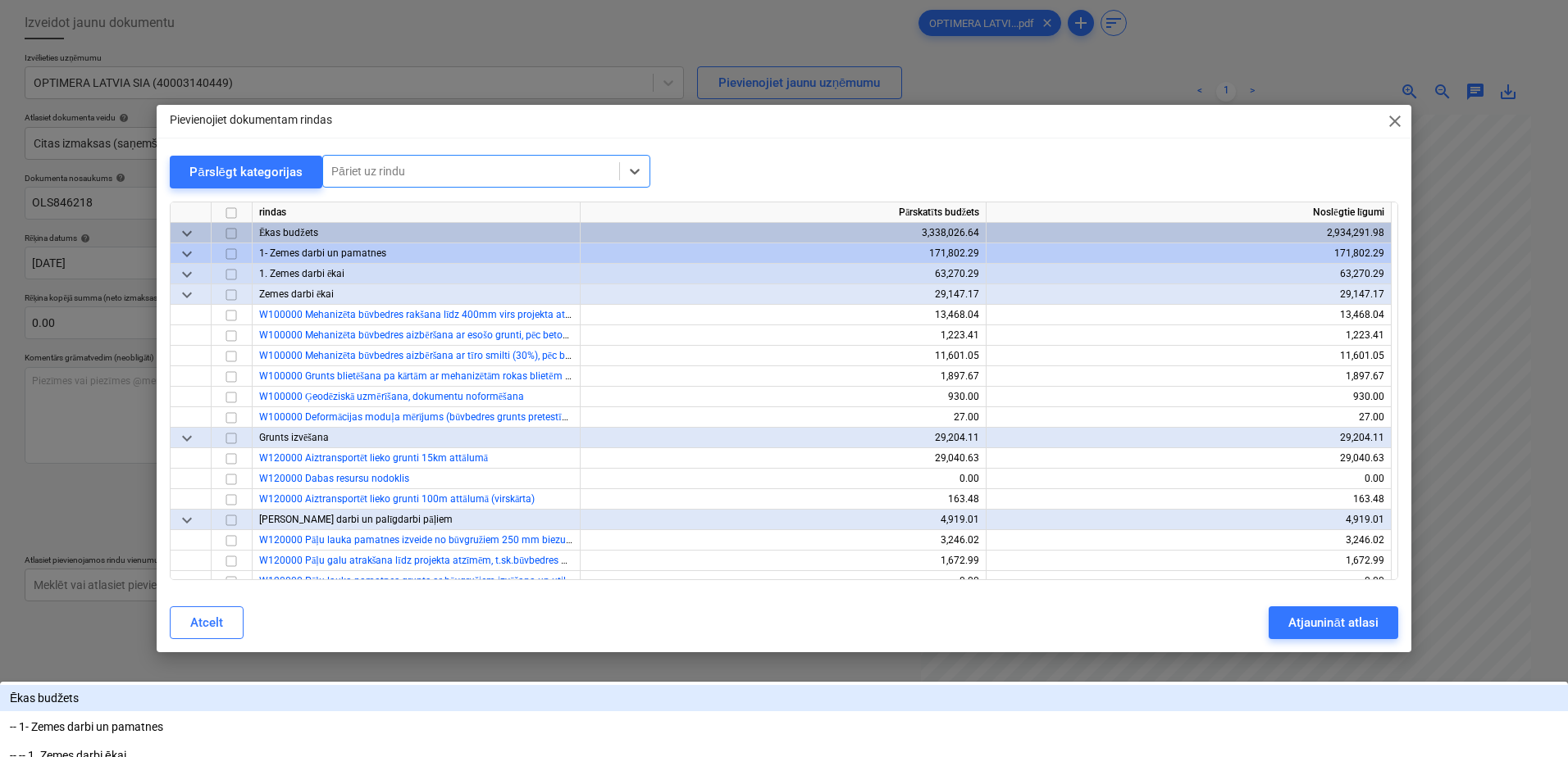
click at [517, 171] on div at bounding box center [472, 171] width 280 height 17
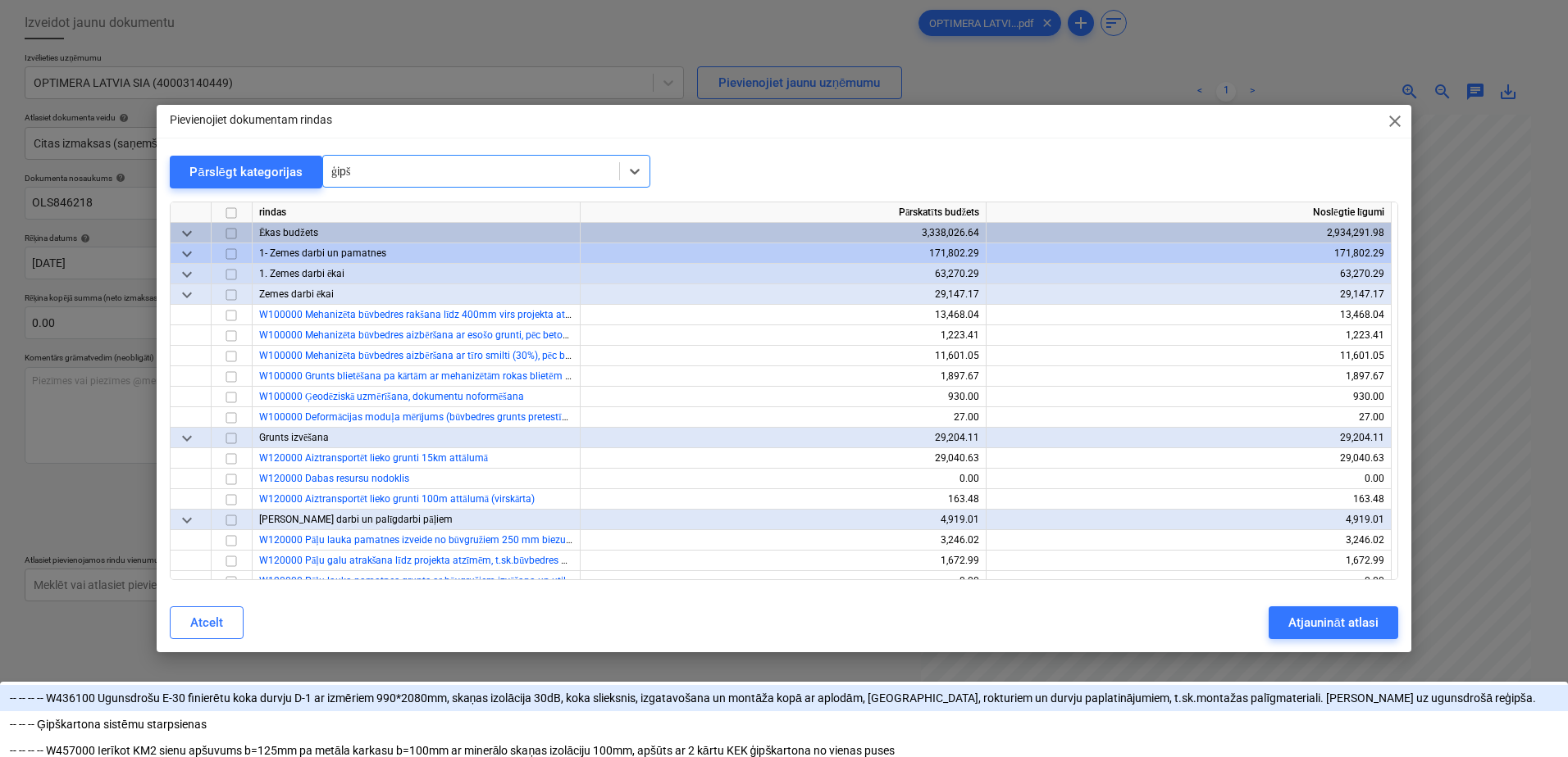
type input "ģipšk"
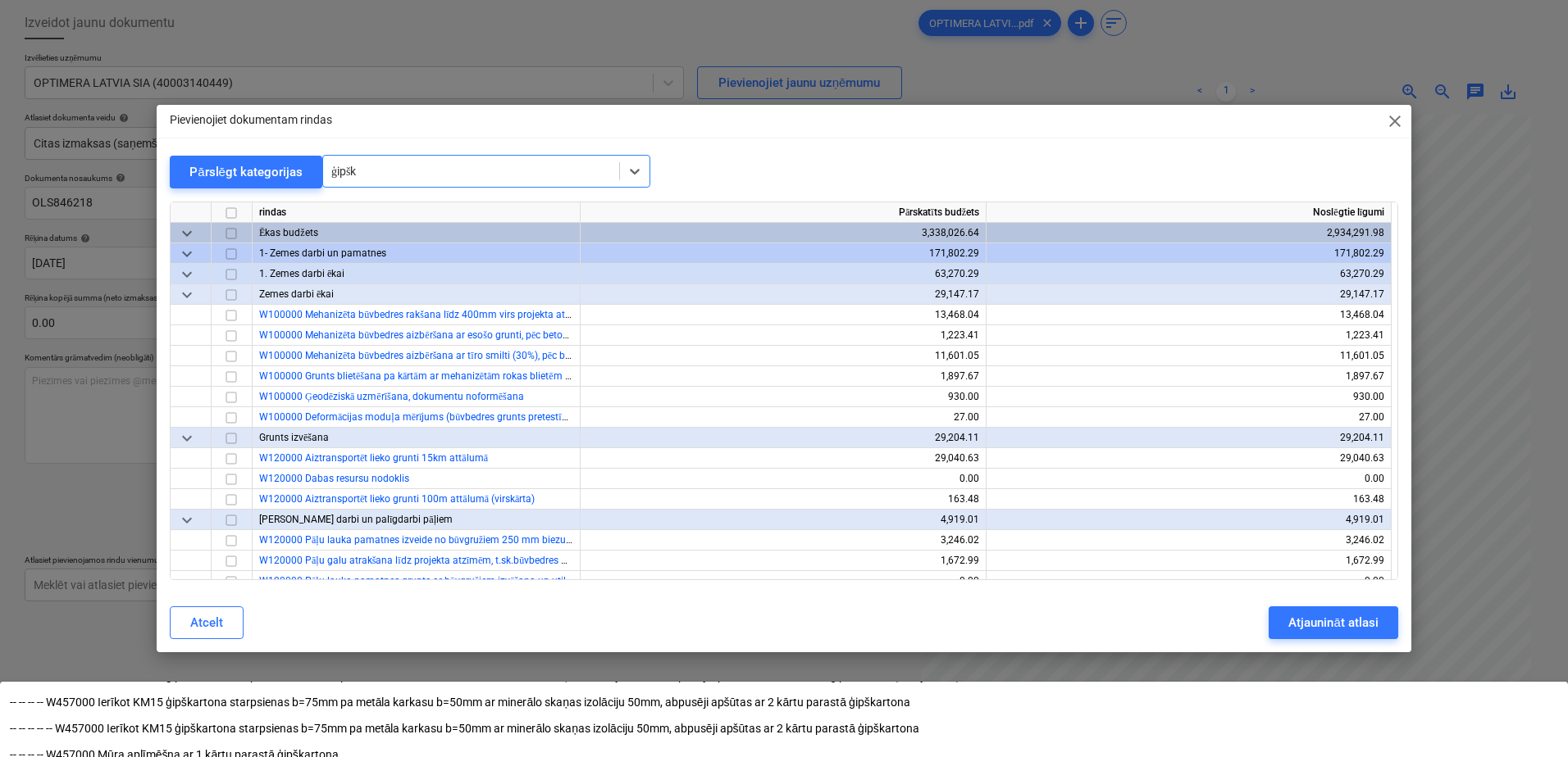
scroll to position [164, 0]
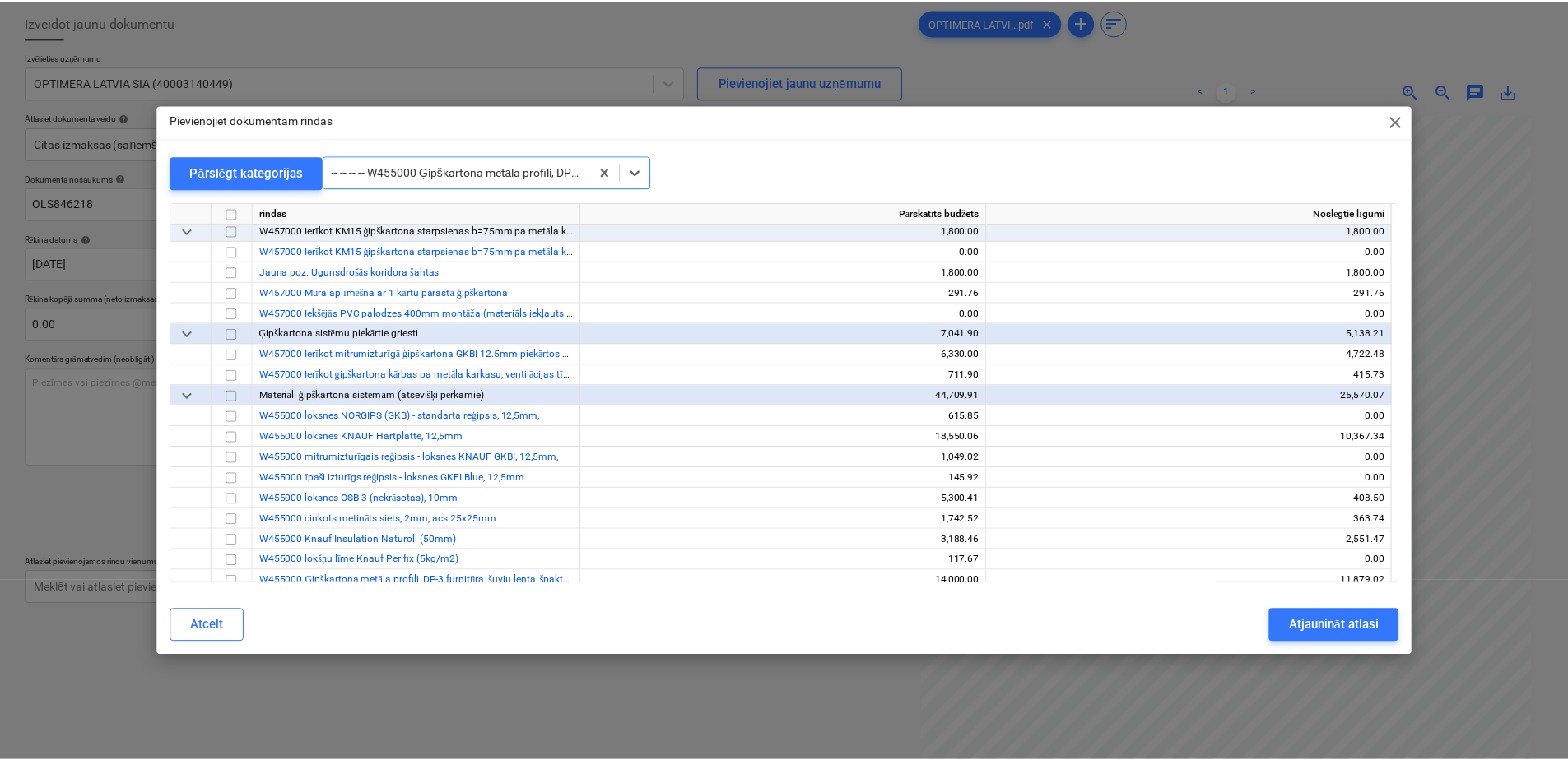
scroll to position [6172, 0]
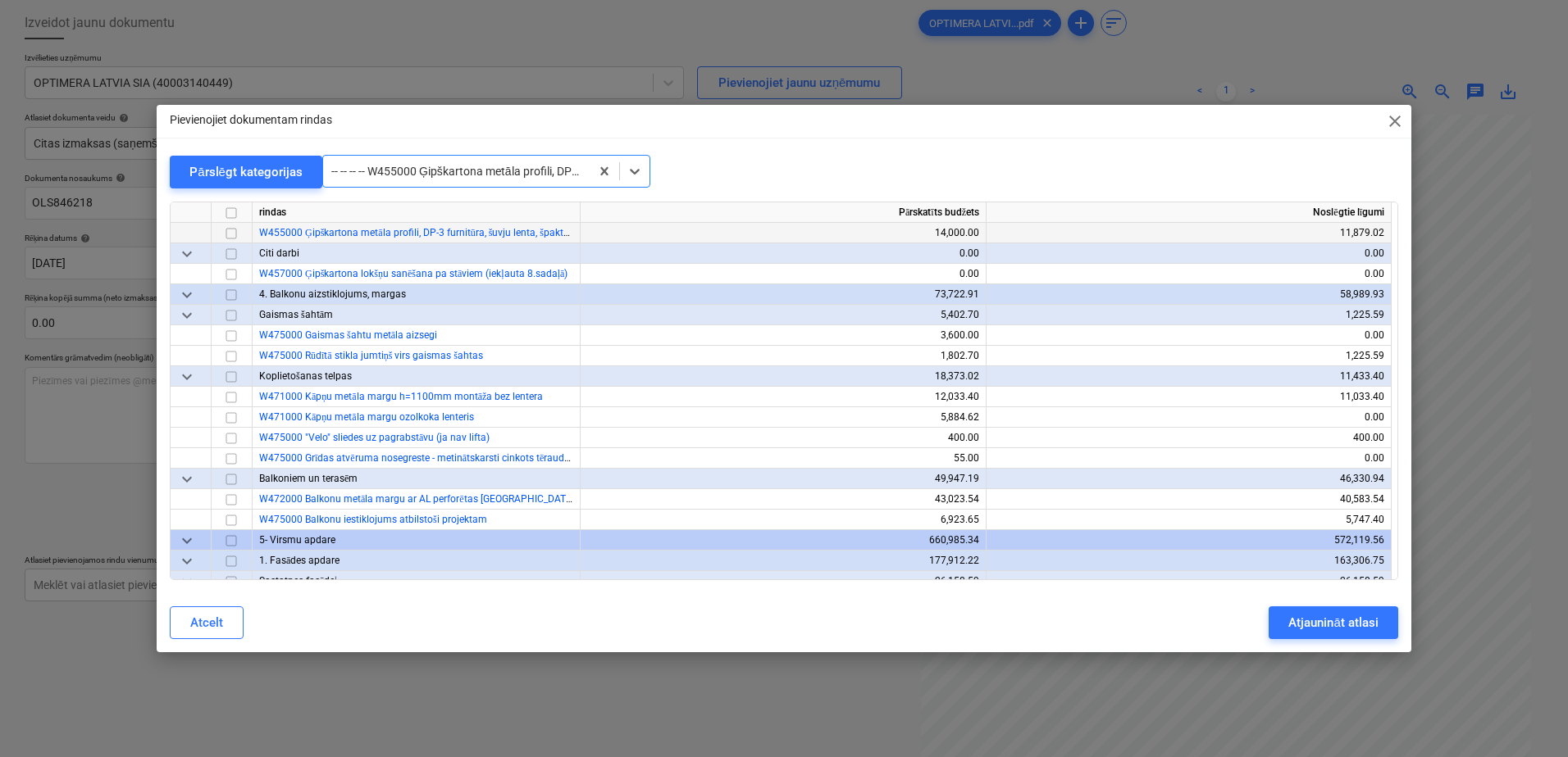
click at [234, 229] on input "checkbox" at bounding box center [230, 233] width 19 height 19
click at [1340, 612] on div "Atjaunināt atlasi" at bounding box center [1332, 623] width 89 height 21
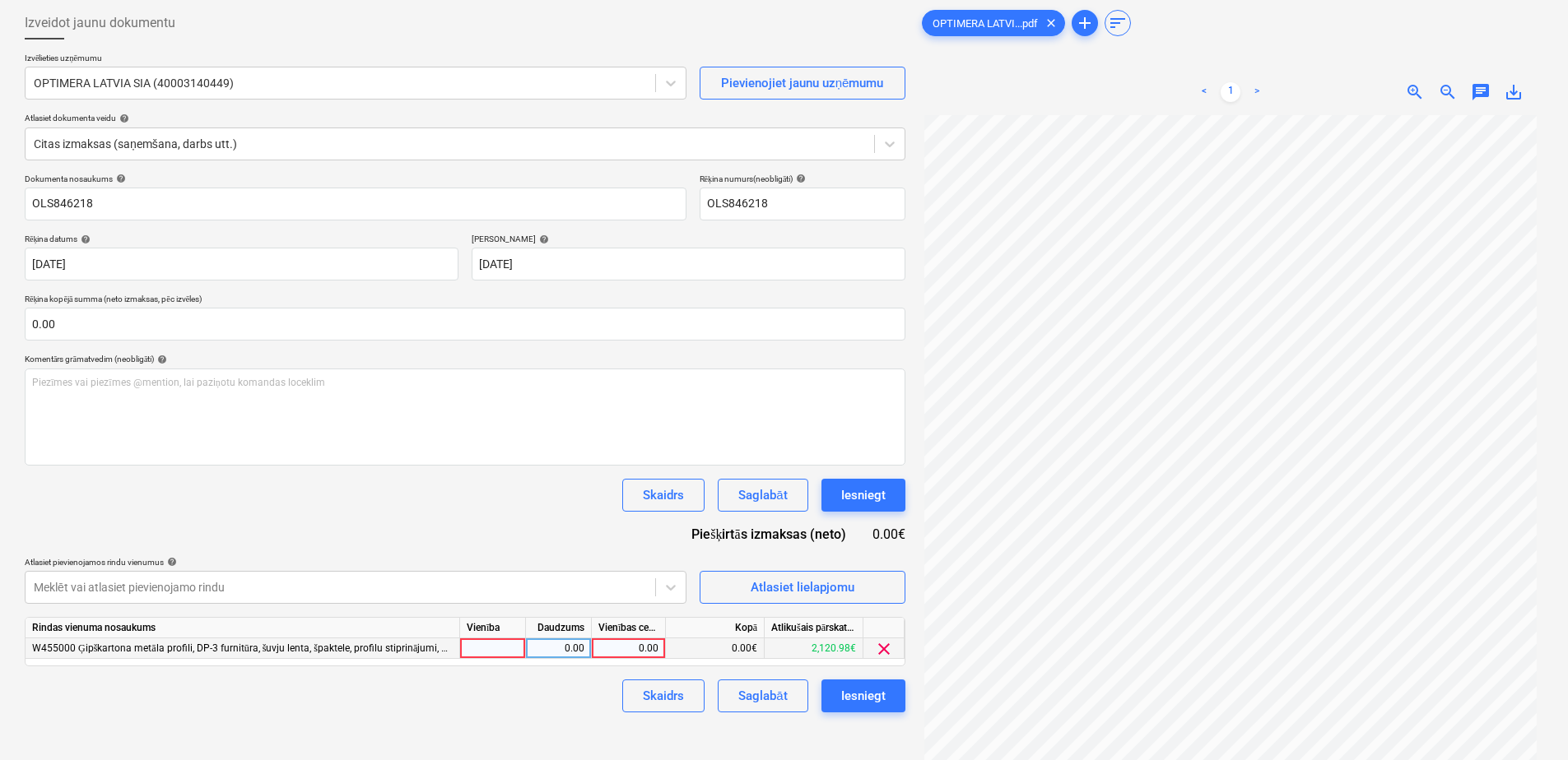
click at [618, 655] on div "0.00" at bounding box center [628, 649] width 60 height 20
type input "35.39"
click at [579, 690] on div "Skaidrs Saglabāt Iesniegt" at bounding box center [465, 696] width 880 height 33
click at [781, 694] on div "Saglabāt" at bounding box center [762, 695] width 49 height 21
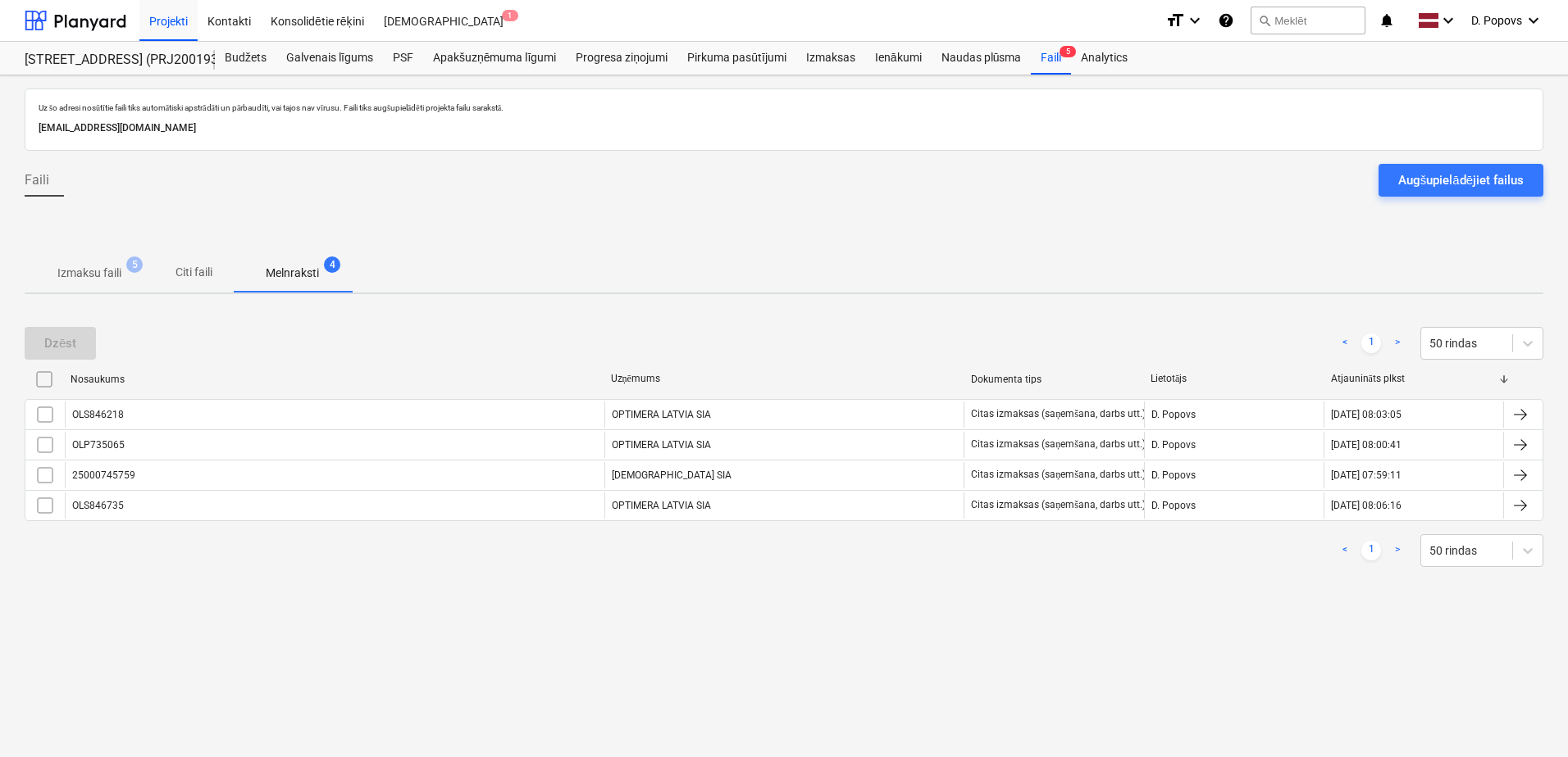
click at [110, 277] on p "Izmaksu faili" at bounding box center [88, 274] width 64 height 17
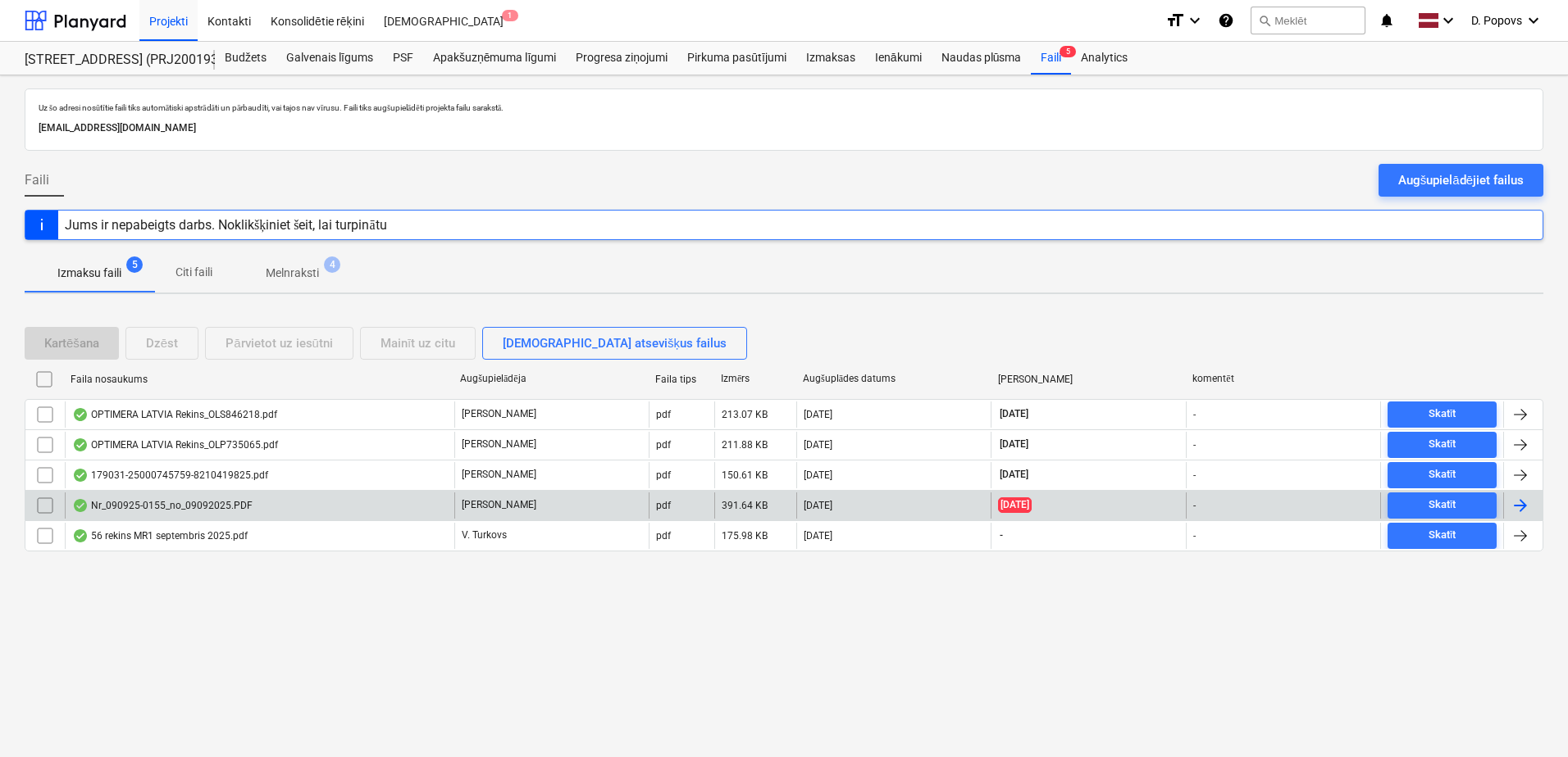
click at [544, 512] on div "[PERSON_NAME]" at bounding box center [551, 506] width 194 height 26
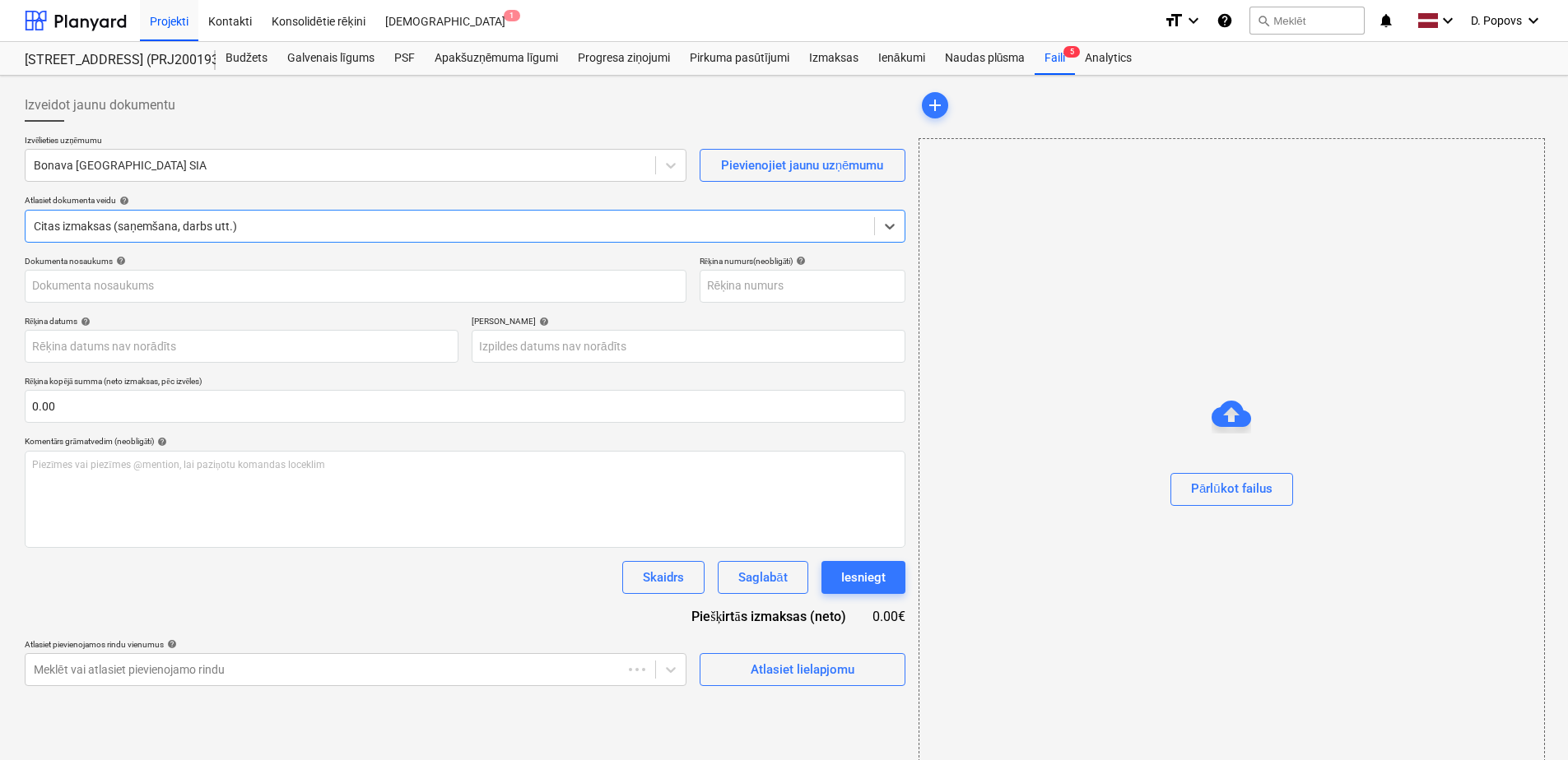
type input "090925-0155"
type input "[DATE]"
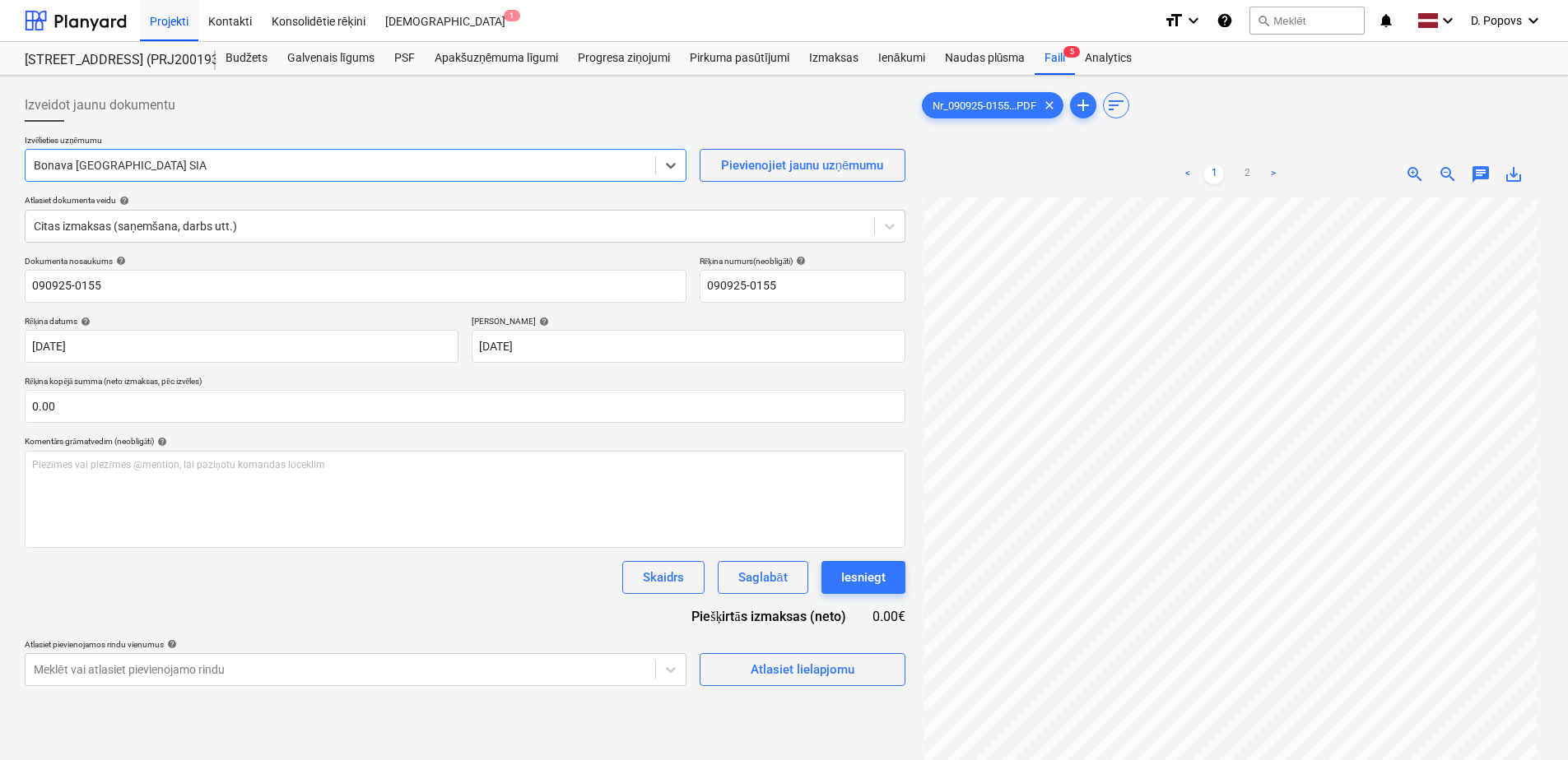
click at [81, 175] on div "Bonava [GEOGRAPHIC_DATA] SIA" at bounding box center [340, 165] width 630 height 23
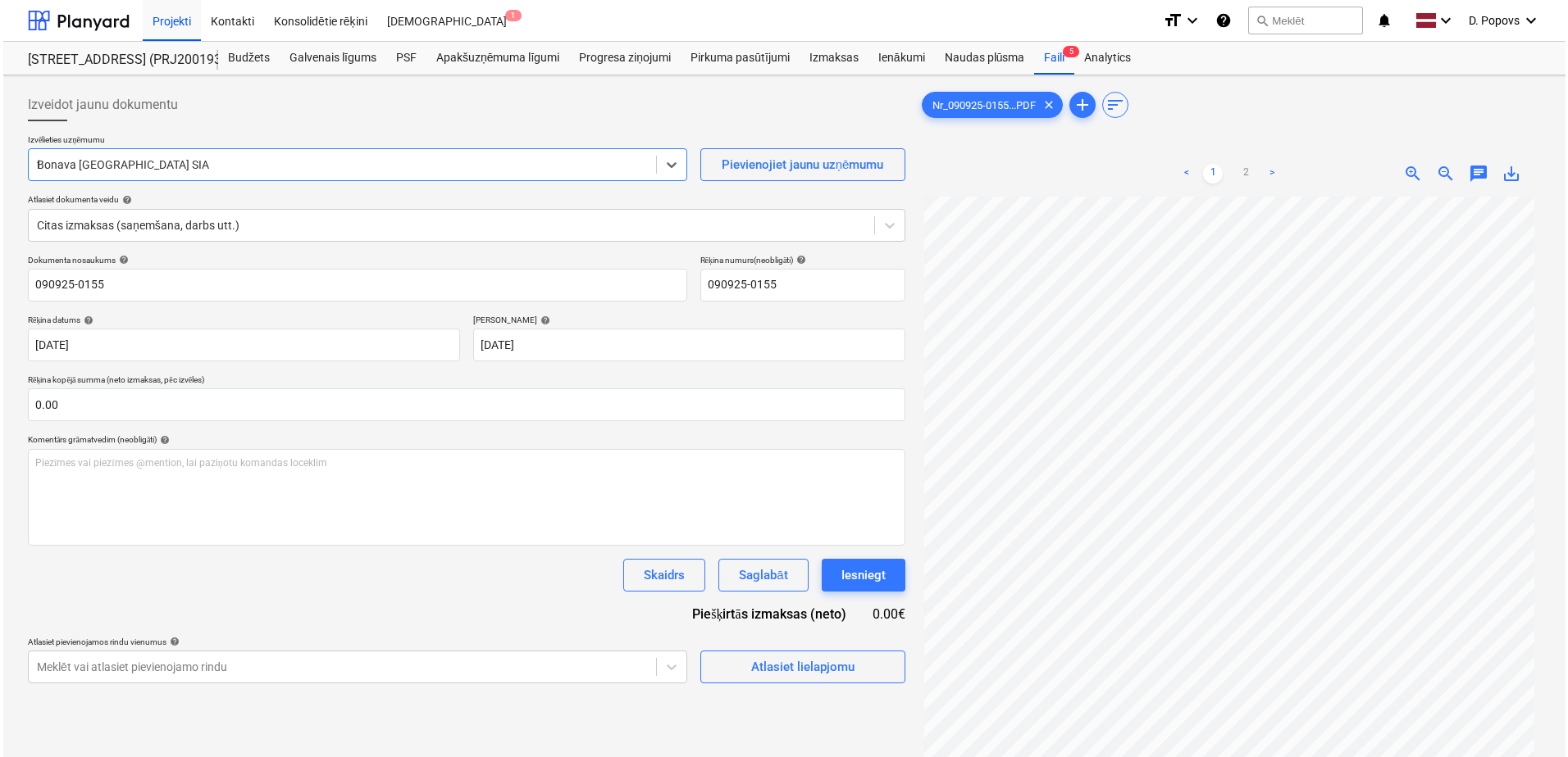
scroll to position [1906, 0]
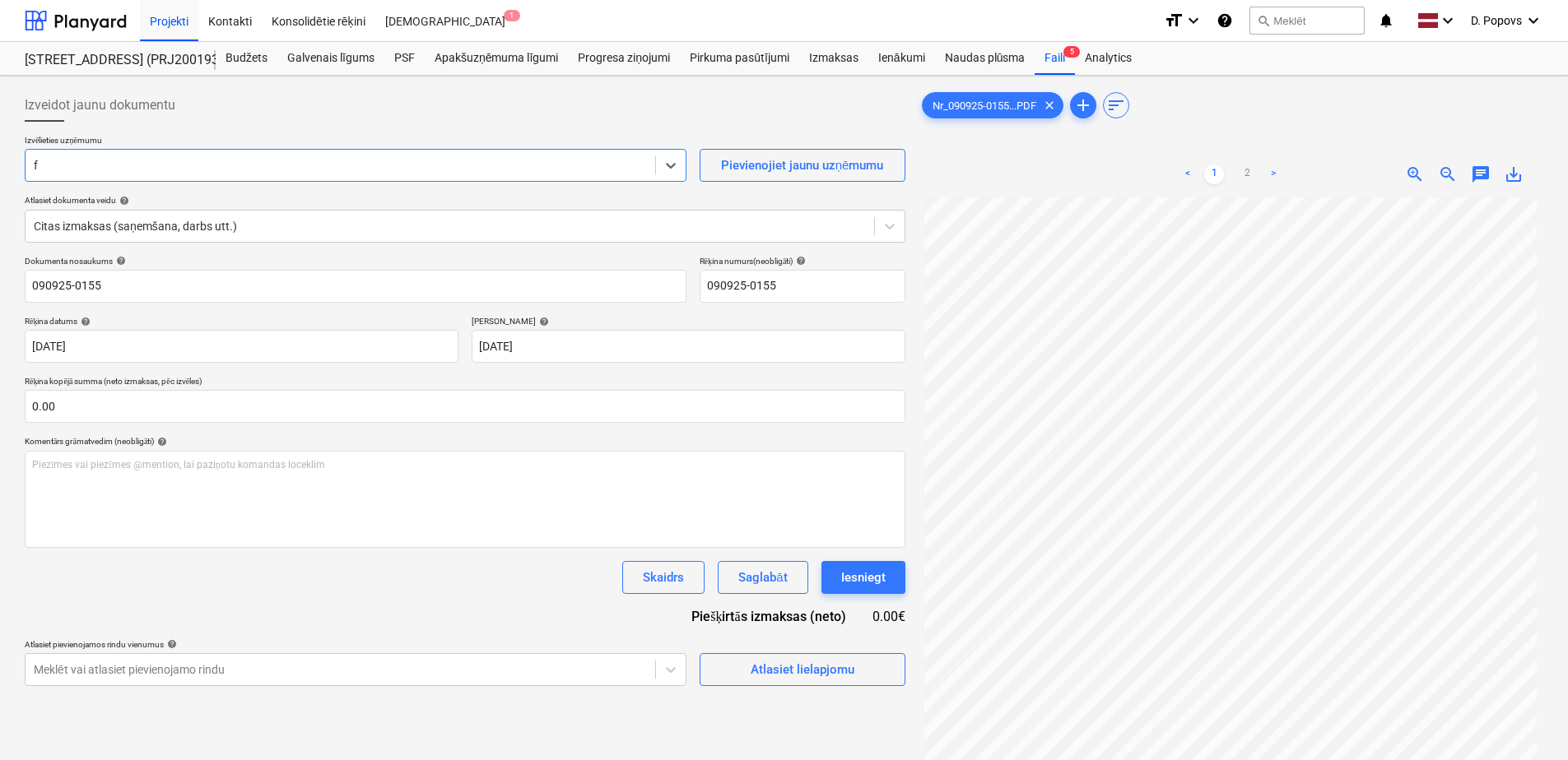
type input "fn"
click at [813, 678] on div "Atlasiet lielapjomu" at bounding box center [802, 669] width 104 height 21
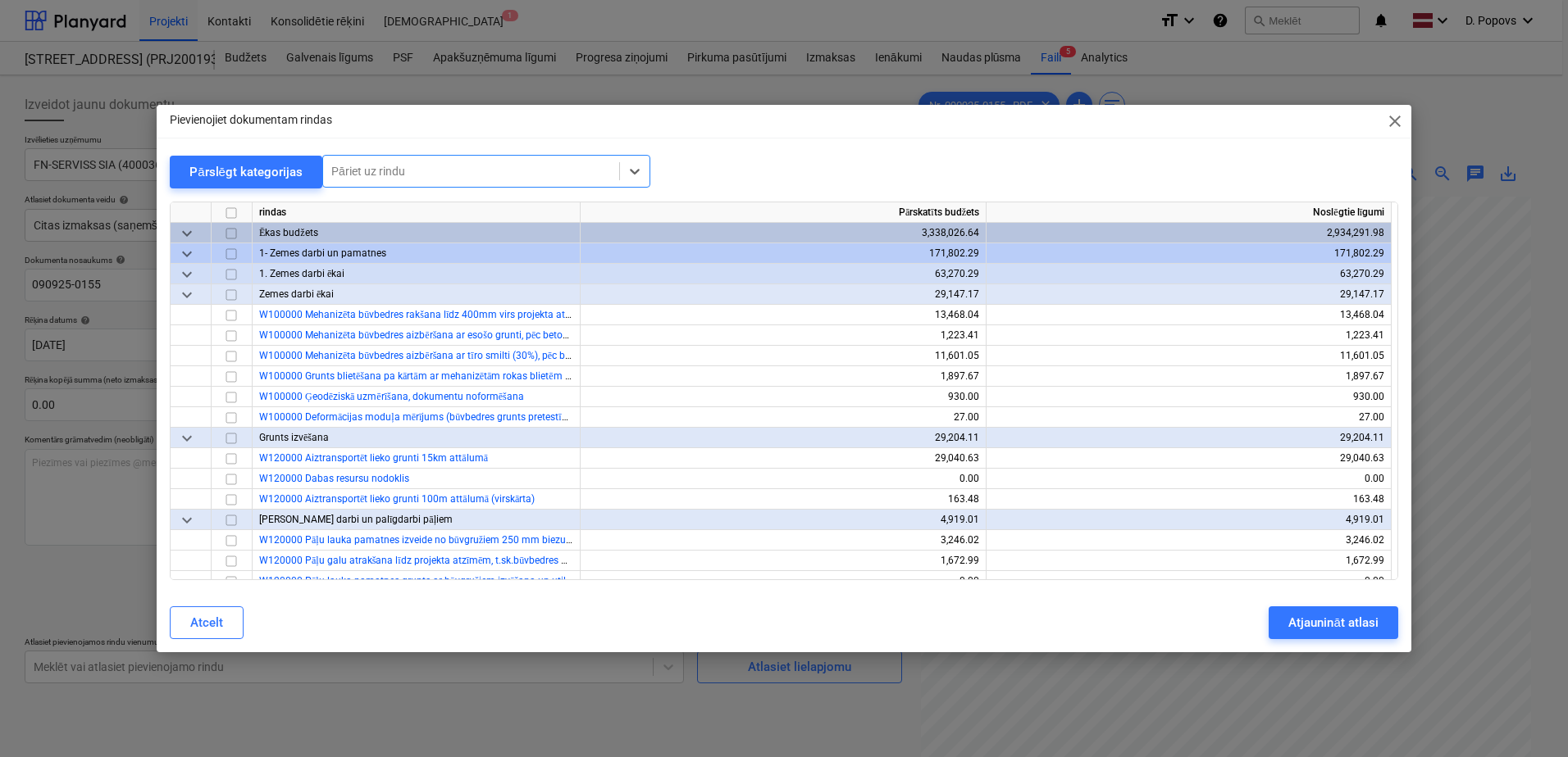
click at [478, 166] on div at bounding box center [472, 171] width 280 height 17
type input "w817"
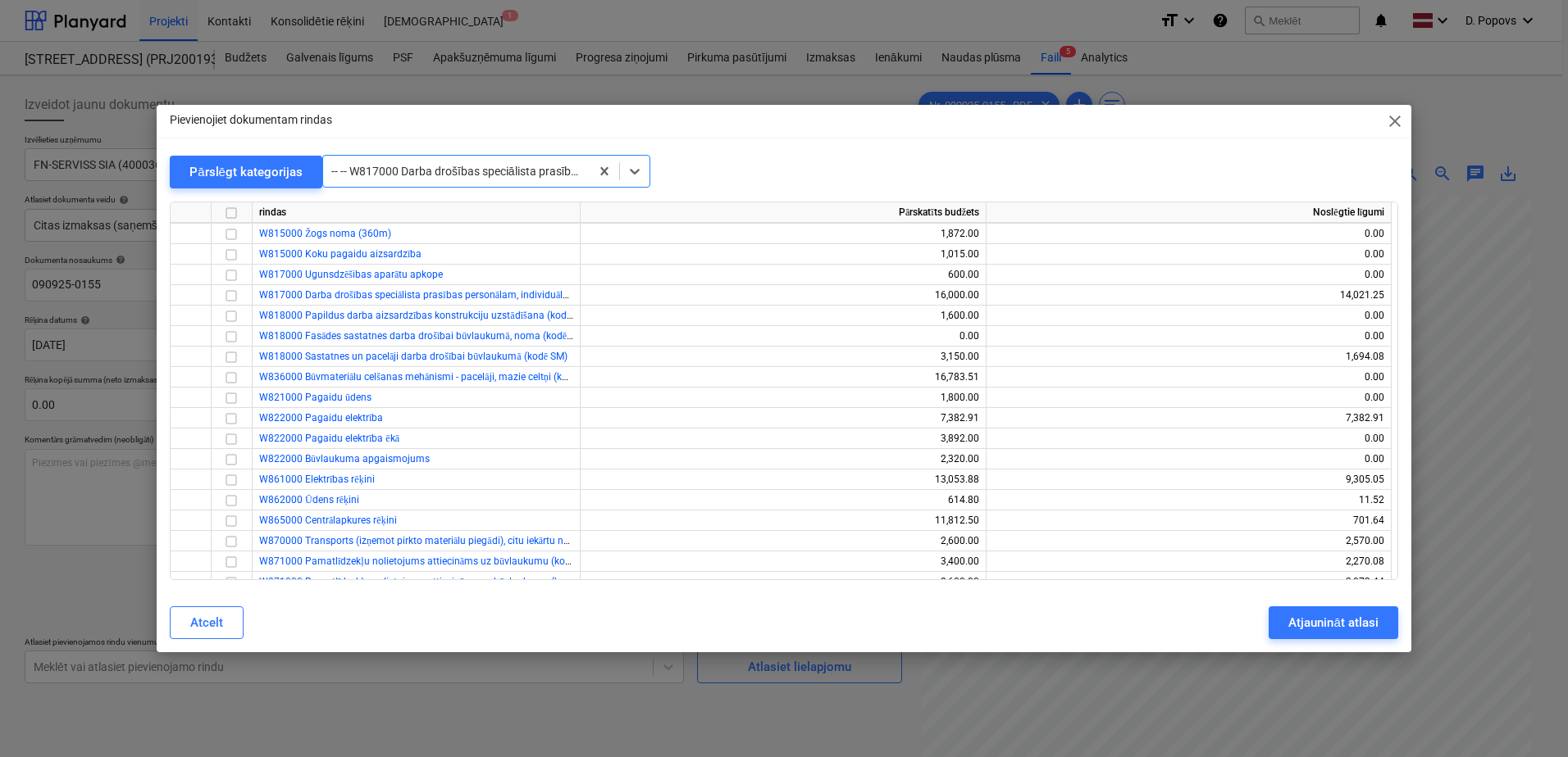
scroll to position [14284, 0]
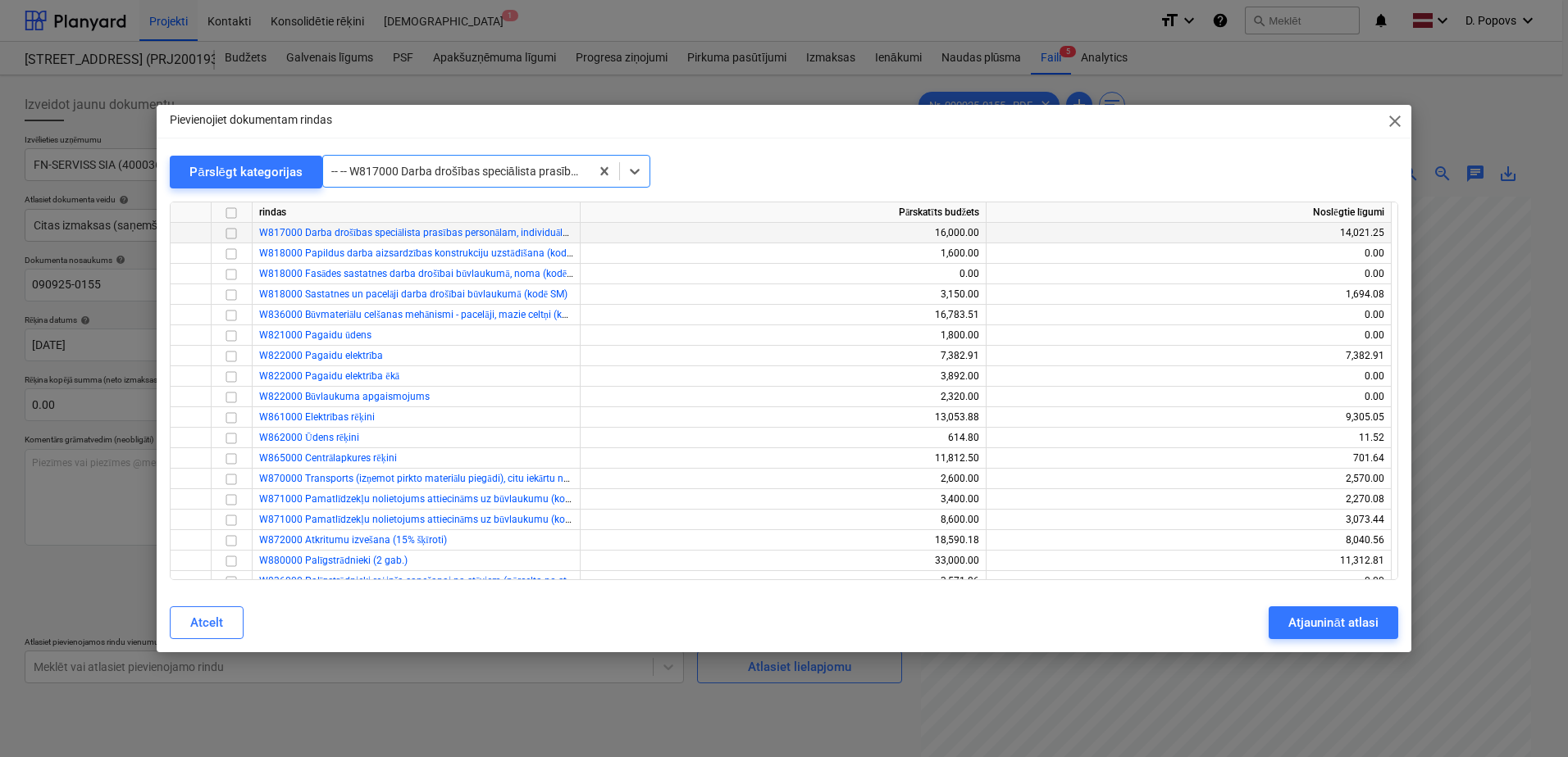
click at [231, 235] on input "checkbox" at bounding box center [230, 233] width 19 height 19
click at [532, 169] on div at bounding box center [456, 171] width 250 height 17
type input "w817"
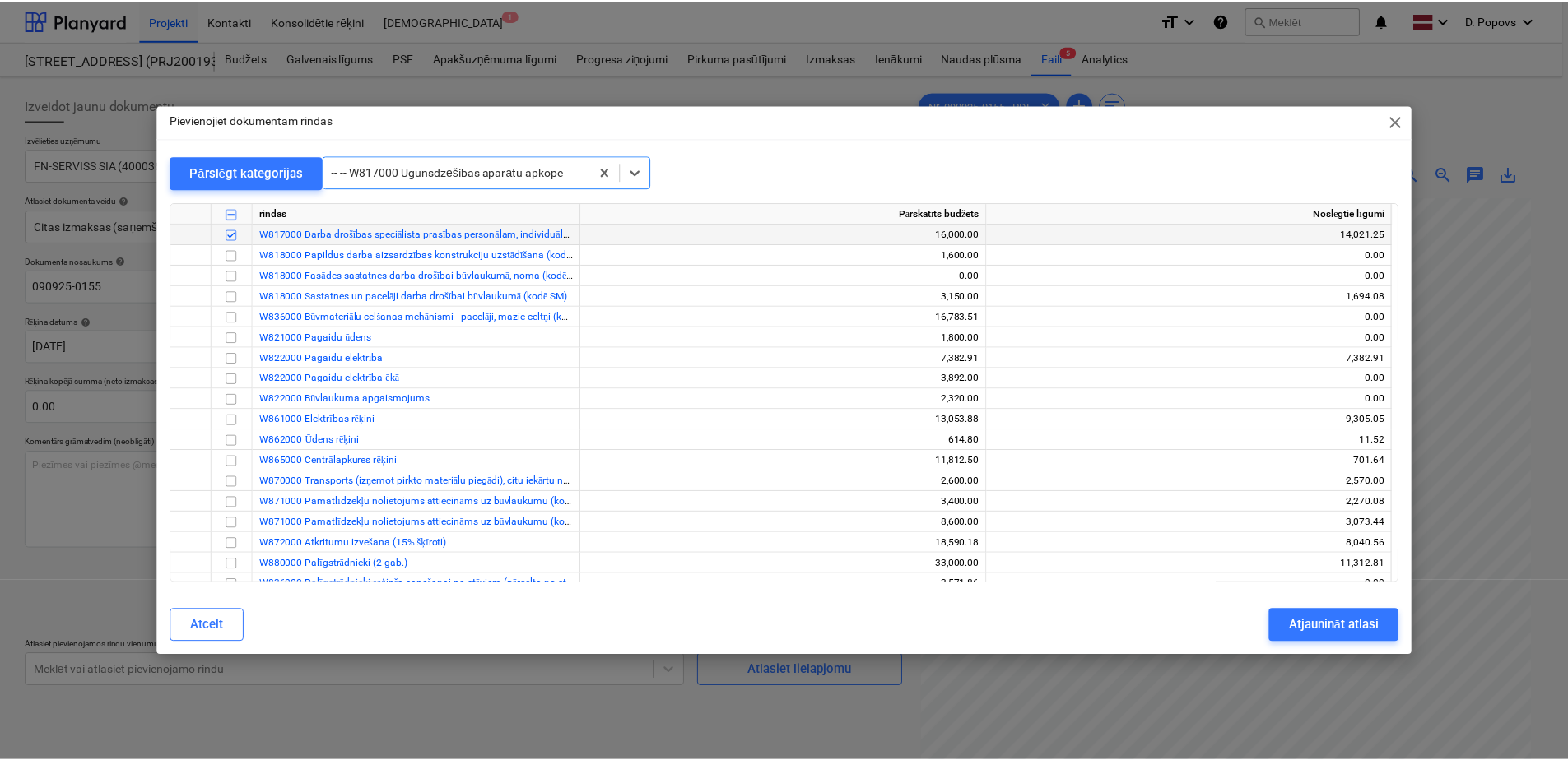
scroll to position [14320, 0]
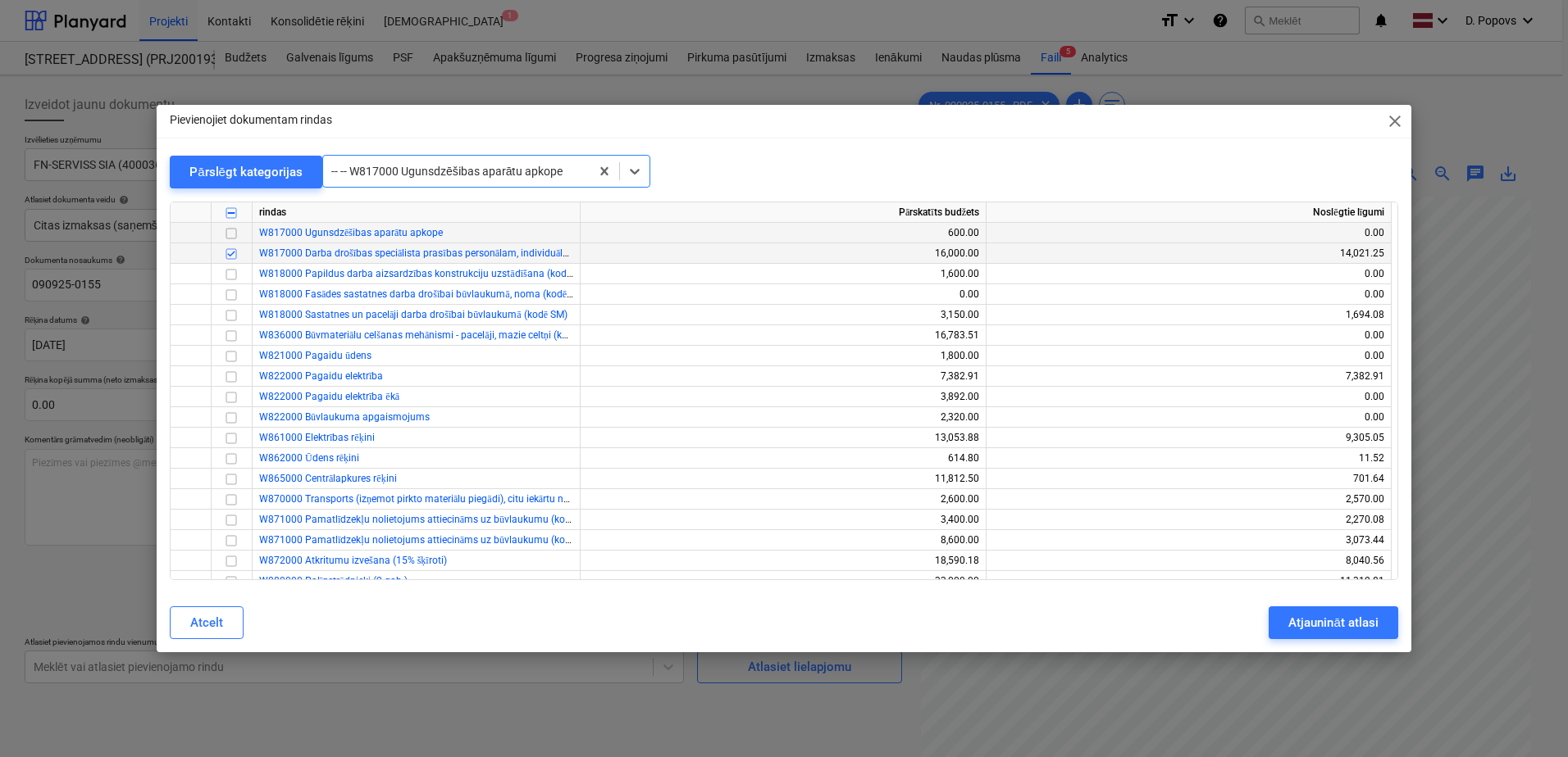
drag, startPoint x: 229, startPoint y: 234, endPoint x: 556, endPoint y: 347, distance: 346.0
click at [229, 235] on input "checkbox" at bounding box center [230, 233] width 19 height 19
click at [1343, 631] on div "Atjaunināt atlasi" at bounding box center [1332, 623] width 89 height 21
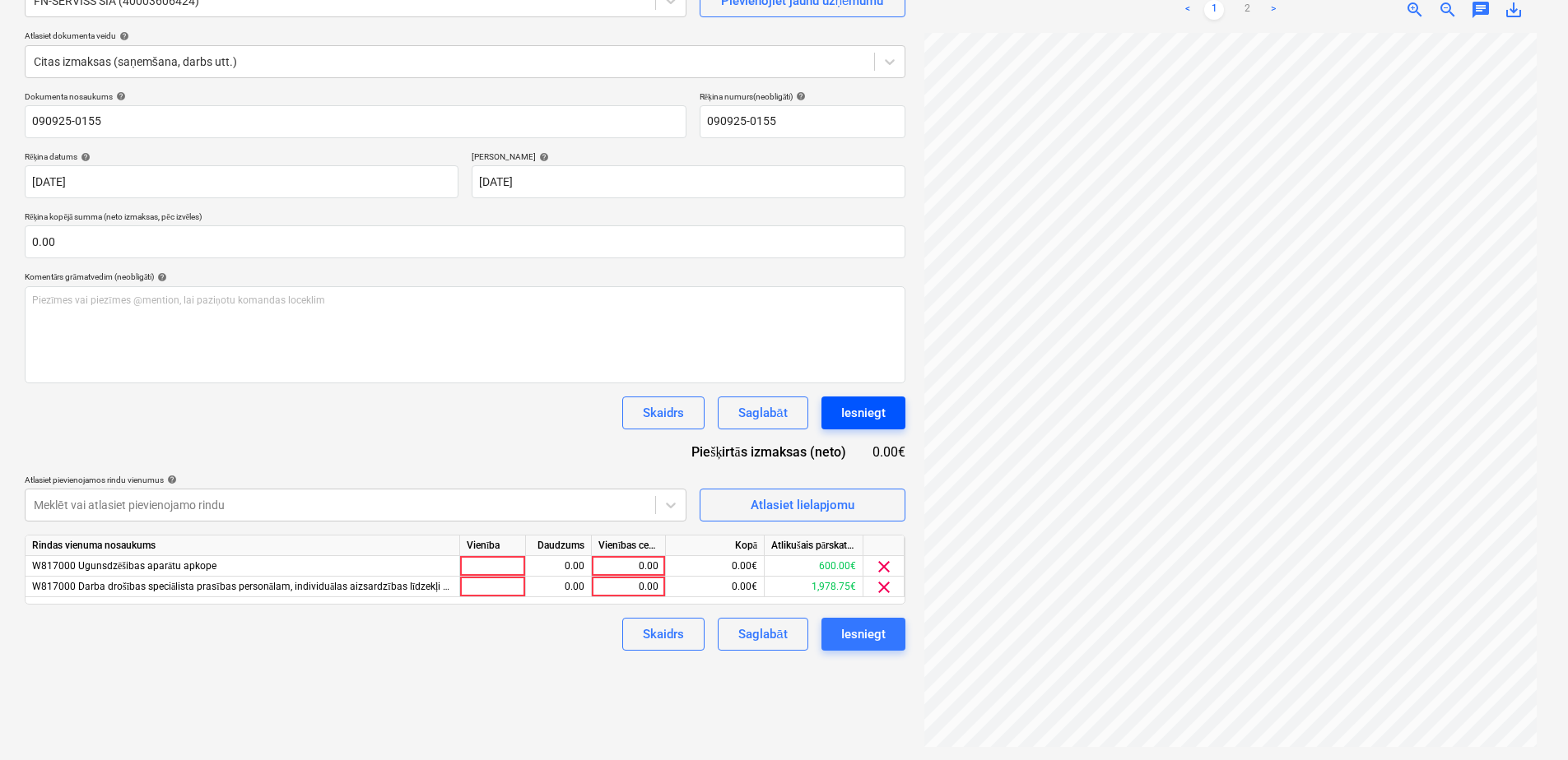
scroll to position [0, 0]
click at [674, 591] on div "0.00€" at bounding box center [715, 587] width 99 height 20
click at [656, 591] on div "0.00" at bounding box center [628, 587] width 60 height 20
type input "137.36"
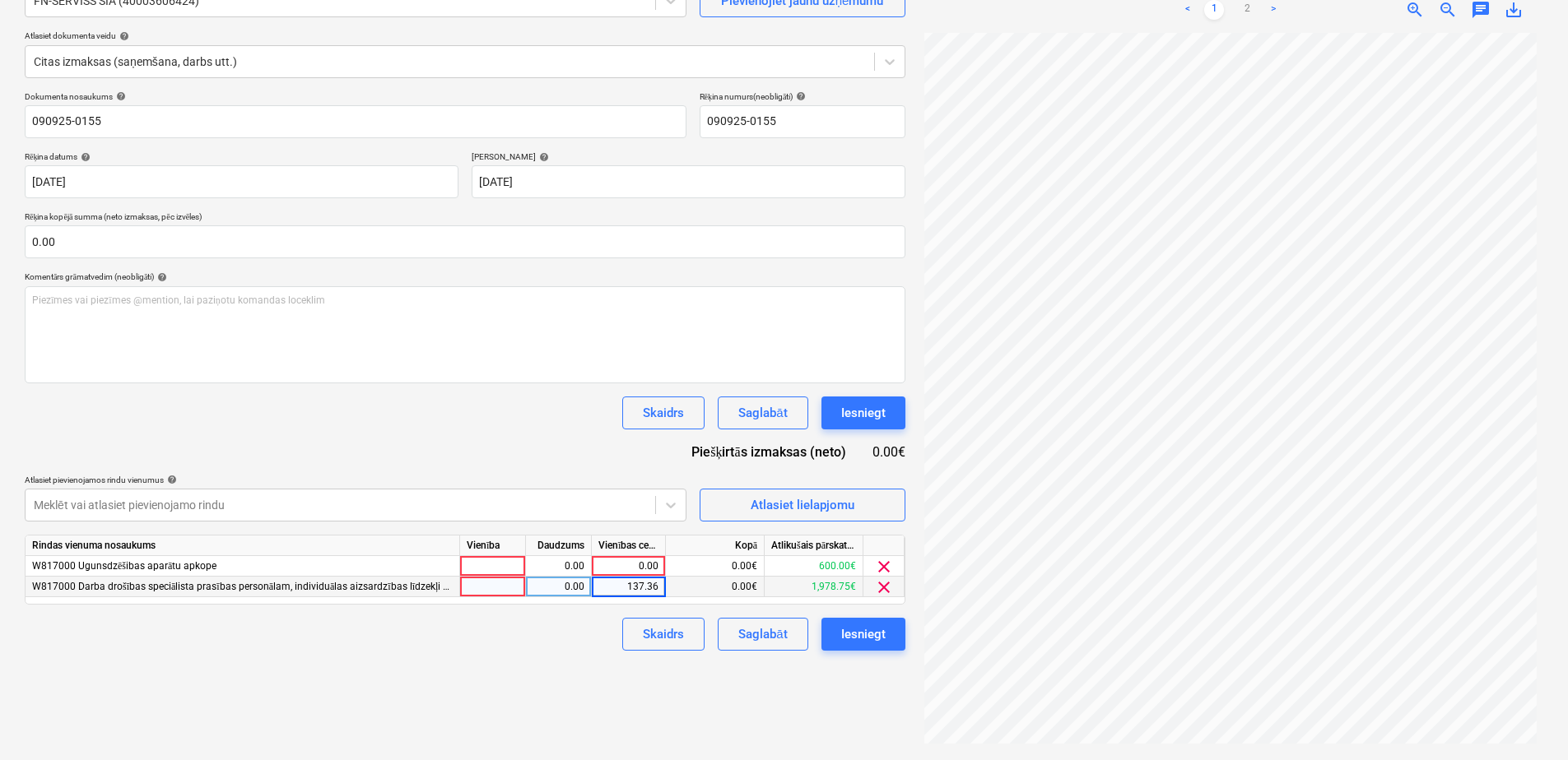
click at [514, 730] on div "Izveidot jaunu dokumentu Izvēlieties uzņēmumu FN-[PERSON_NAME] (40003606424) Pi…" at bounding box center [465, 336] width 894 height 836
click at [882, 566] on span "clear" at bounding box center [883, 567] width 19 height 19
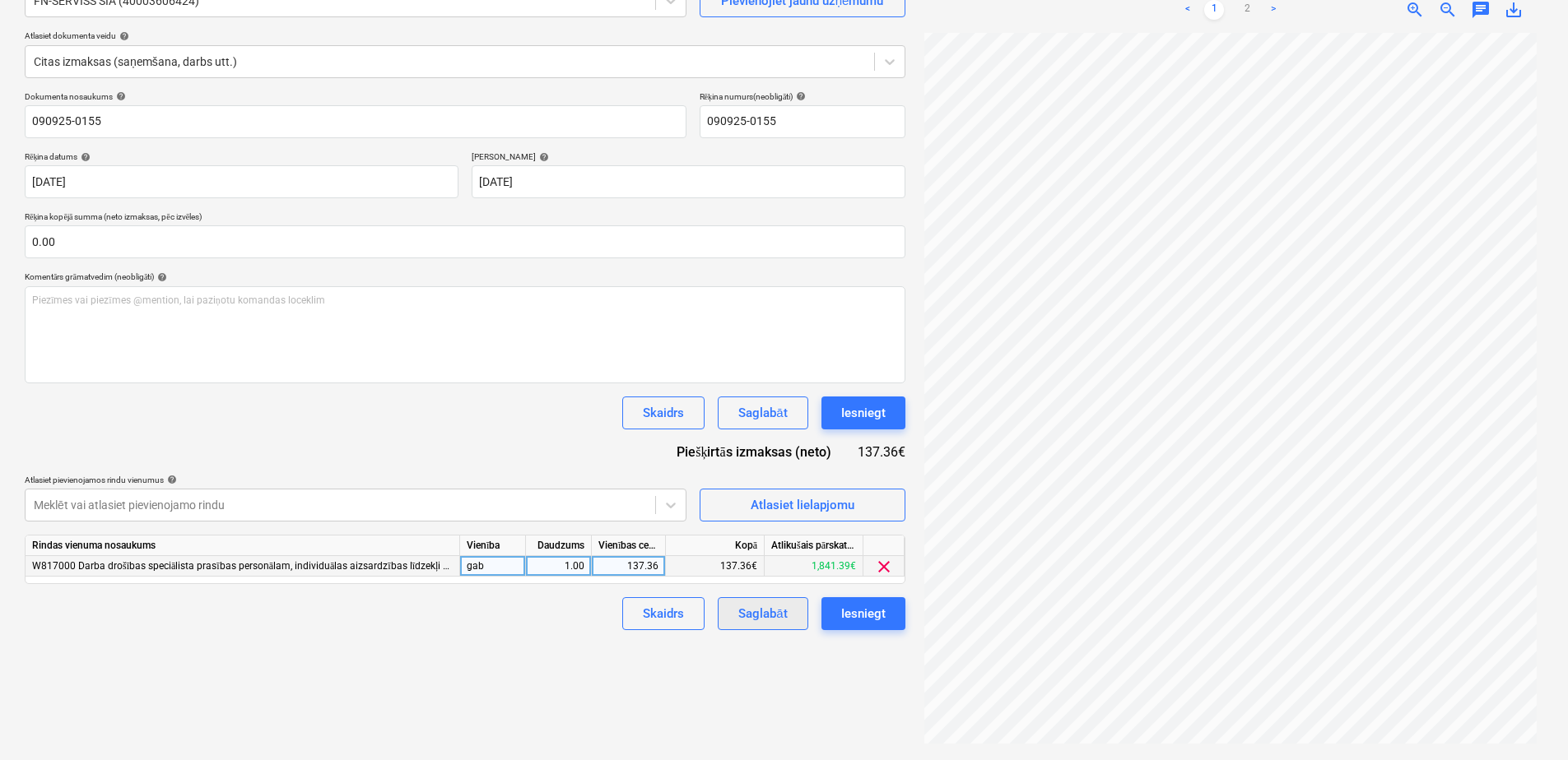
click at [778, 626] on button "Saglabāt" at bounding box center [762, 614] width 90 height 33
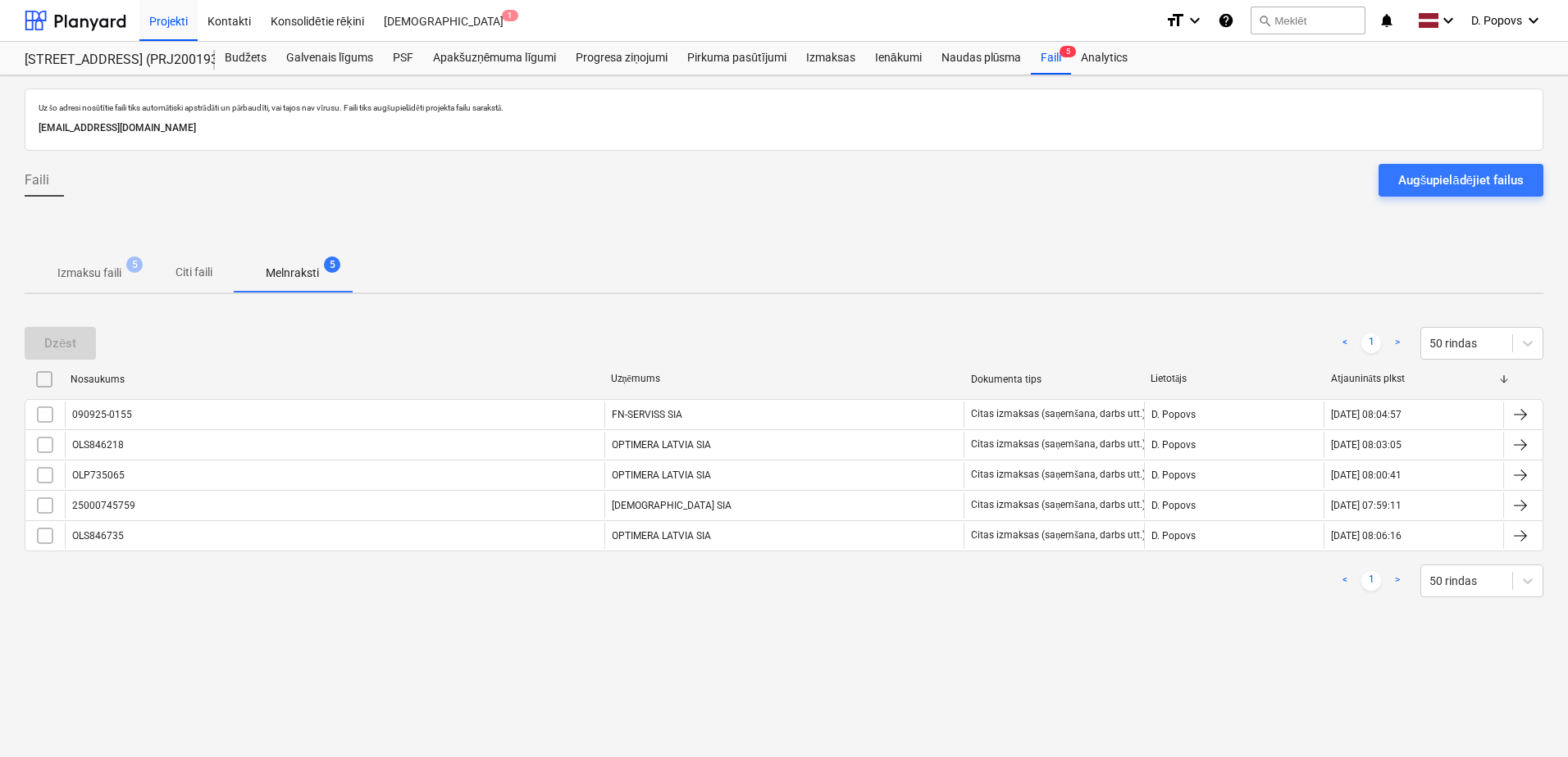
click at [100, 280] on p "Izmaksu faili" at bounding box center [88, 274] width 64 height 17
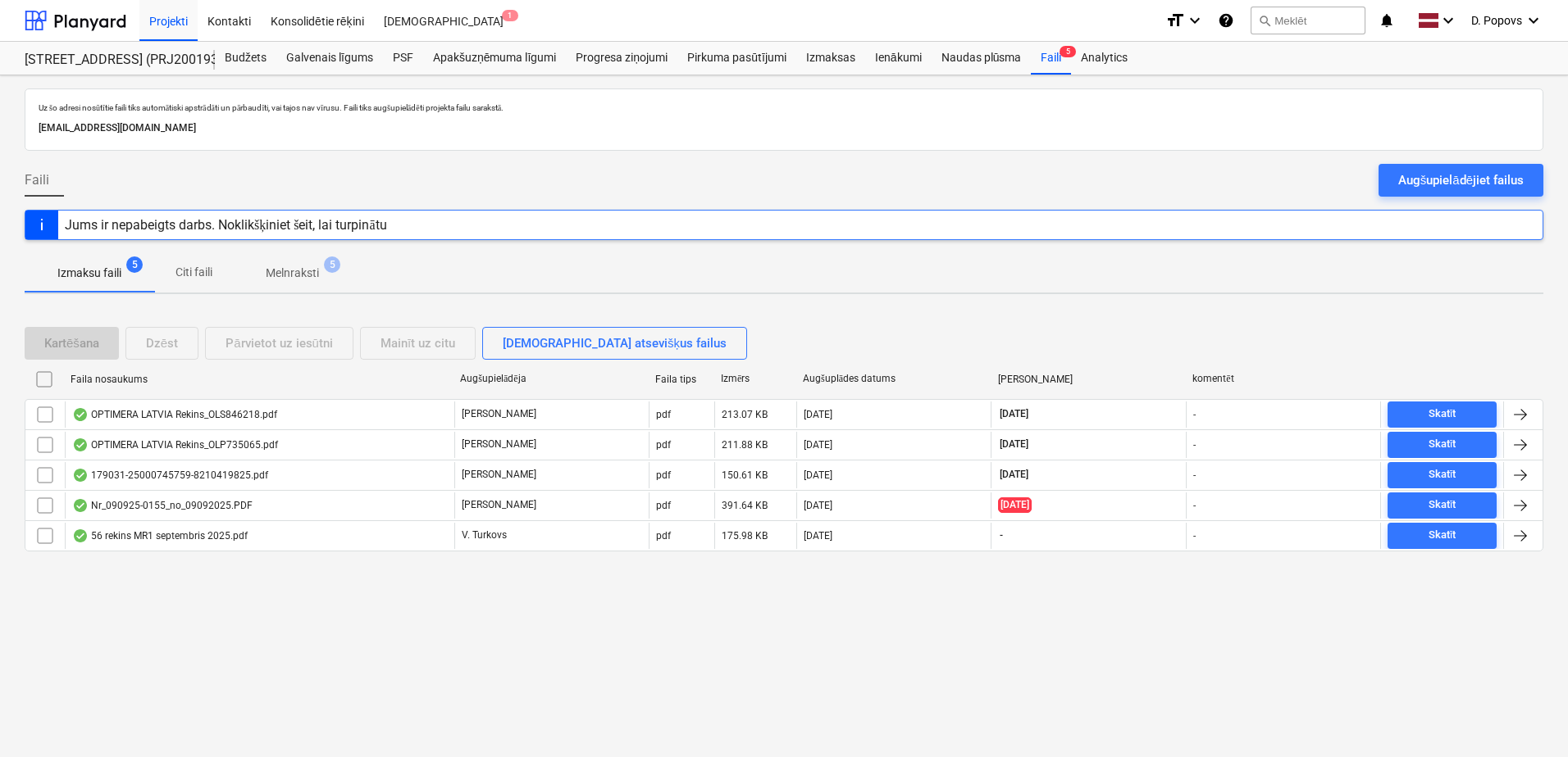
click at [1307, 623] on div "Uz šo adresi nosūtītie faili tiks automātiski apstrādāti un pārbaudīti, vai taj…" at bounding box center [784, 416] width 1568 height 682
click at [163, 29] on div "Projekti" at bounding box center [168, 19] width 58 height 41
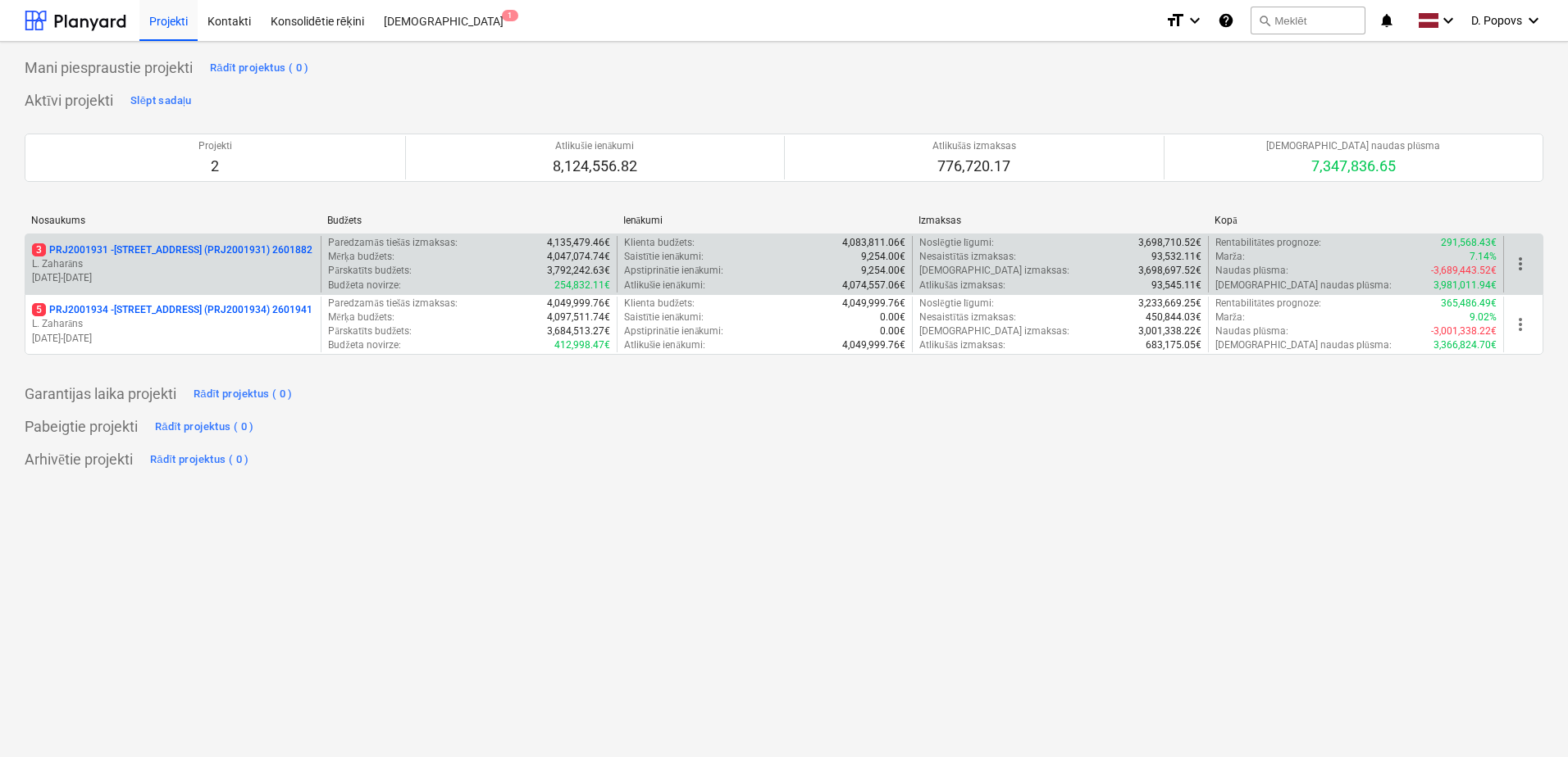
click at [133, 250] on p "3 PRJ2001931 - [STREET_ADDRESS] (PRJ2001931) 2601882" at bounding box center [172, 250] width 280 height 14
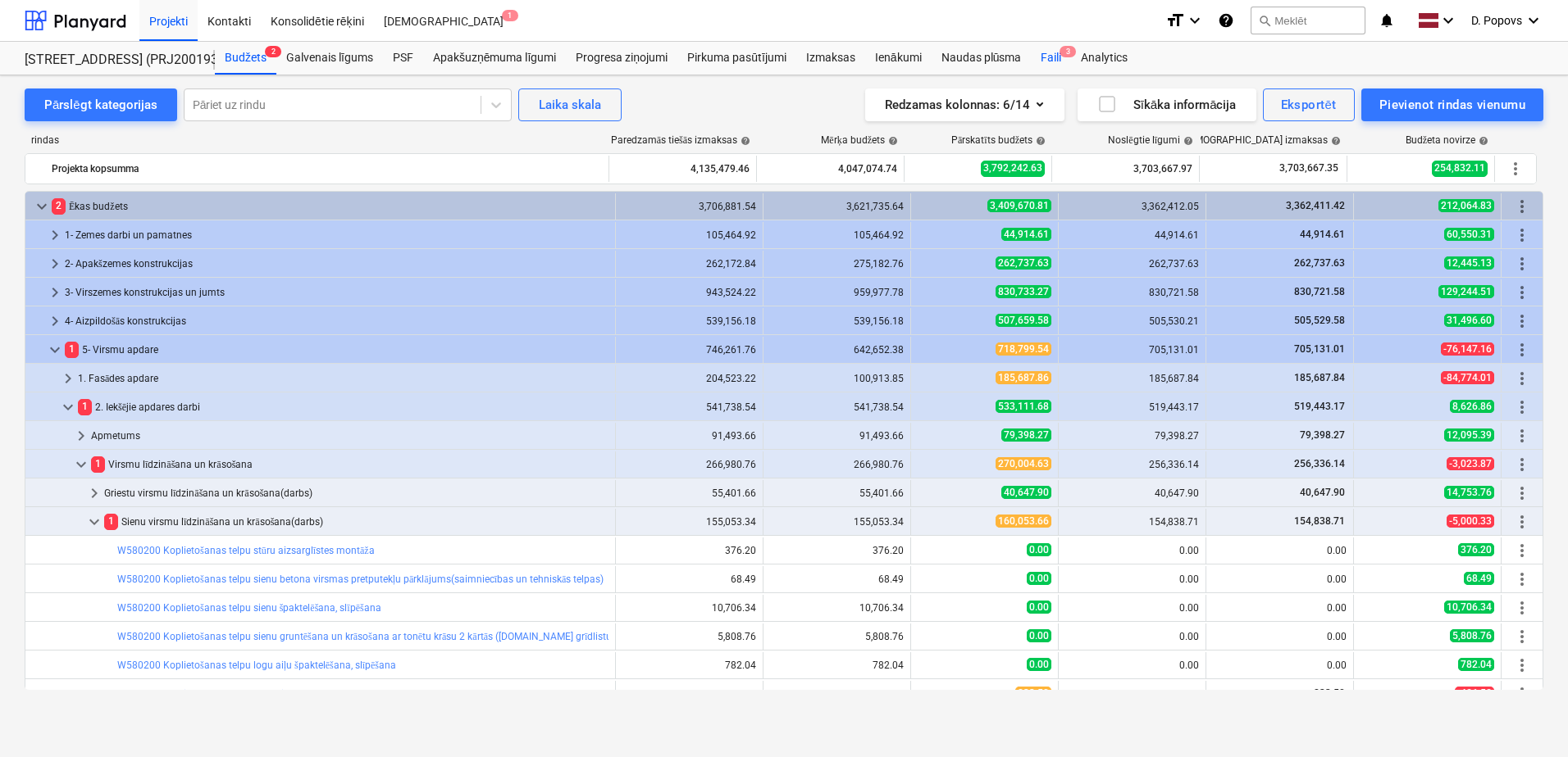
click at [1054, 73] on div "Faili 3" at bounding box center [1051, 58] width 41 height 33
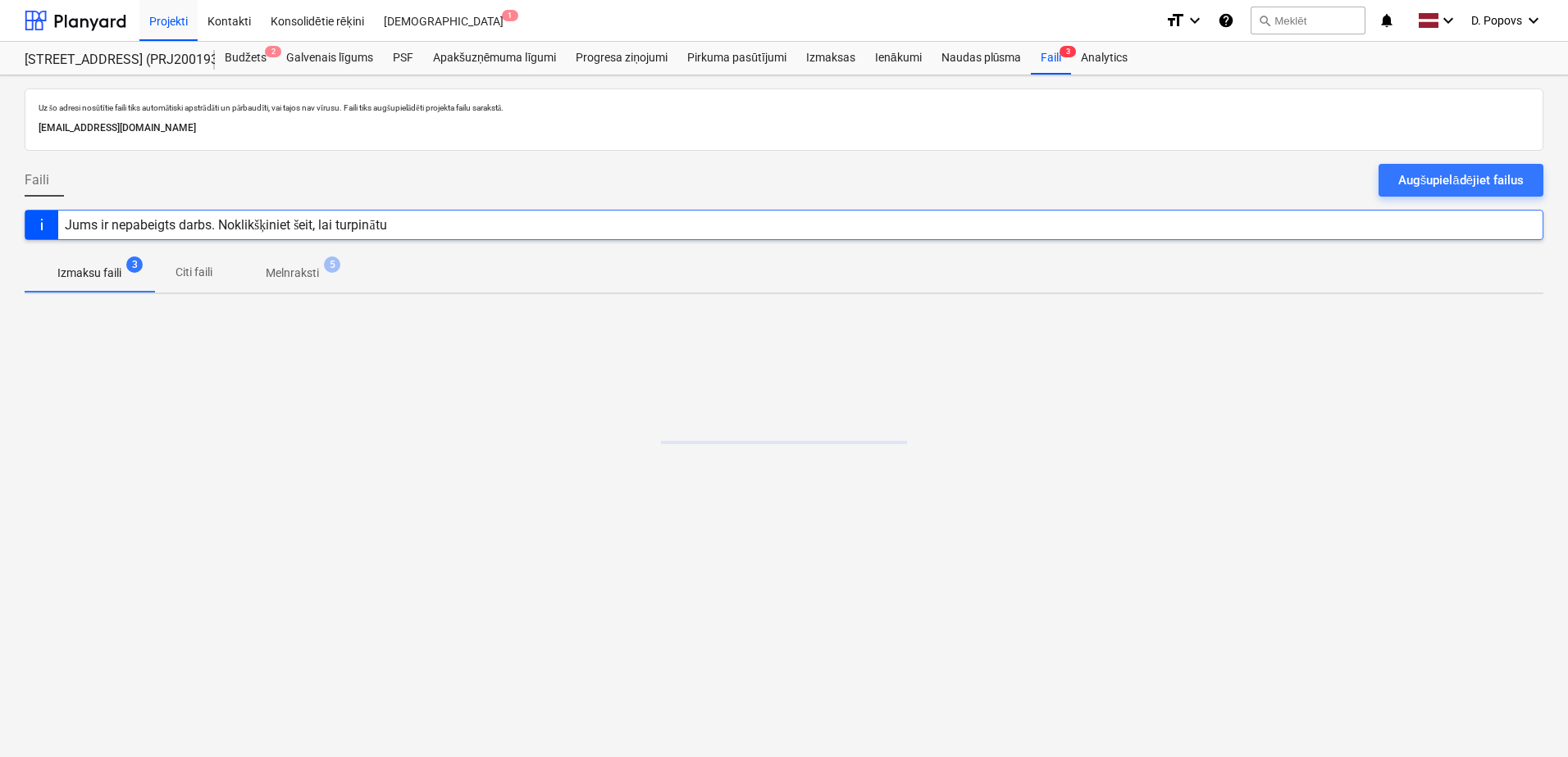
click at [1493, 178] on div "Augšupielādējiet failus" at bounding box center [1461, 180] width 125 height 21
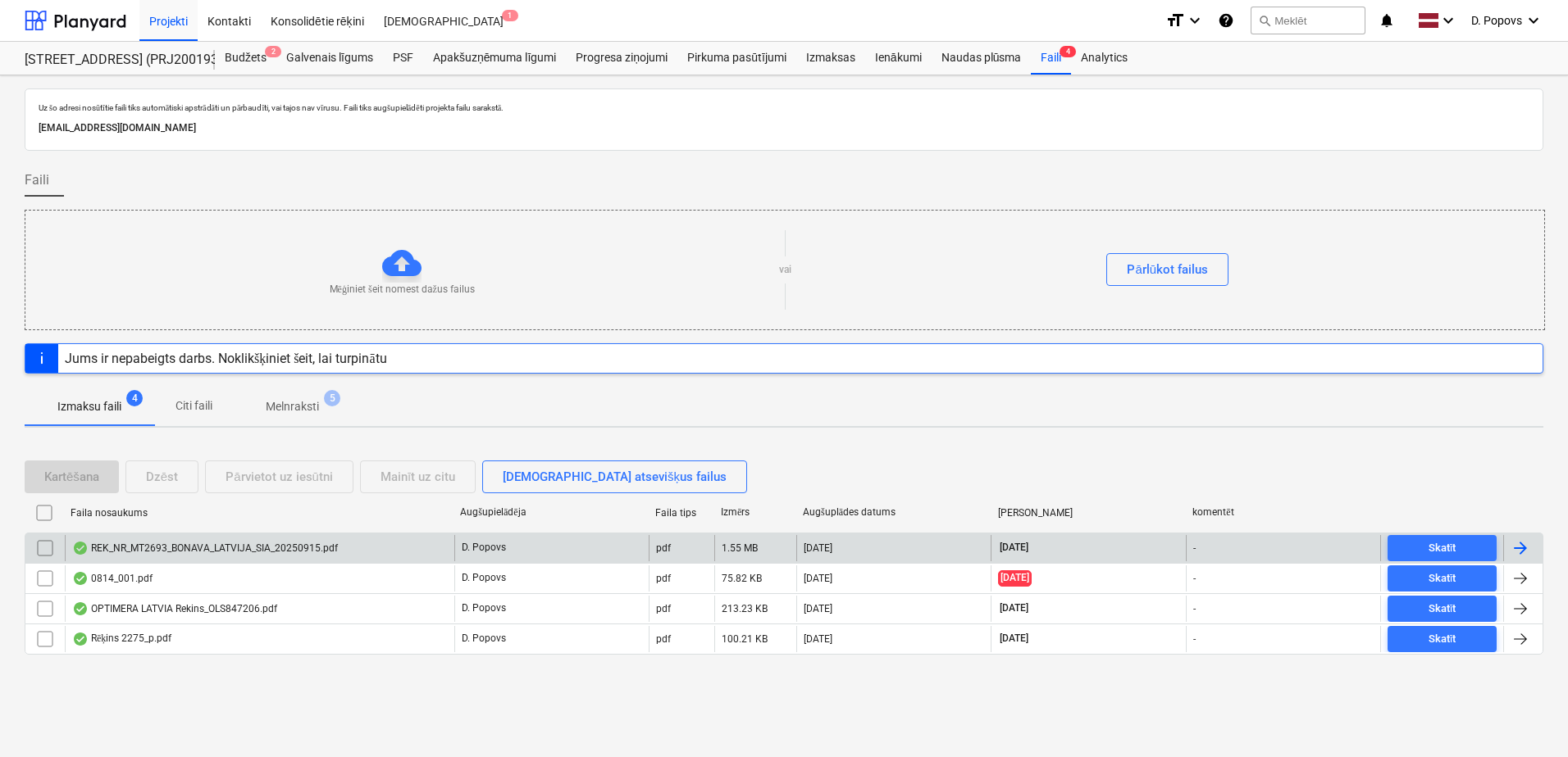
click at [264, 547] on div "REK_NR_MT2693_BONAVA_LATVIJA_SIA_20250915.pdf" at bounding box center [205, 548] width 265 height 13
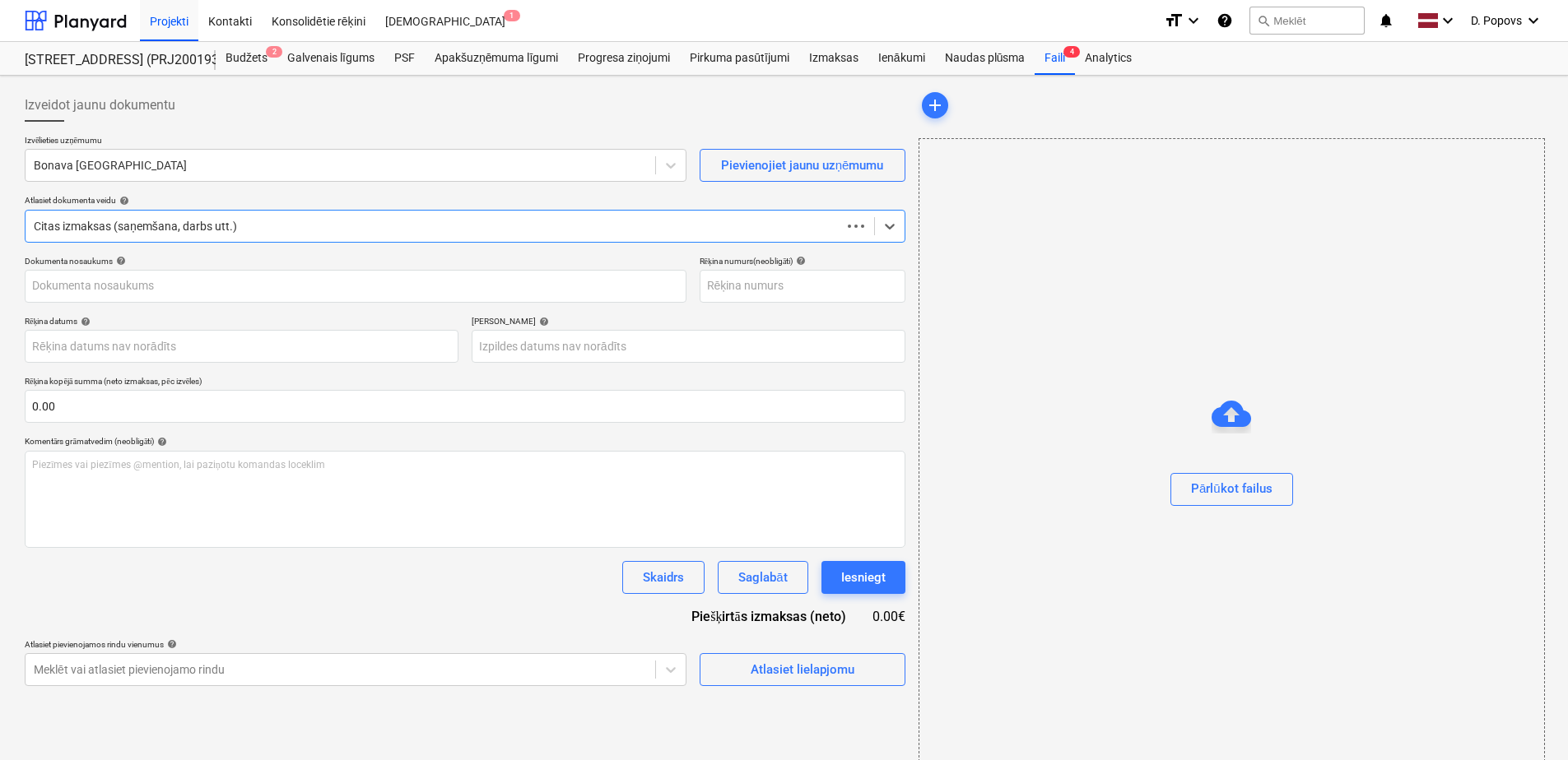
type input "MT2693"
type input "[DATE]"
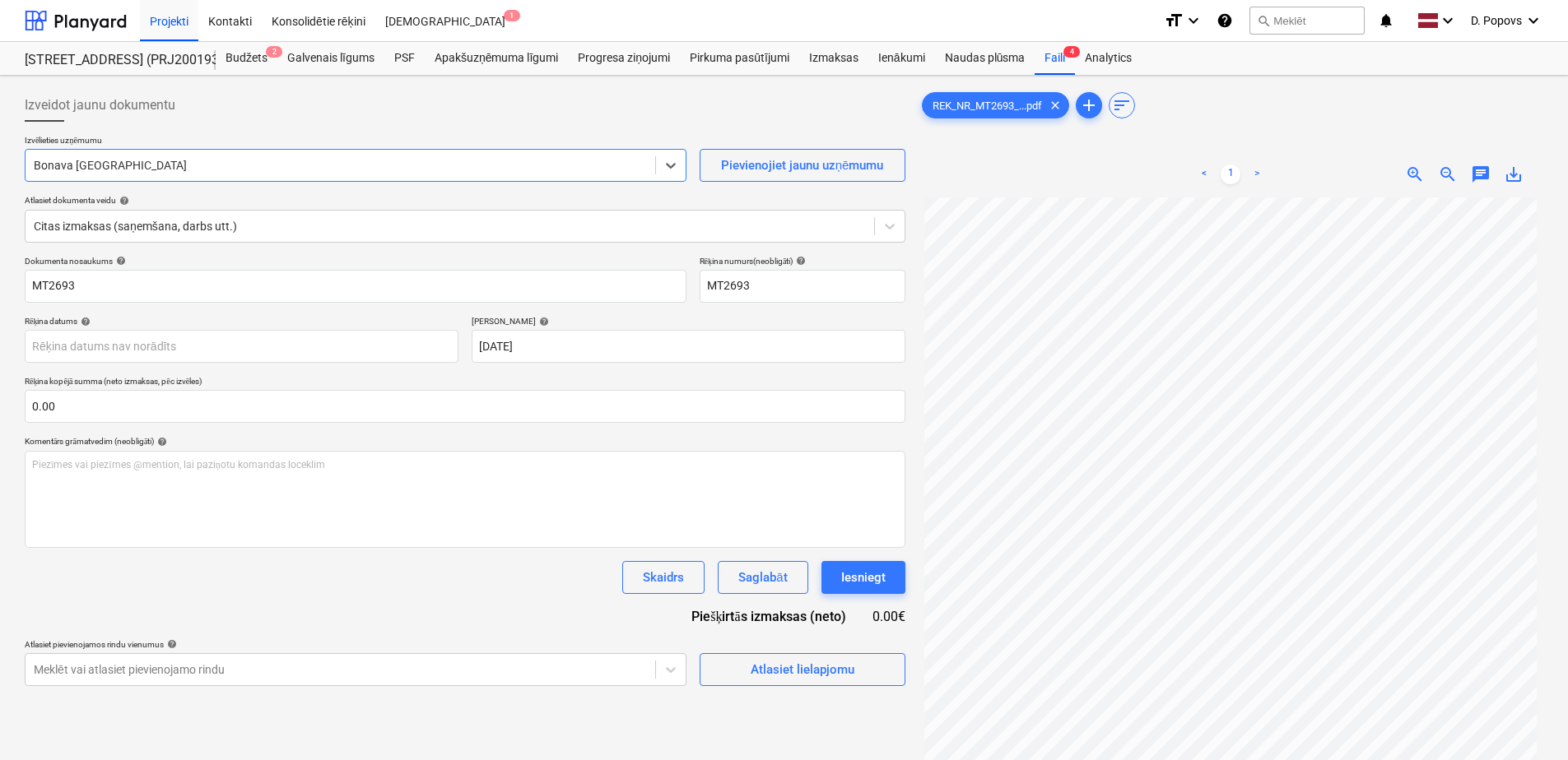
click at [221, 157] on div at bounding box center [339, 165] width 613 height 17
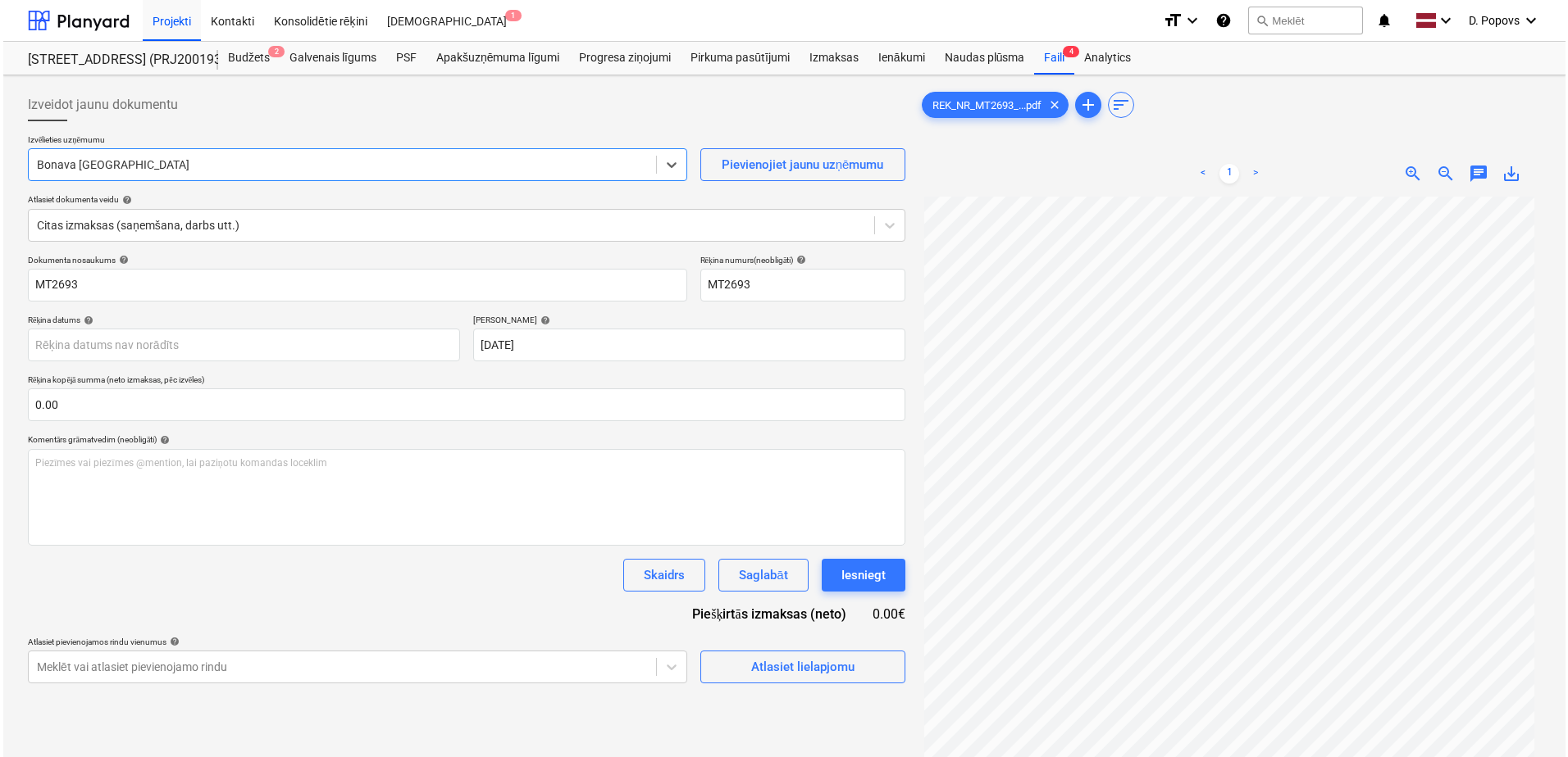
scroll to position [3012, 0]
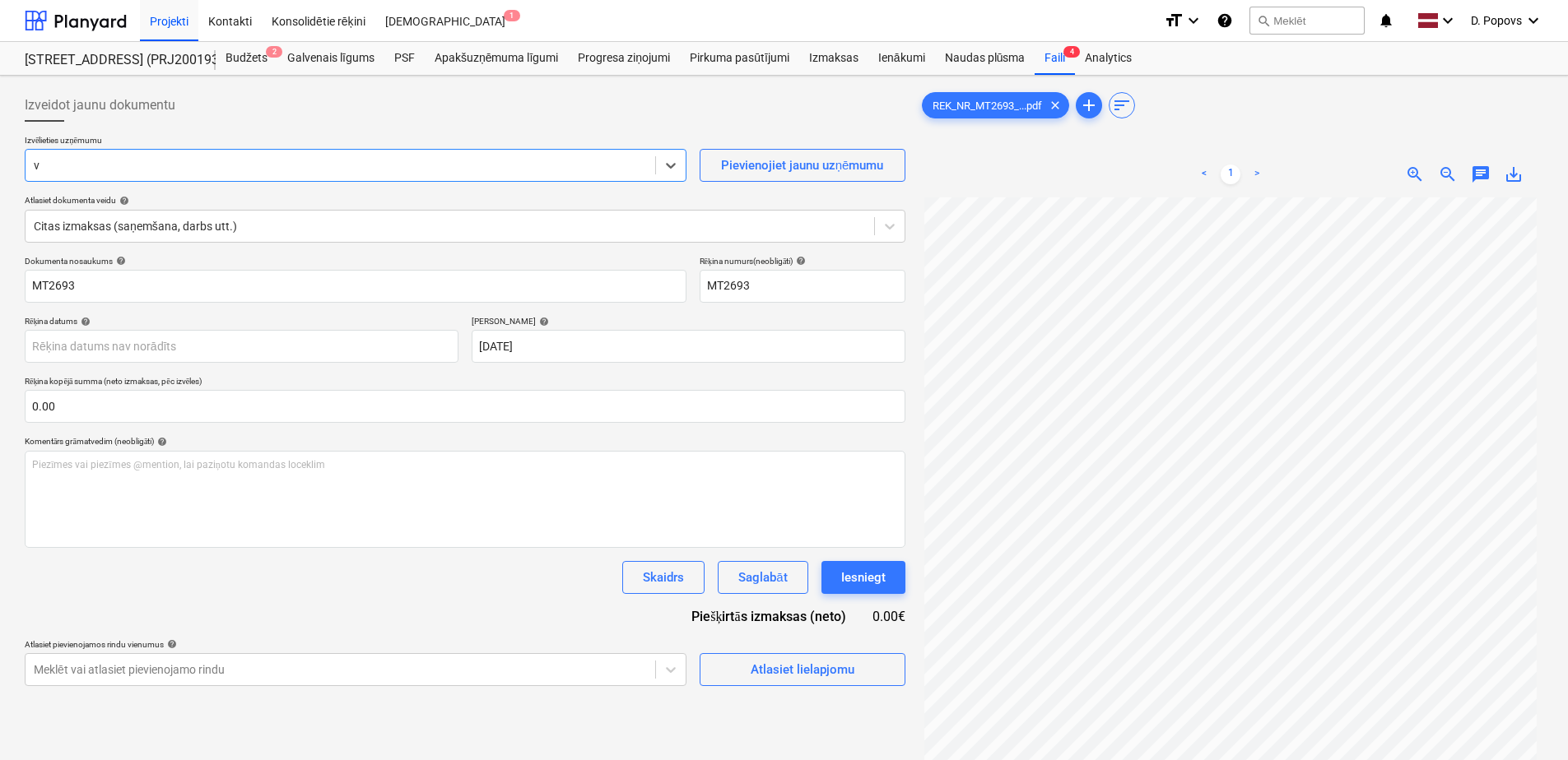
type input "vē"
click at [1082, 110] on span "add" at bounding box center [1088, 104] width 19 height 19
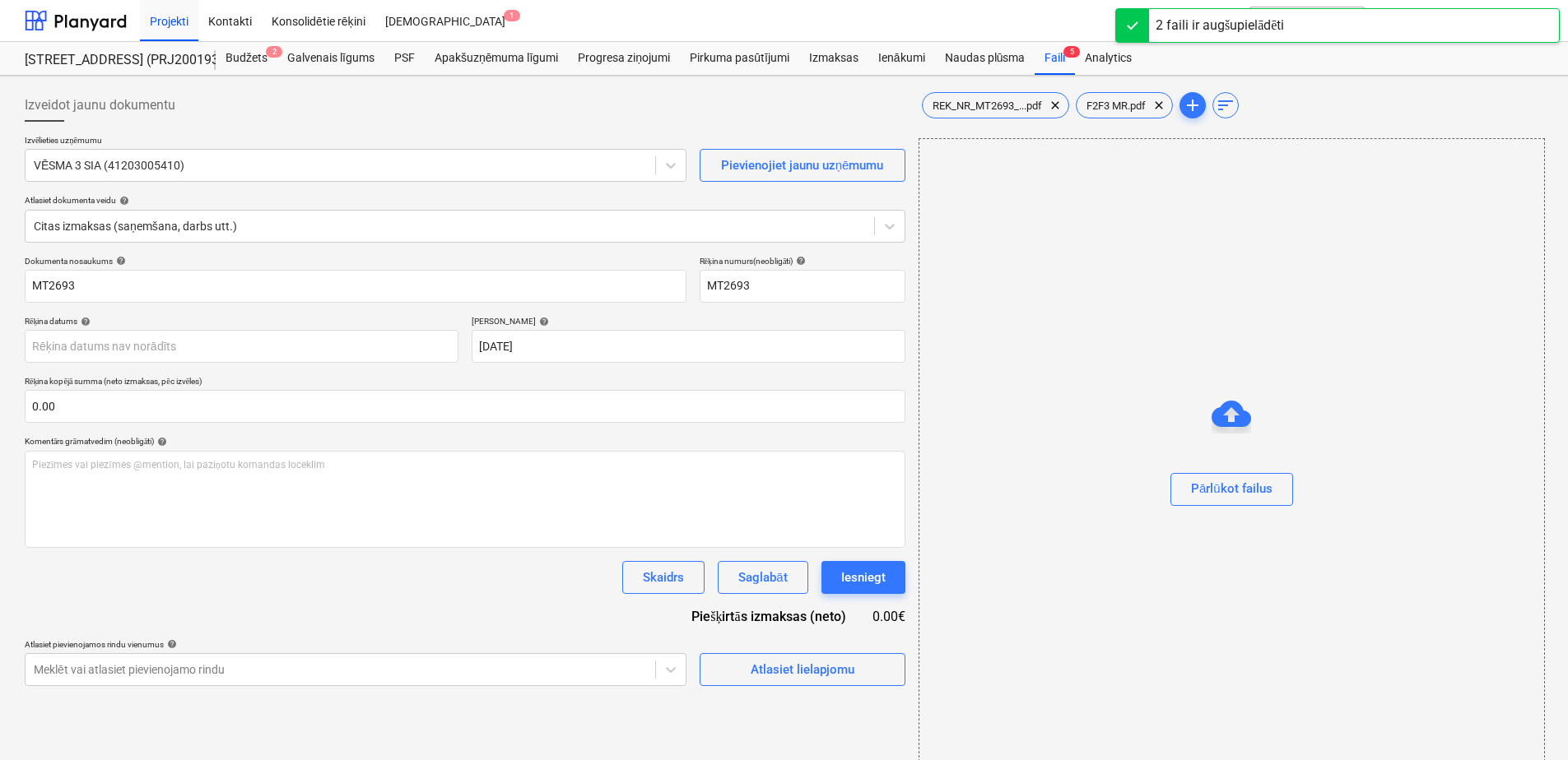
click at [684, 86] on div "Izveidot jaunu dokumentu Izvēlieties uzņēmumu VĒSMA 3 SIA (41203005410) Pievien…" at bounding box center [465, 432] width 894 height 699
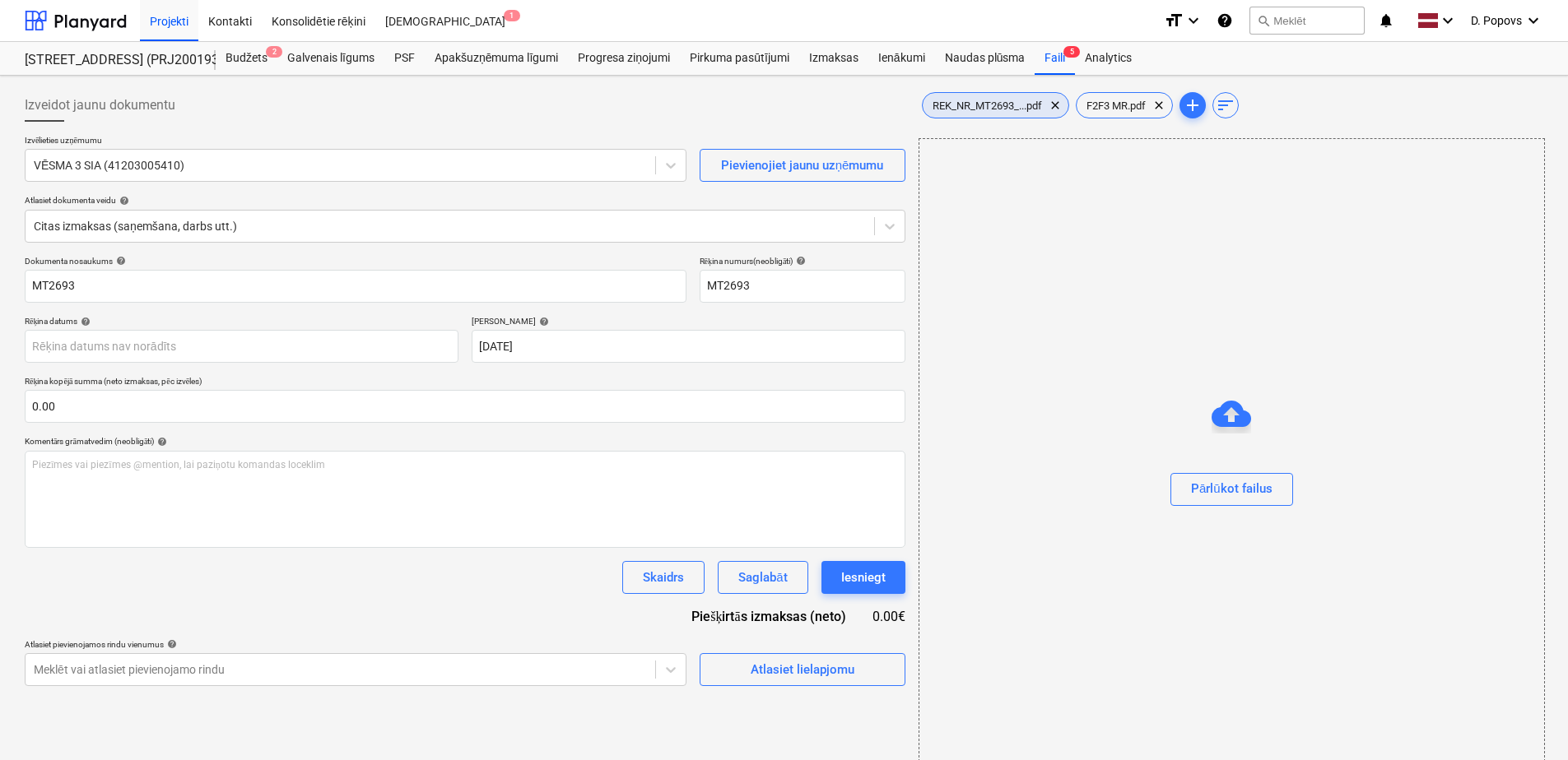
click at [953, 101] on span "REK_NR_MT2693_...pdf" at bounding box center [987, 105] width 129 height 12
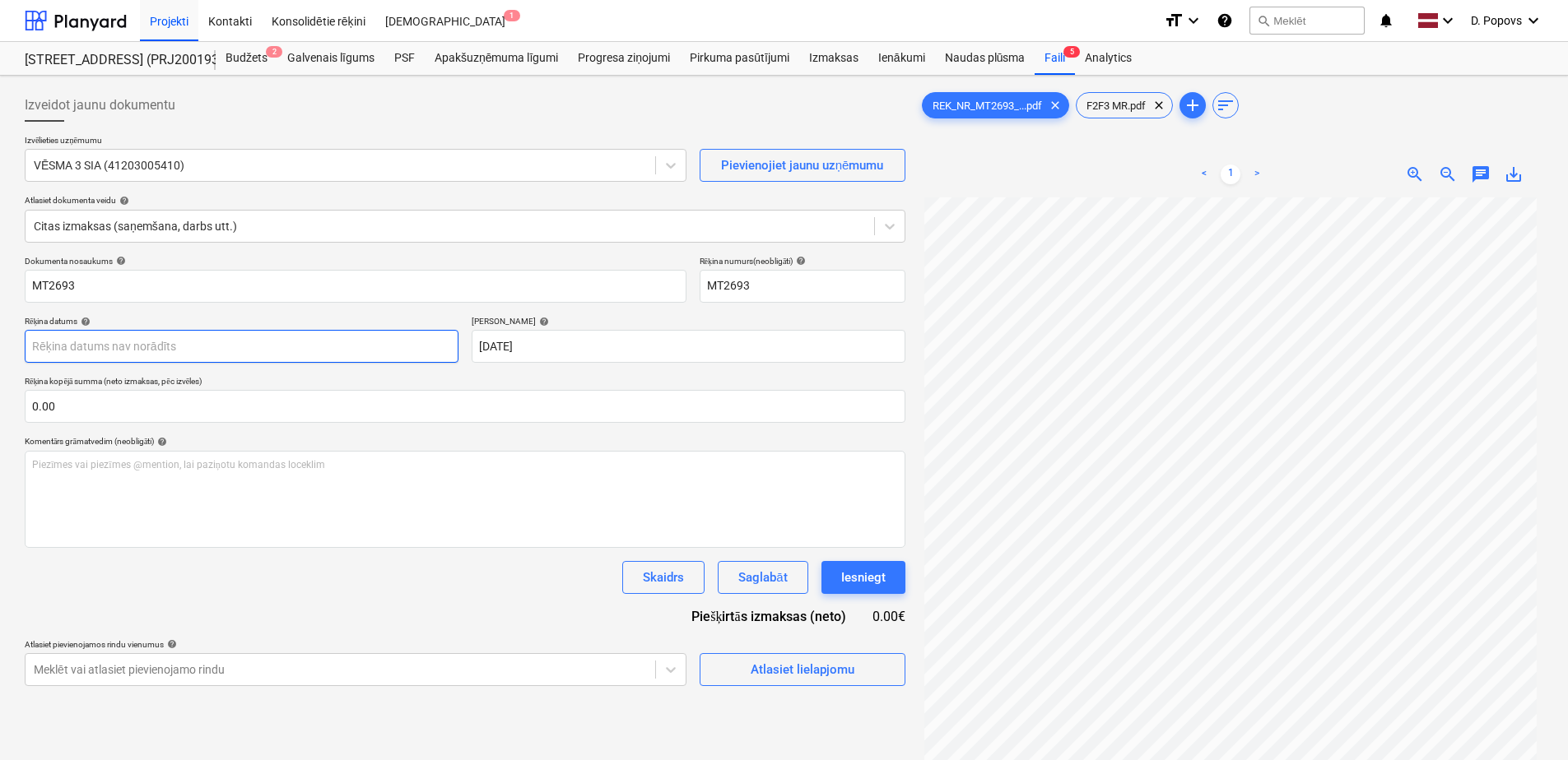
click at [289, 338] on body "Projekti Kontakti Konsolidētie rēķini Iesūtne 1 format_size keyboard_arrow_down…" at bounding box center [784, 380] width 1568 height 760
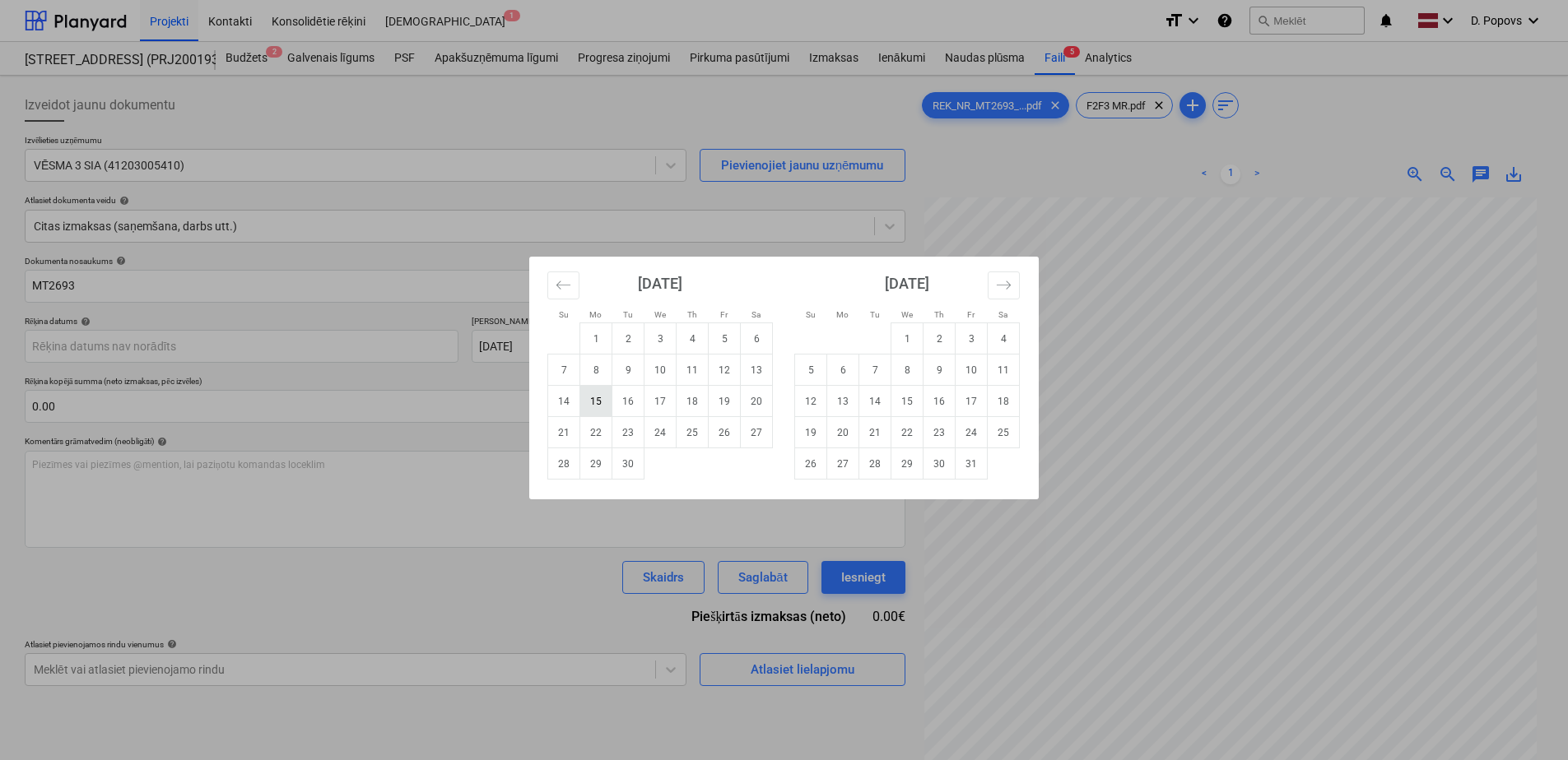
click at [588, 401] on td "15" at bounding box center [596, 401] width 32 height 31
type input "[DATE]"
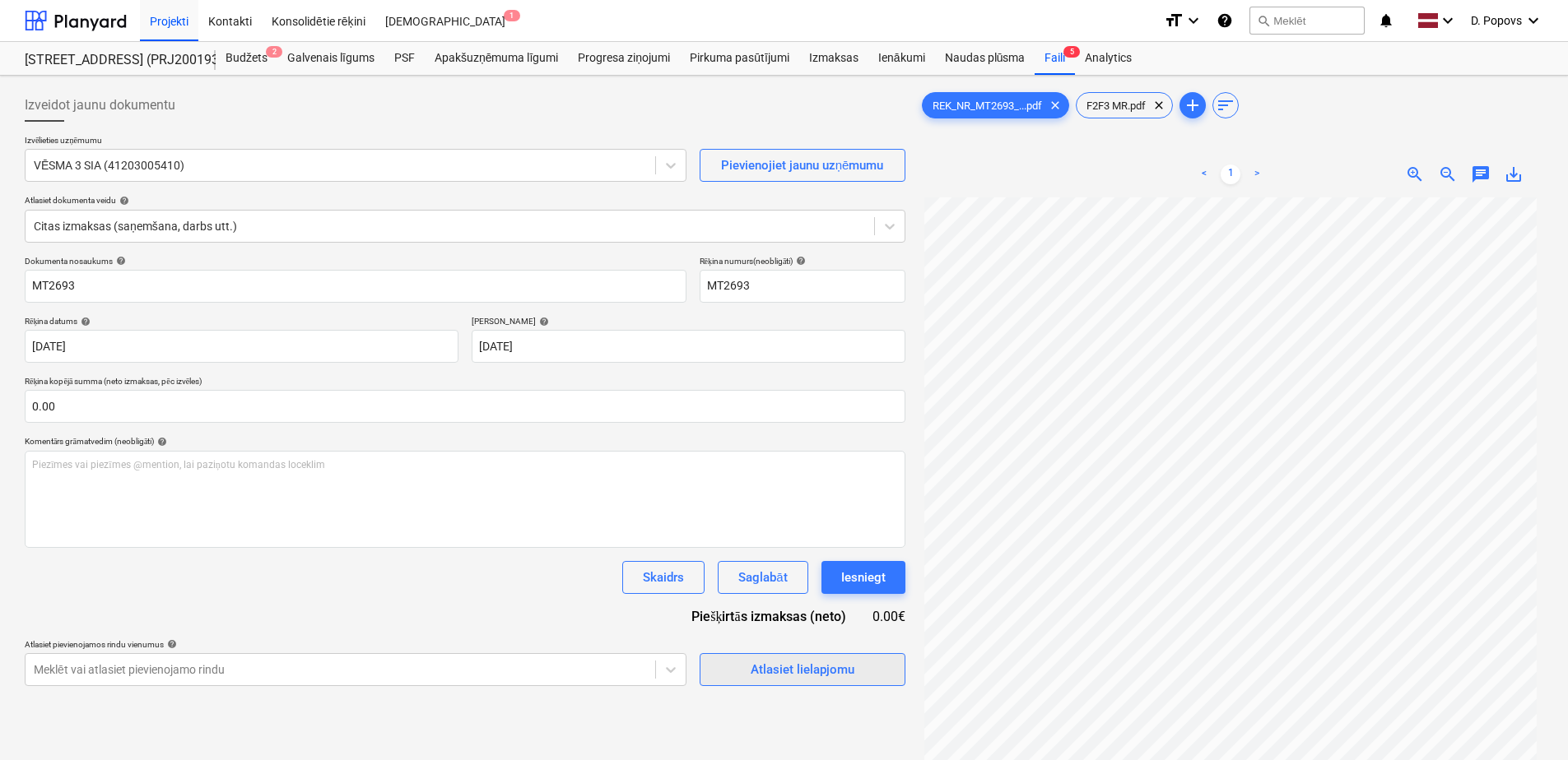
click at [862, 675] on span "Atlasiet lielapjomu" at bounding box center [802, 669] width 165 height 21
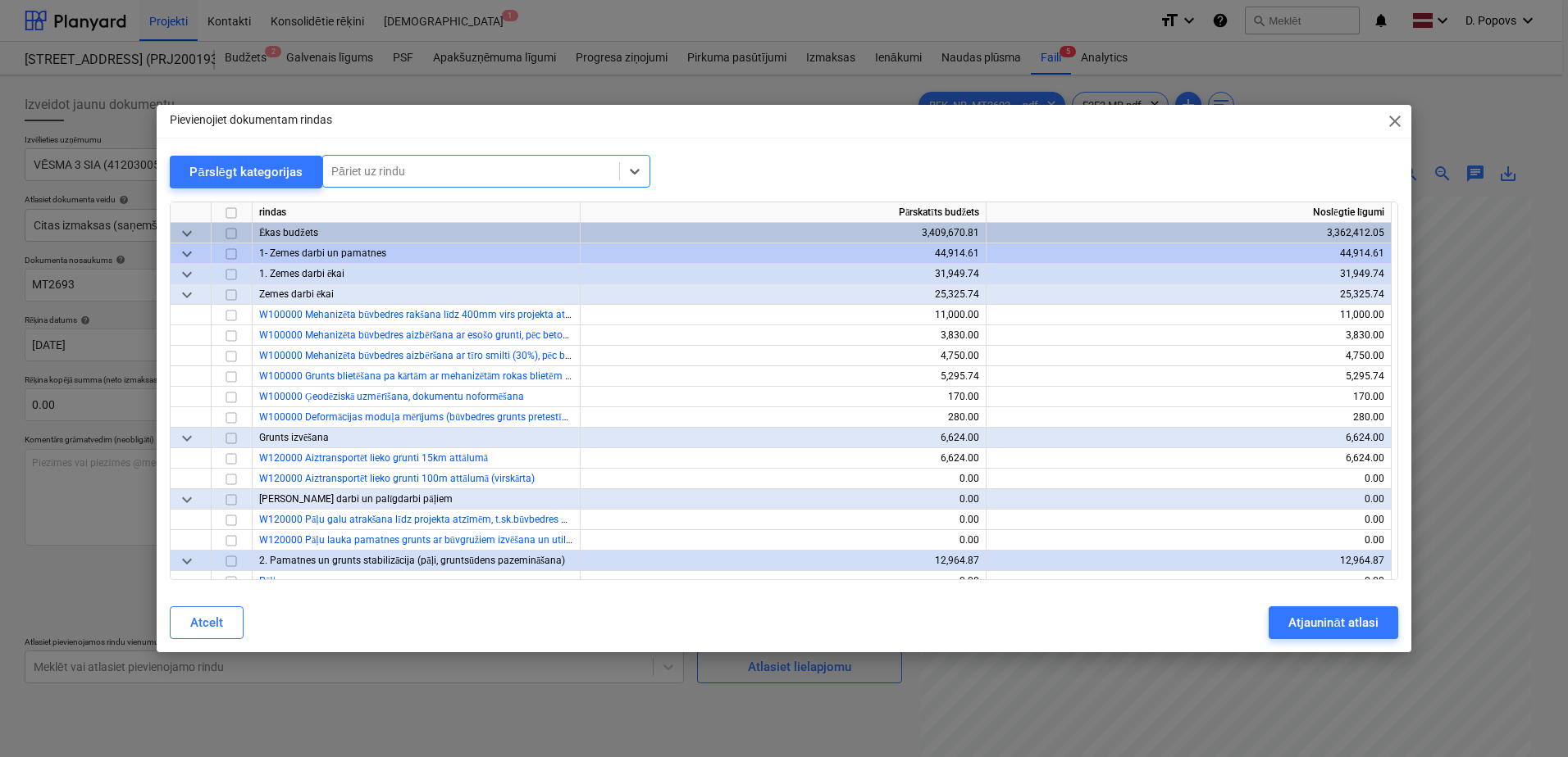
click at [538, 175] on div at bounding box center [472, 171] width 280 height 17
type input "c"
type input "betona br"
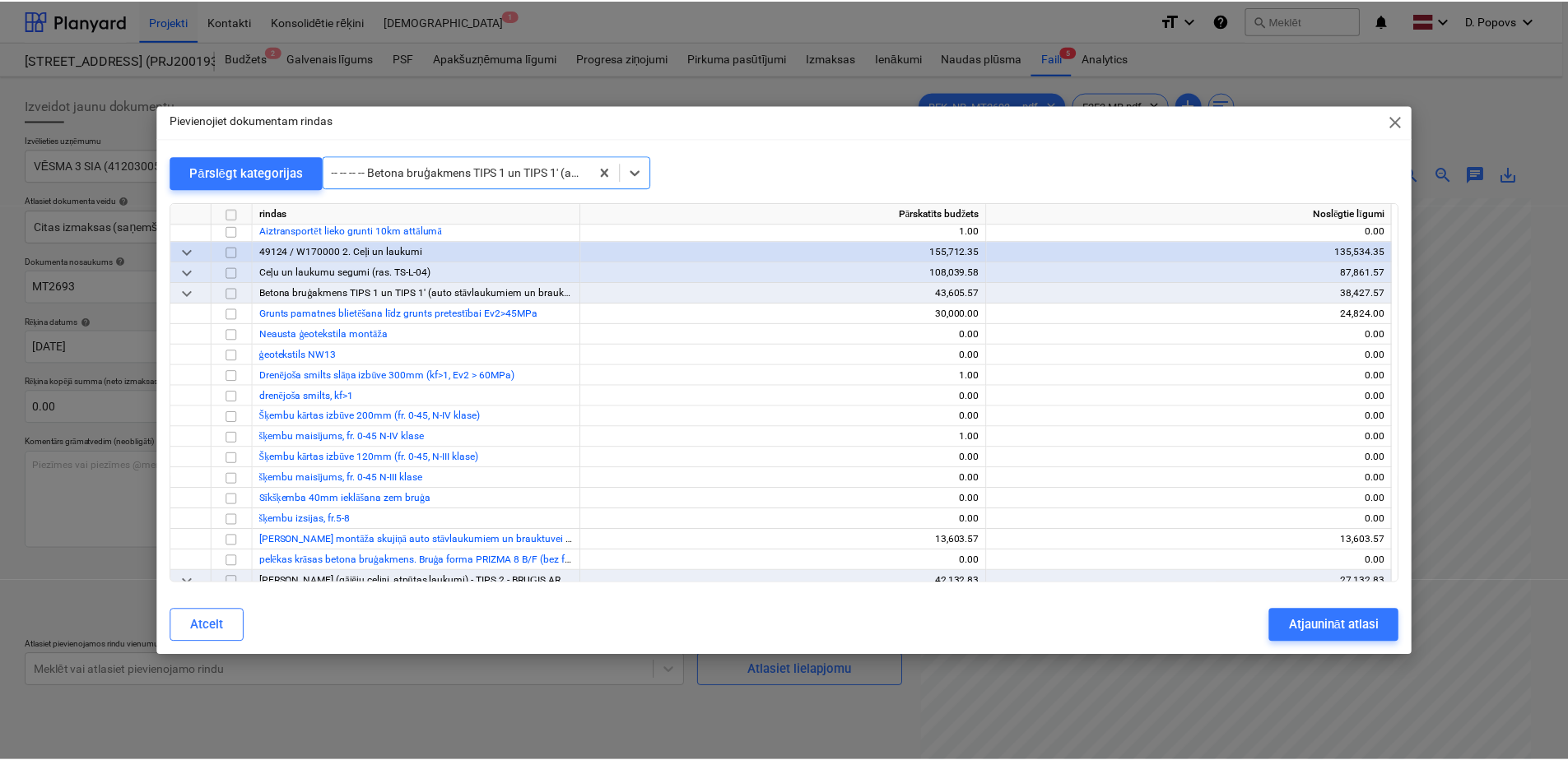
scroll to position [16068, 0]
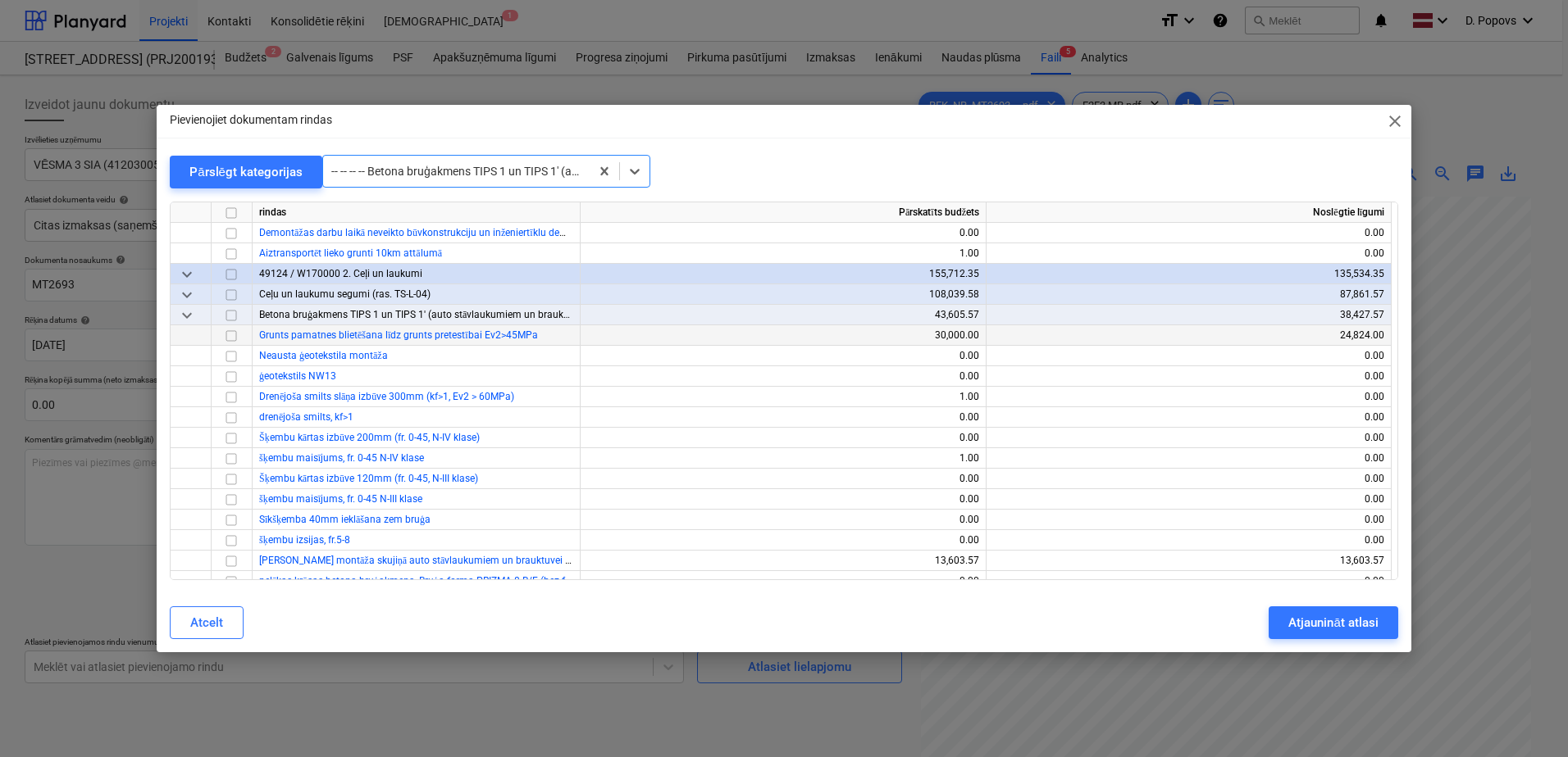
click at [235, 339] on input "checkbox" at bounding box center [230, 335] width 19 height 19
click at [1331, 601] on div "Atcelt Atjaunināt atlasi" at bounding box center [784, 623] width 1248 height 46
click at [1317, 623] on div "Atjaunināt atlasi" at bounding box center [1332, 623] width 89 height 21
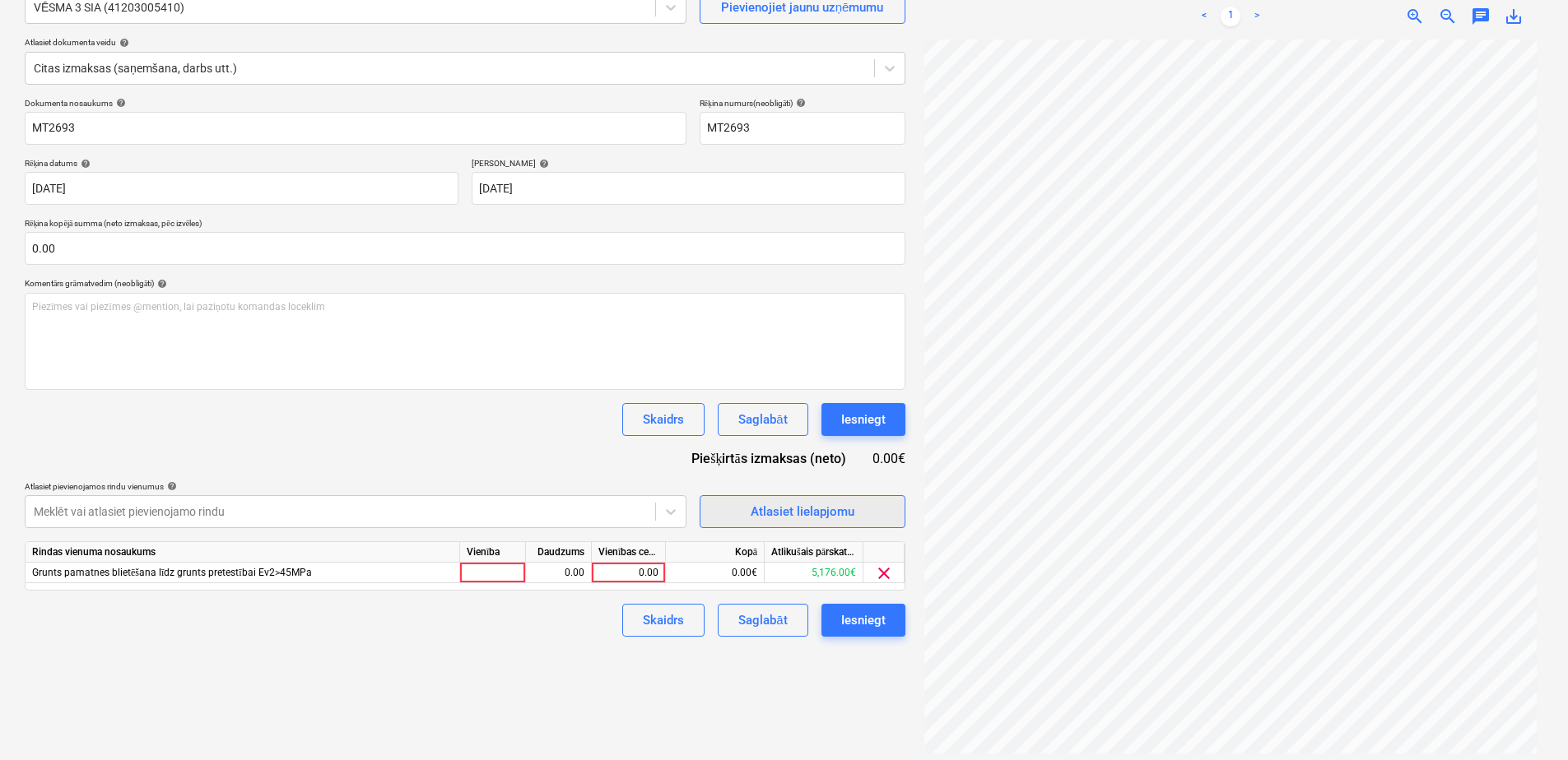
scroll to position [165, 0]
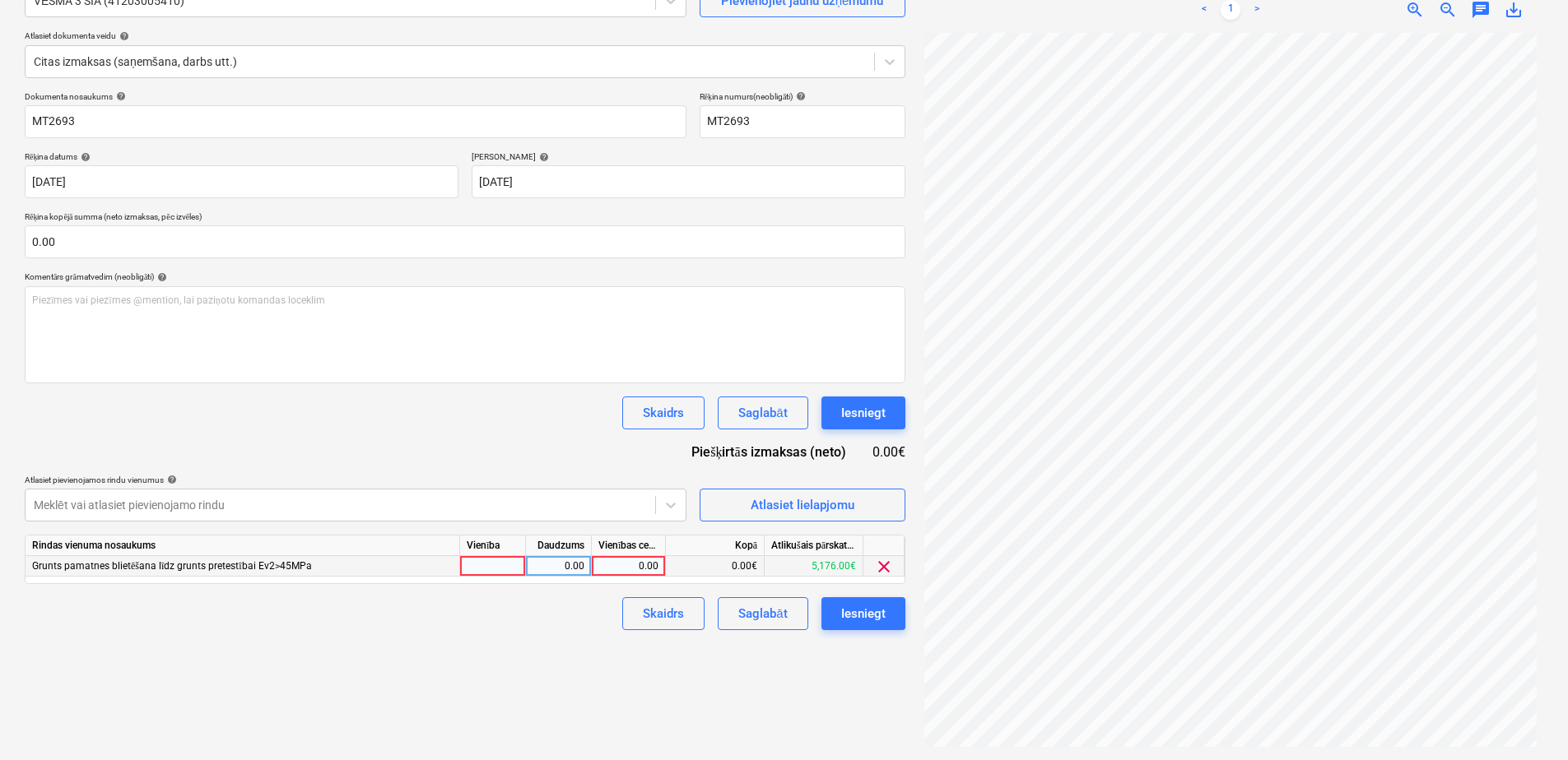
click at [631, 573] on div "0.00" at bounding box center [628, 567] width 60 height 20
type input "2640"
click at [603, 653] on div "Izveidot jaunu dokumentu Izvēlieties uzņēmumu VĒSMA 3 SIA (41203005410) Pievien…" at bounding box center [465, 336] width 894 height 836
click at [778, 604] on div "Saglabāt" at bounding box center [762, 613] width 49 height 21
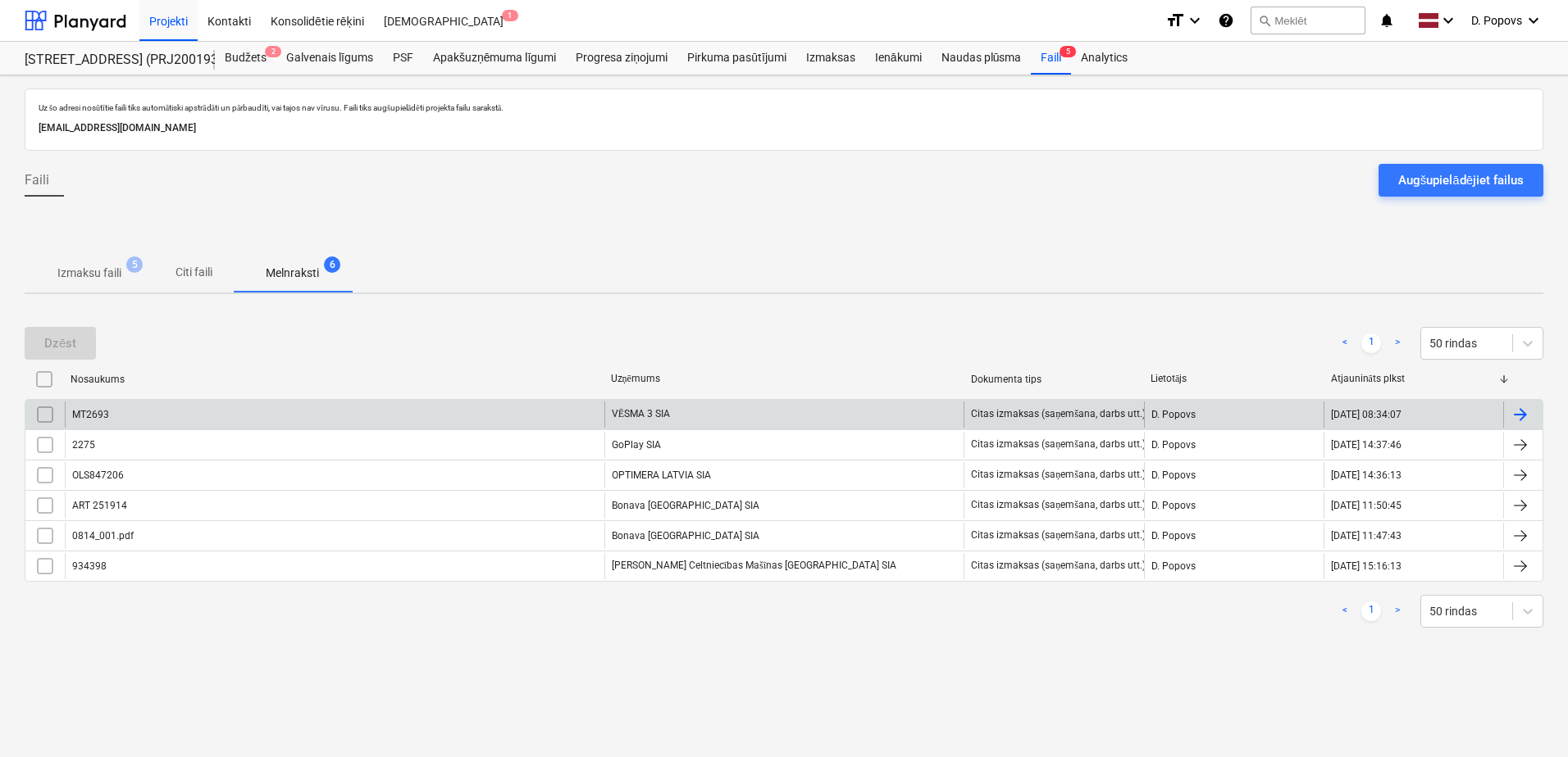
click at [186, 425] on div "MT2693" at bounding box center [334, 414] width 540 height 26
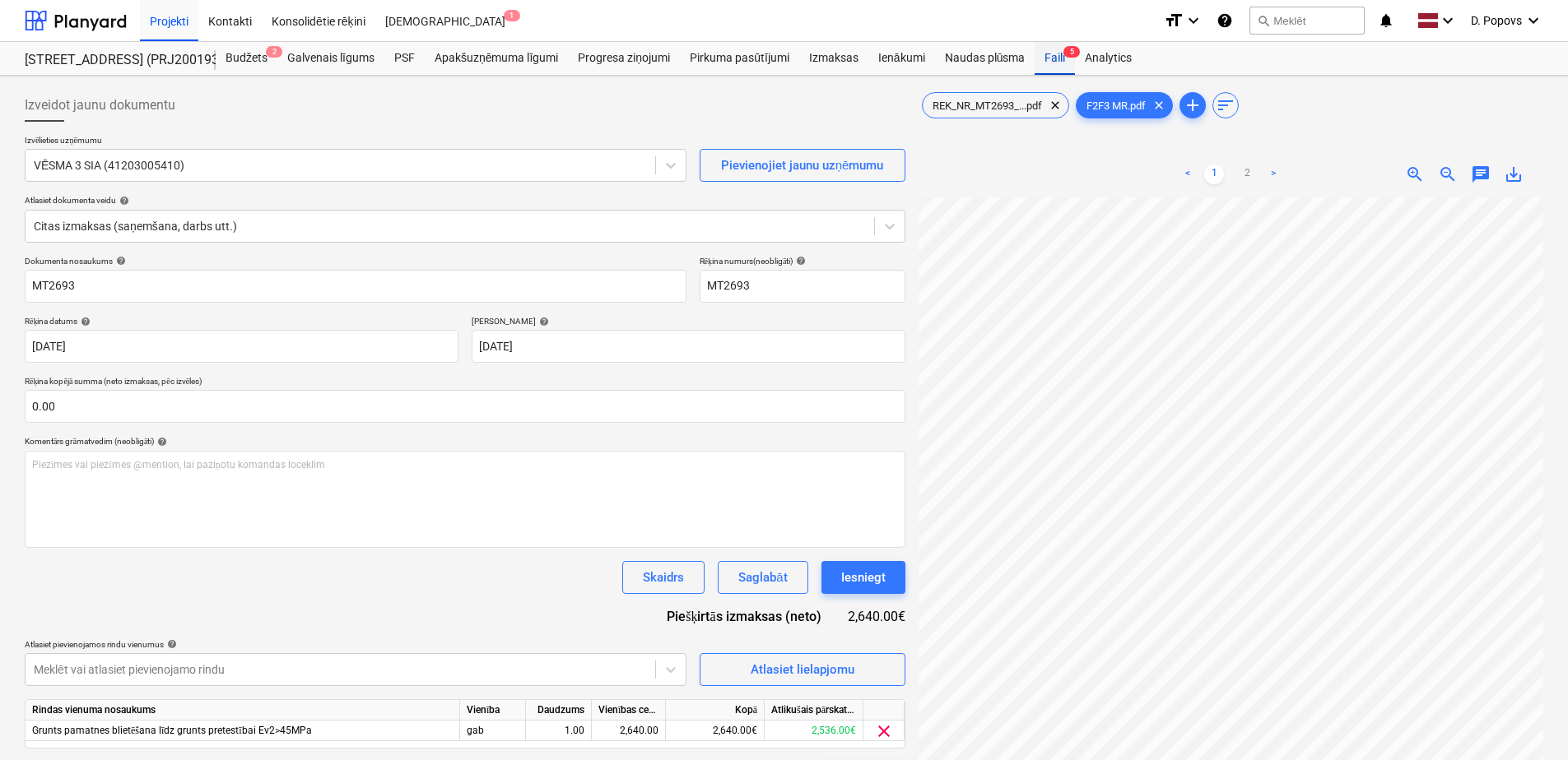
drag, startPoint x: 1043, startPoint y: 64, endPoint x: 1037, endPoint y: 74, distance: 11.7
click at [1043, 64] on div "Faili 5" at bounding box center [1055, 58] width 41 height 33
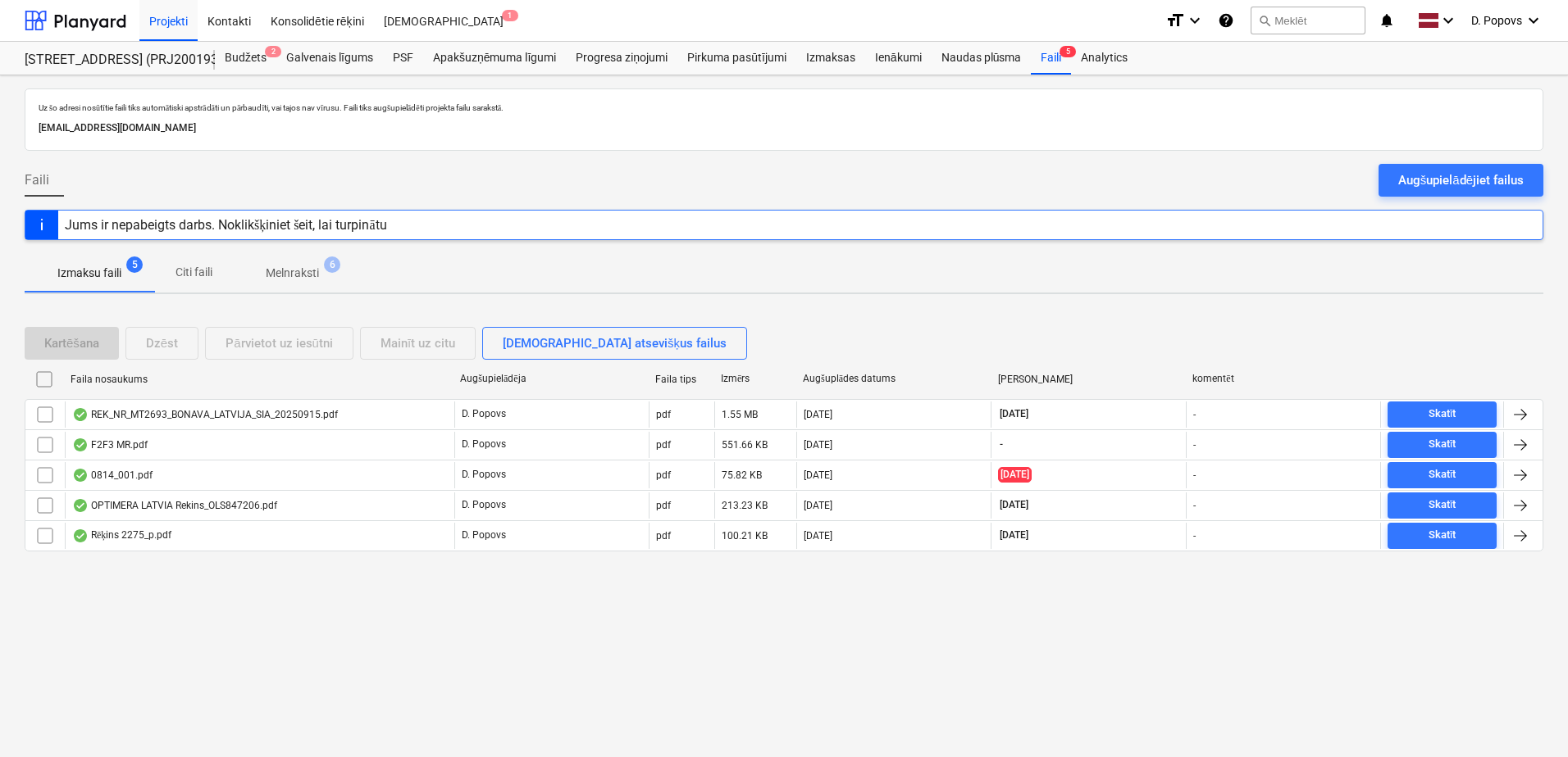
click at [817, 732] on div "Uz šo adresi nosūtītie faili tiks automātiski apstrādāti un pārbaudīti, vai taj…" at bounding box center [784, 416] width 1568 height 682
click at [1047, 57] on div "Faili 3" at bounding box center [1051, 58] width 41 height 33
click at [201, 24] on div "Kontakti" at bounding box center [229, 19] width 64 height 41
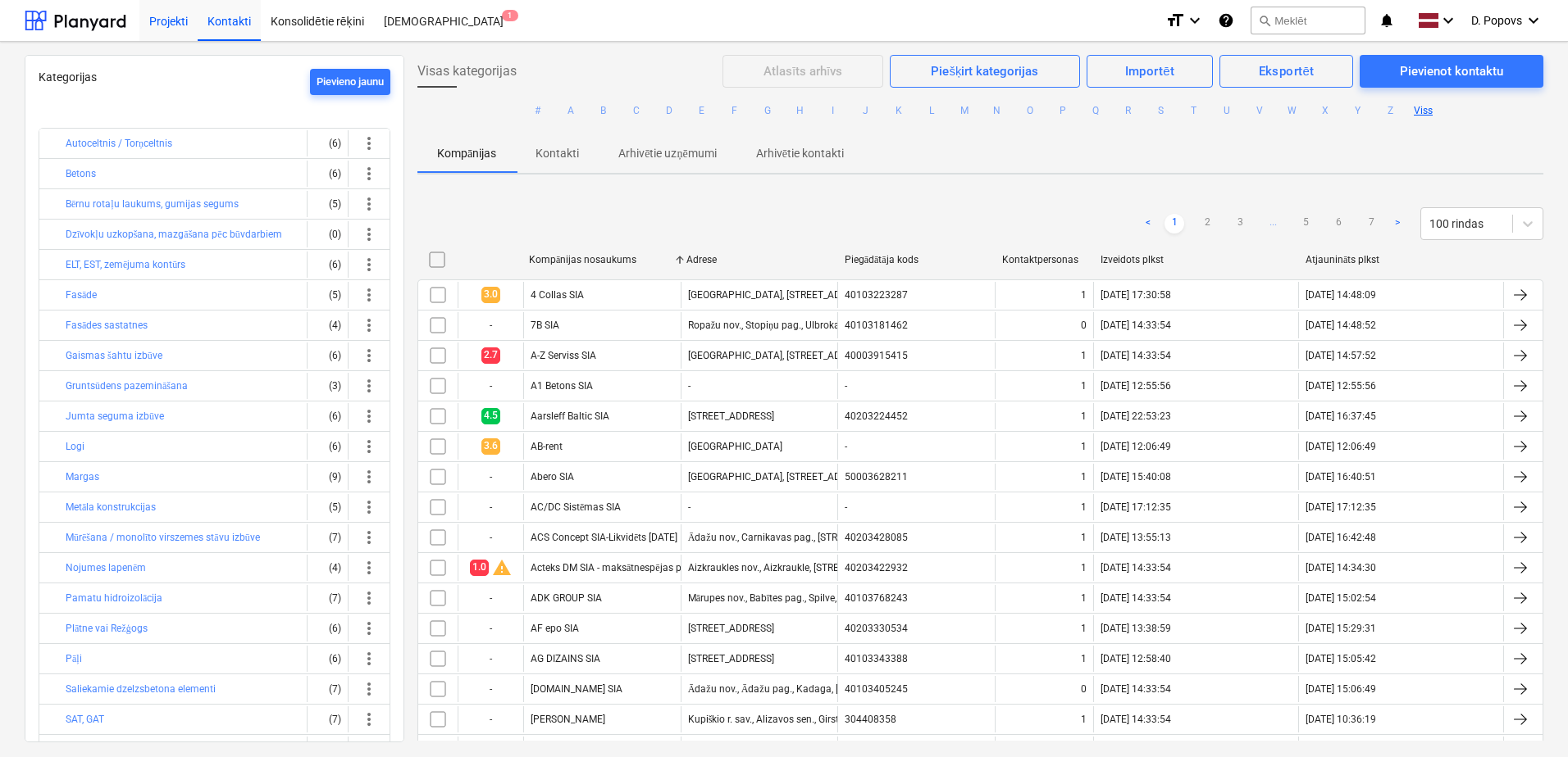
click at [165, 34] on div "Projekti" at bounding box center [168, 19] width 58 height 41
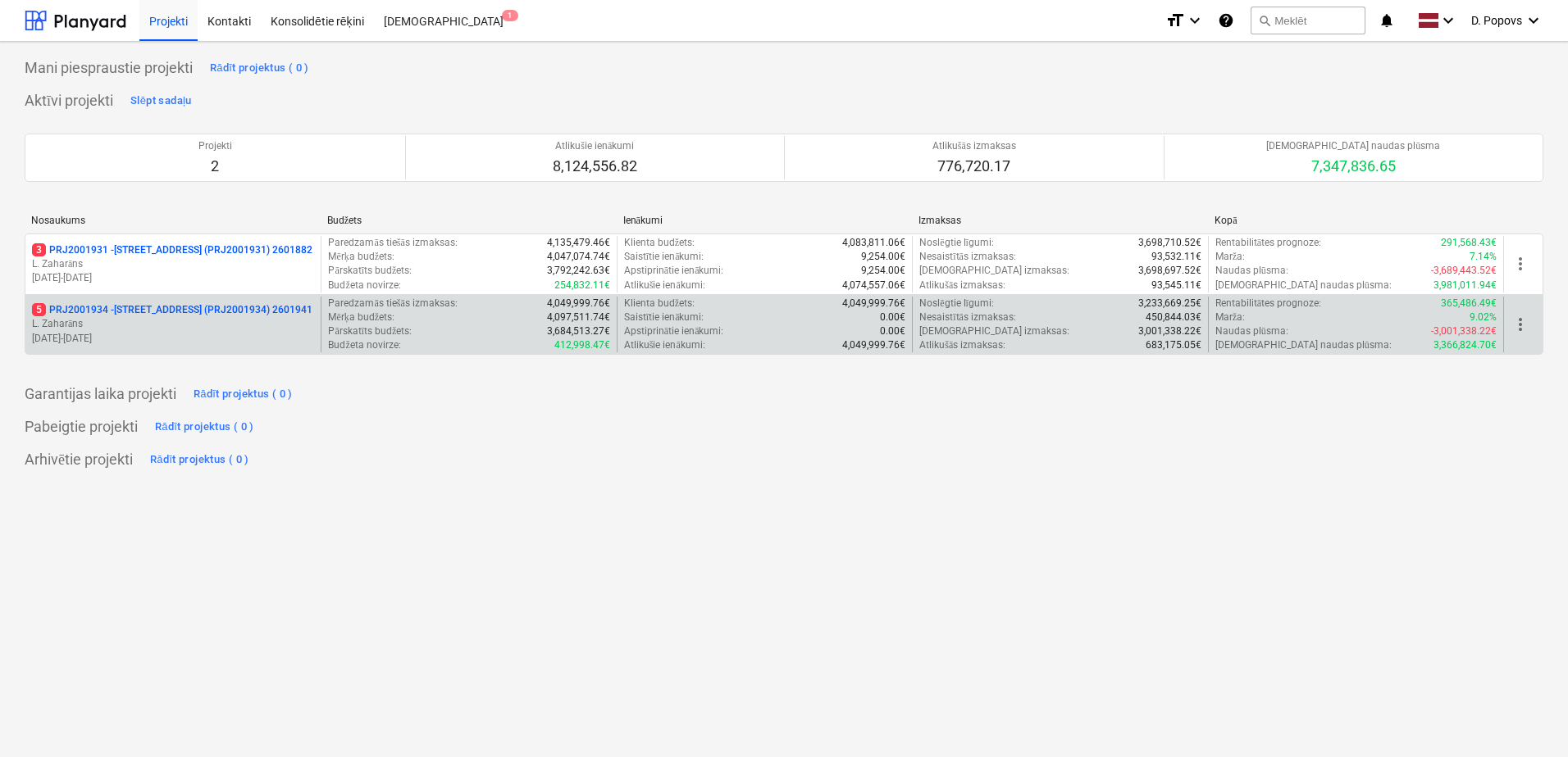
click at [208, 349] on div "5 PRJ2001934 - [STREET_ADDRESS] (PRJ2001934) 2601941 L. Zaharāns [DATE] - [DATE]" at bounding box center [173, 324] width 295 height 56
click at [273, 329] on p "L. Zaharāns" at bounding box center [173, 323] width 282 height 14
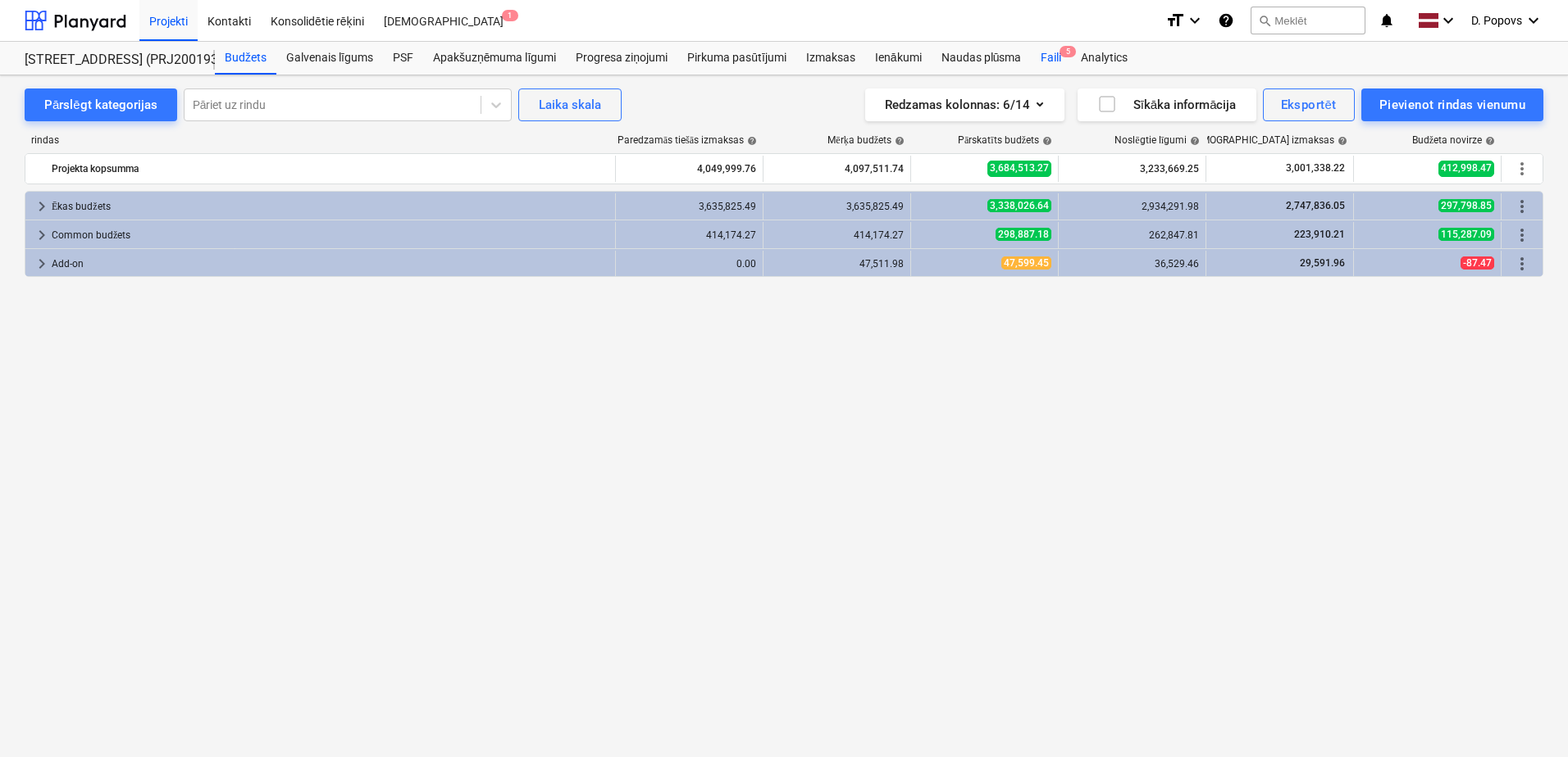
click at [1059, 59] on div "Faili 5" at bounding box center [1051, 58] width 41 height 33
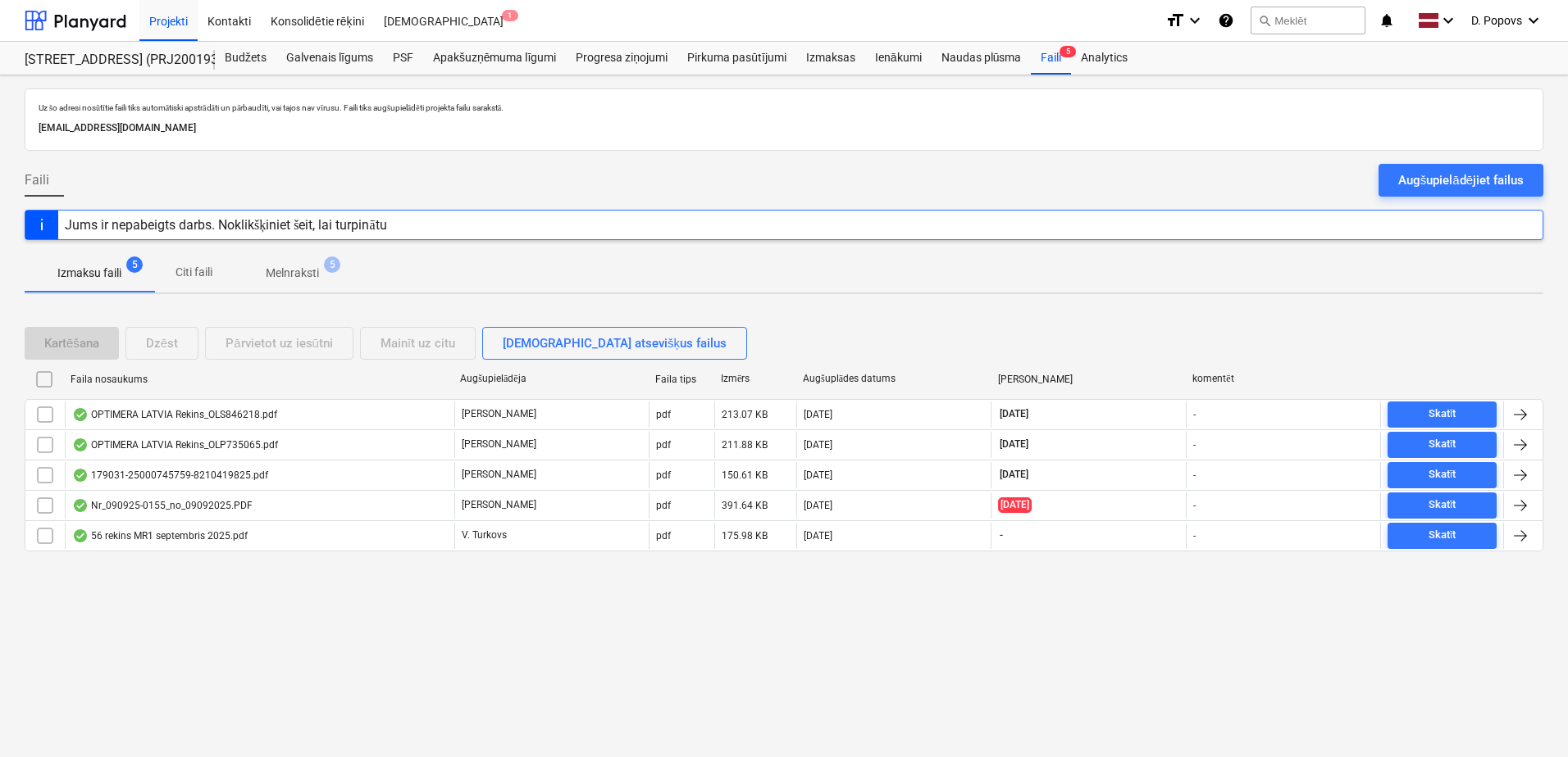
click at [127, 712] on div "Uz šo adresi nosūtītie faili tiks automātiski apstrādāti un pārbaudīti, vai taj…" at bounding box center [784, 416] width 1568 height 682
